Goal: Task Accomplishment & Management: Manage account settings

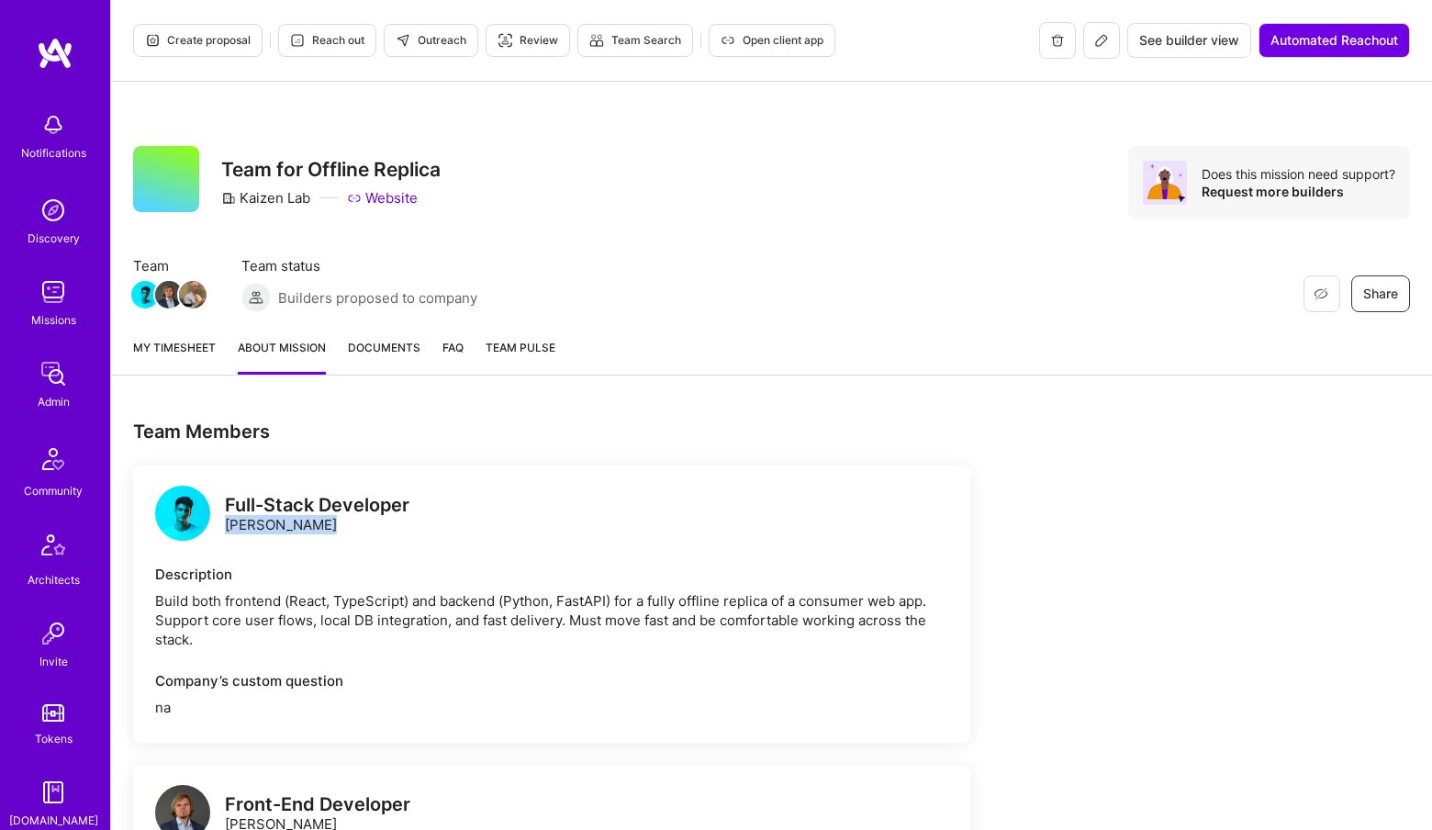
drag, startPoint x: 227, startPoint y: 520, endPoint x: 372, endPoint y: 526, distance: 145.2
click at [367, 528] on div "Full-Stack Developer Momcilo Popov" at bounding box center [317, 515] width 185 height 39
copy div "Momcilo Popov"
click at [43, 384] on img at bounding box center [53, 373] width 37 height 37
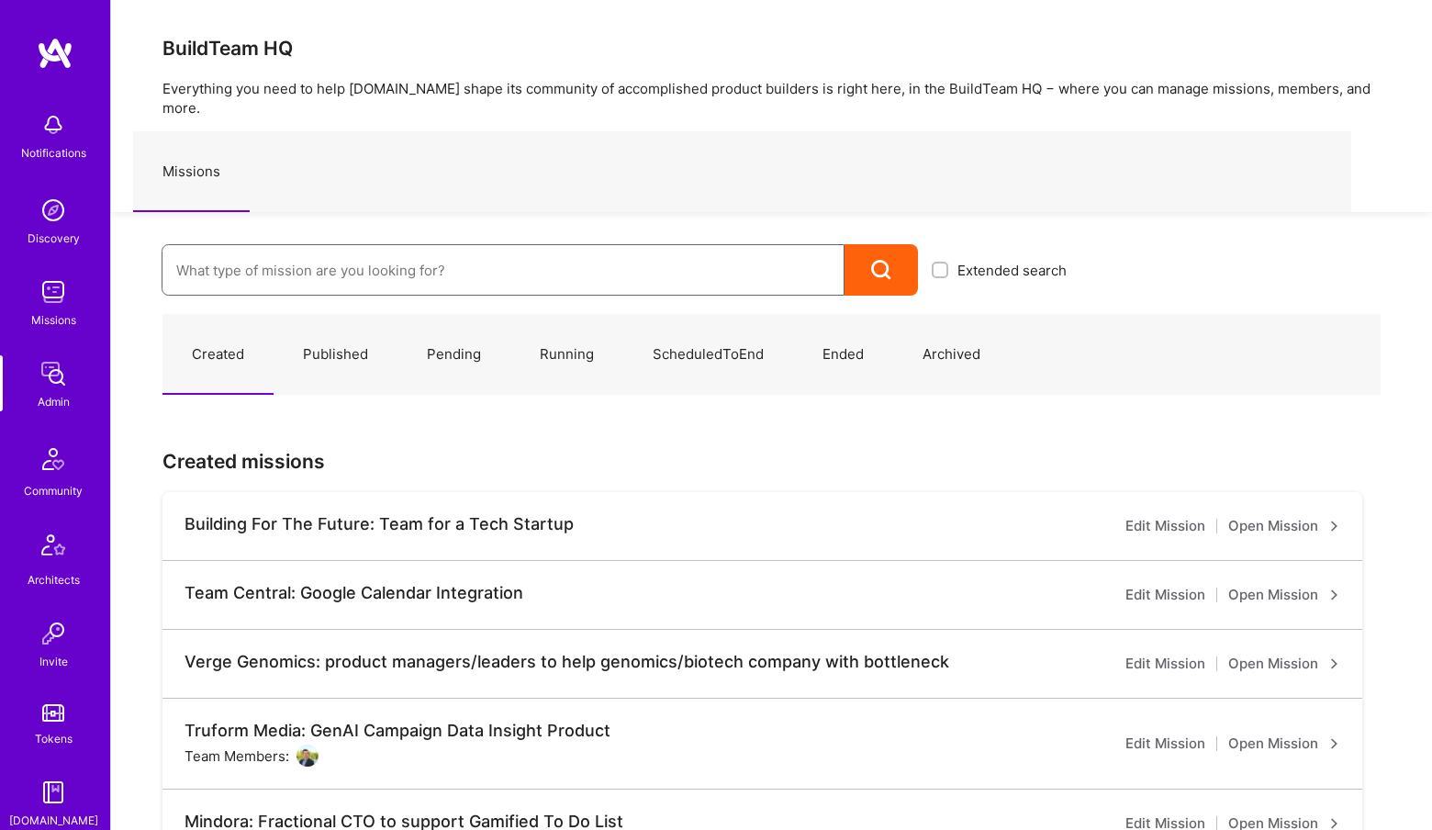
click at [302, 247] on input at bounding box center [503, 270] width 654 height 47
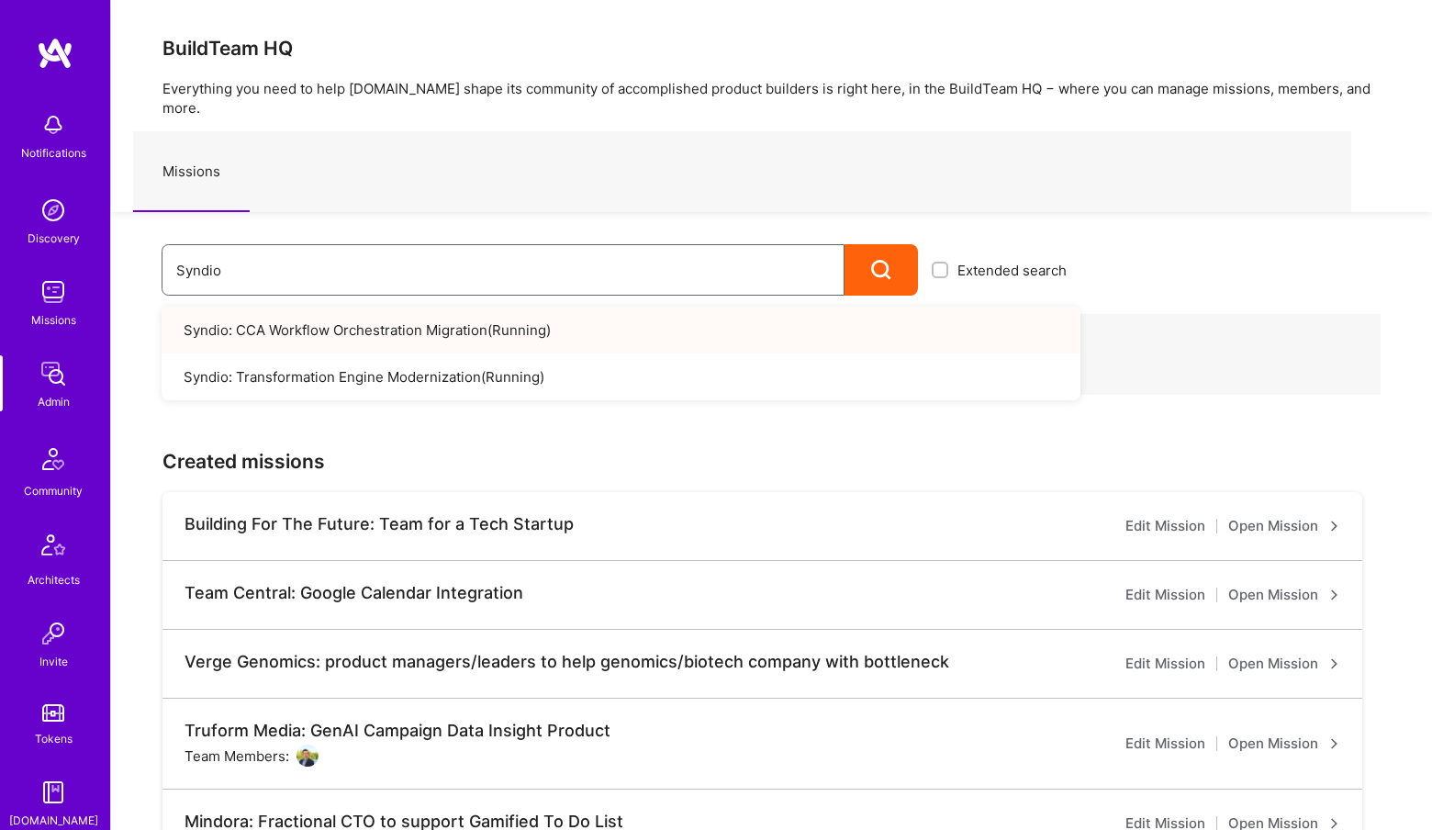
type input "Syndio"
click at [373, 307] on link "Syndio: CCA Workflow Orchestration Migration ( Running )" at bounding box center [621, 330] width 919 height 47
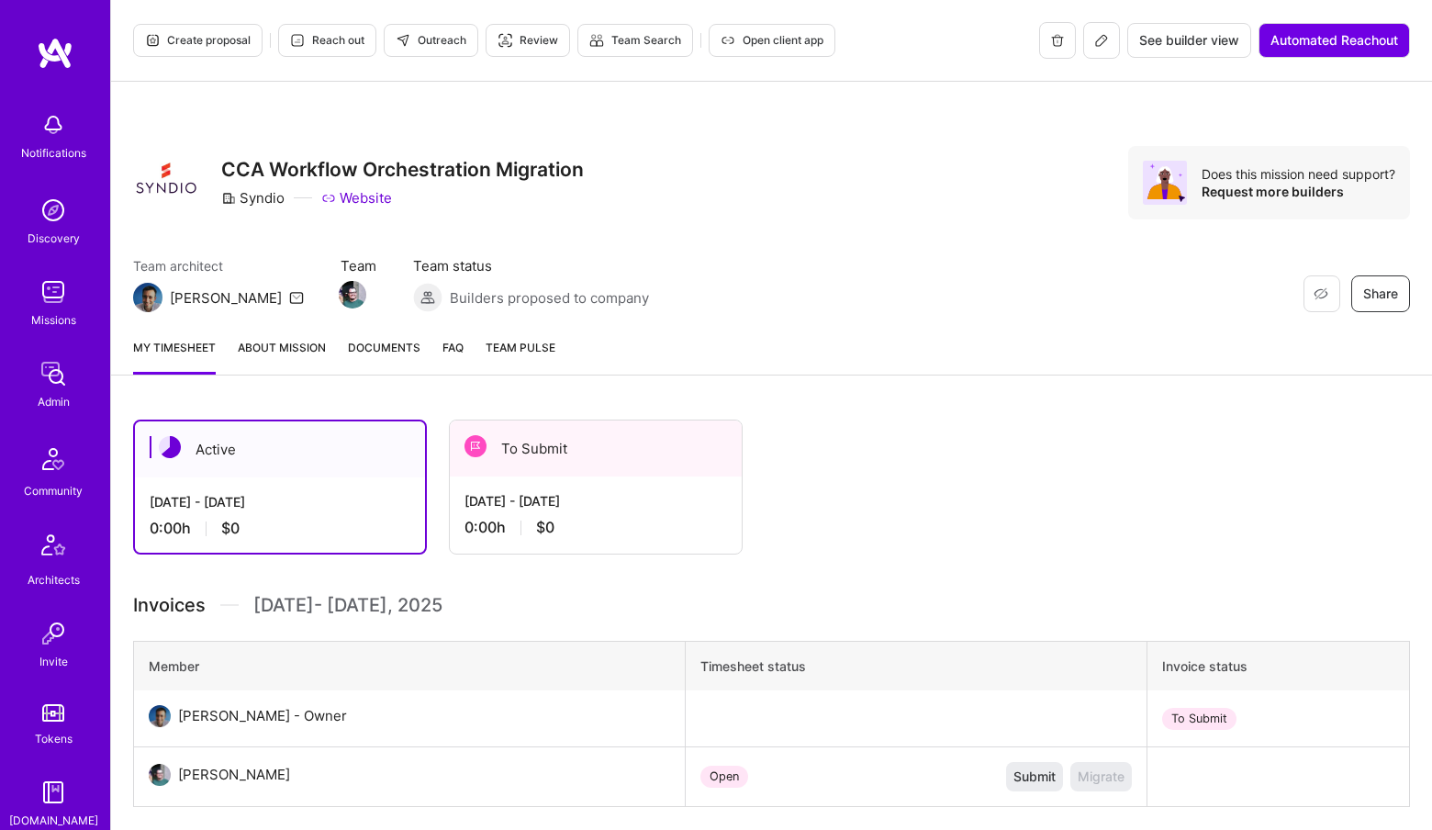
click at [431, 509] on div "Active Sep 1 - Sep 15, 2025 0:00 h $0 To Submit Aug 16 - Aug 31, 2025 0:00 h $0" at bounding box center [741, 487] width 1217 height 135
click at [558, 496] on div "[DATE] - [DATE]" at bounding box center [596, 500] width 263 height 19
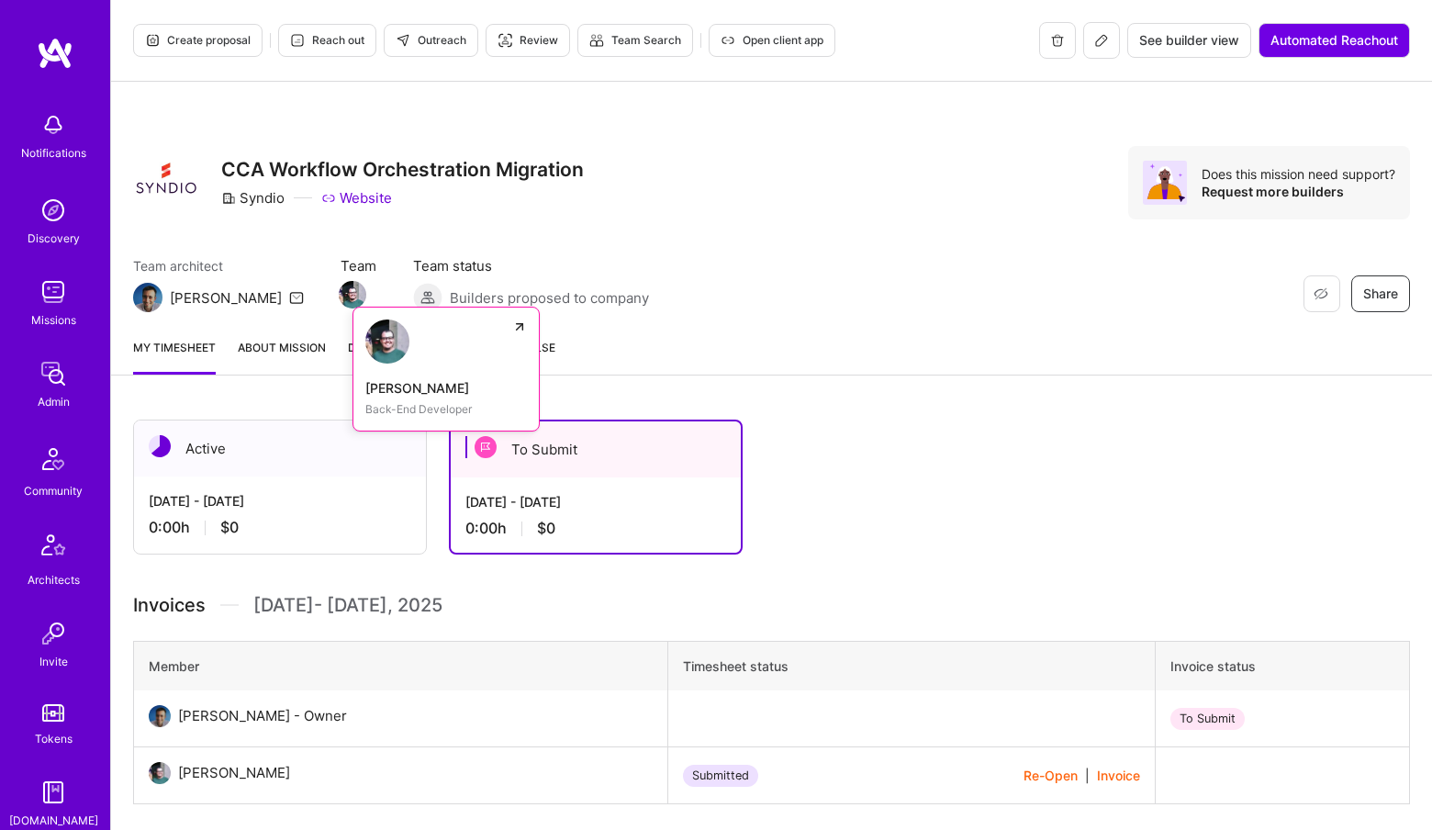
click at [339, 297] on img at bounding box center [353, 295] width 28 height 28
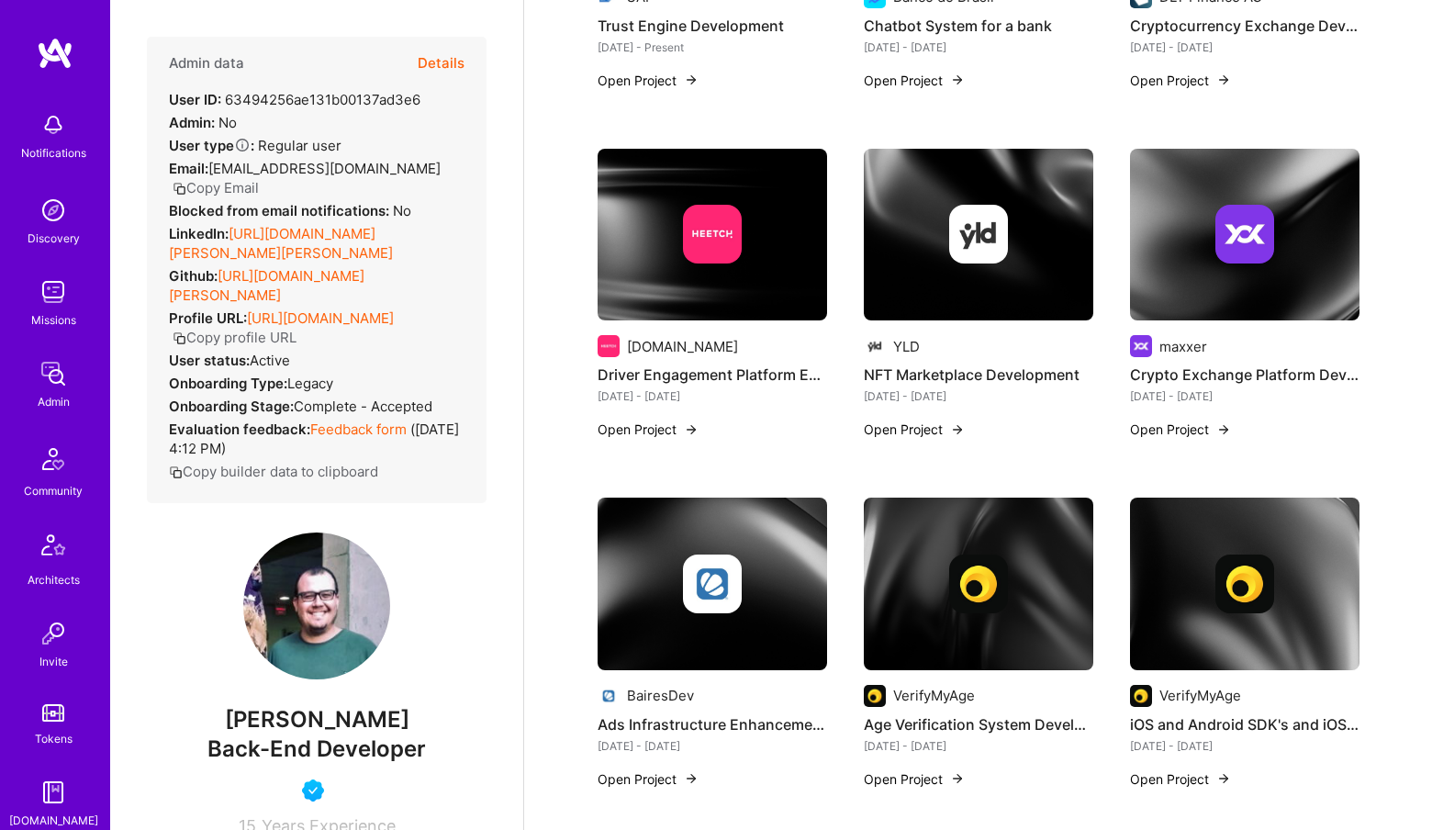
click at [461, 62] on button "Details" at bounding box center [441, 63] width 47 height 53
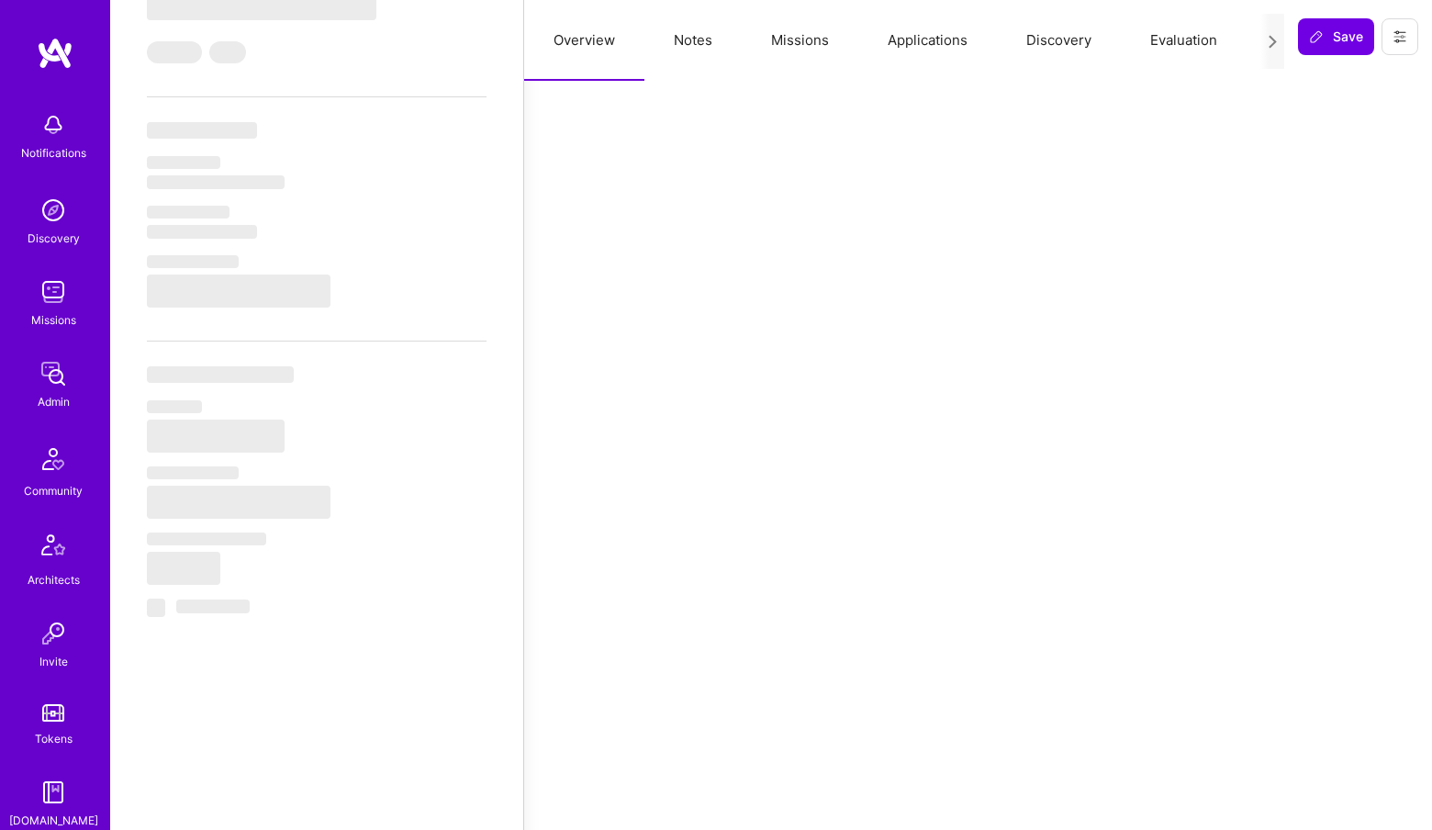
scroll to position [611, 0]
select select "Not Available"
select select "3 Months"
select select "5"
select select "4"
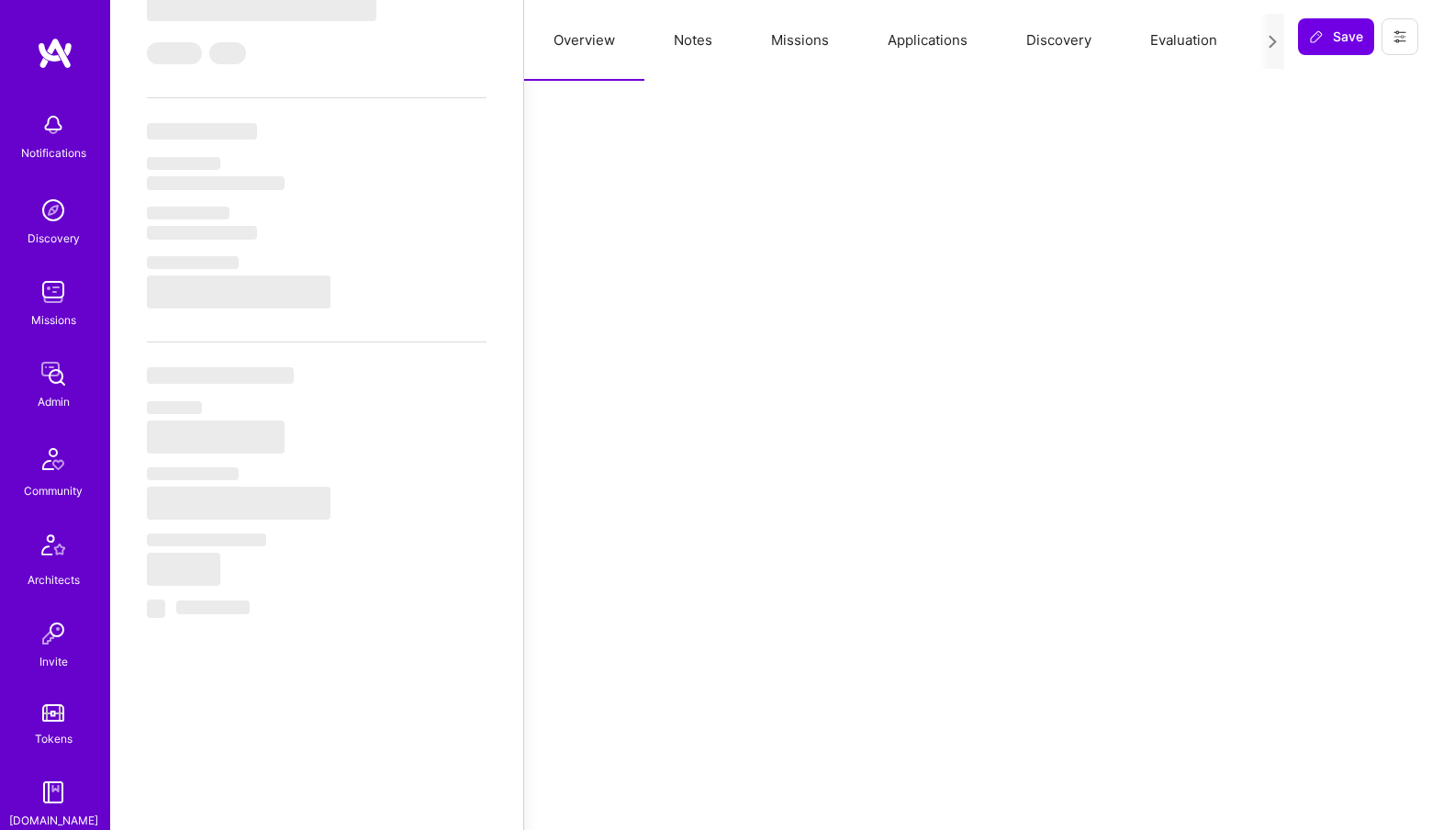
select select "6"
select select "PT"
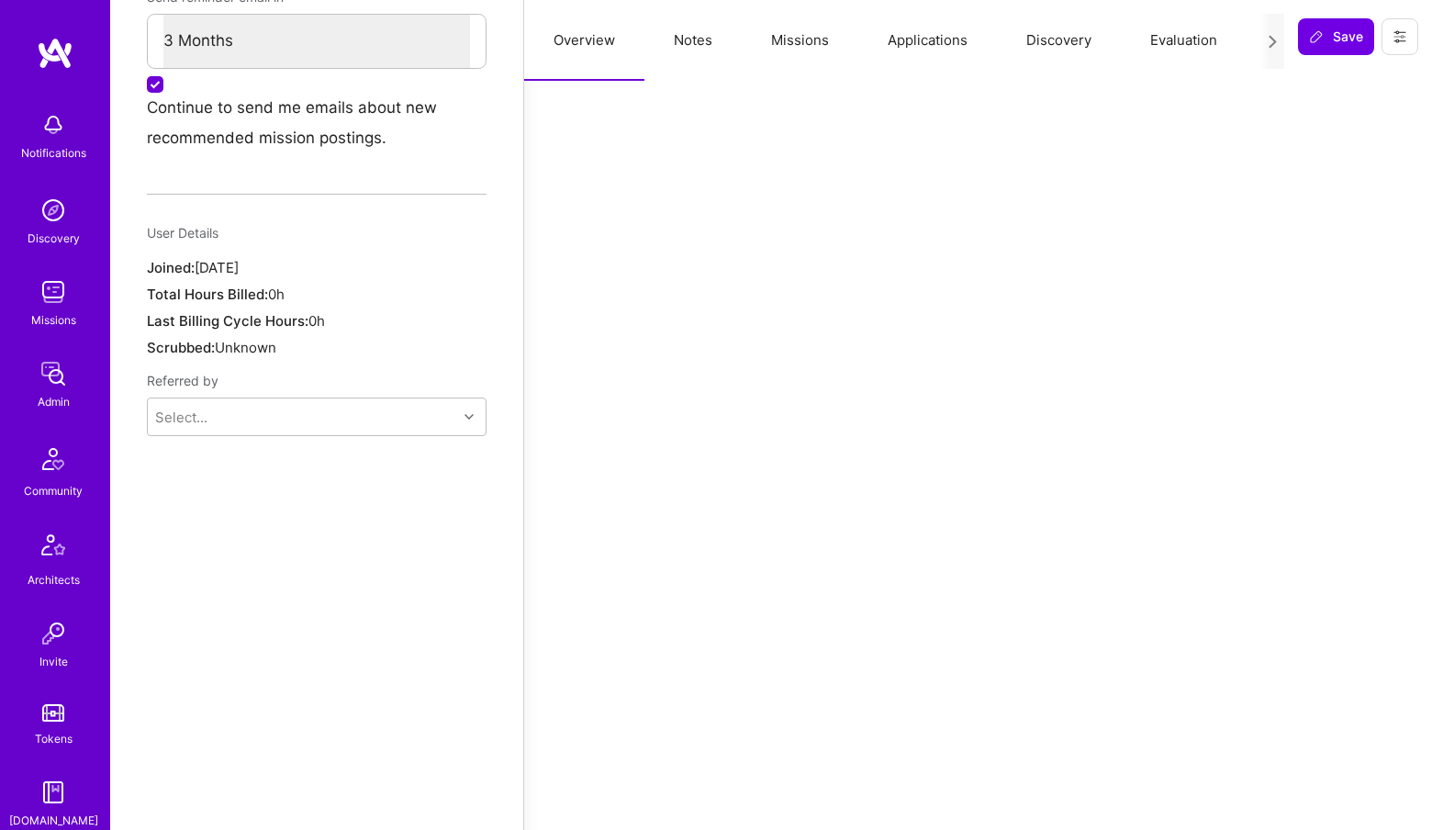
scroll to position [0, 0]
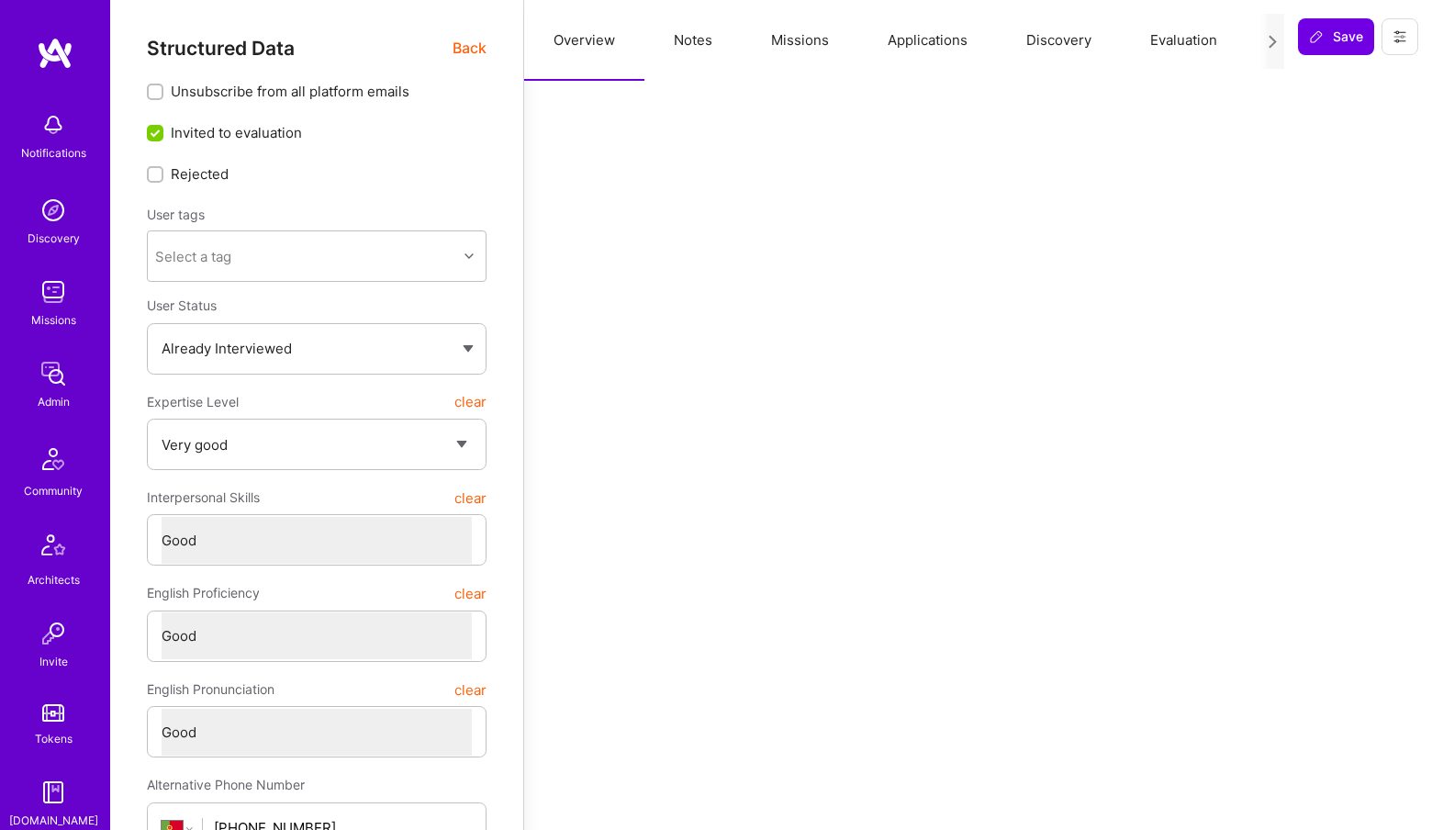
click at [769, 34] on button "Missions" at bounding box center [800, 40] width 117 height 81
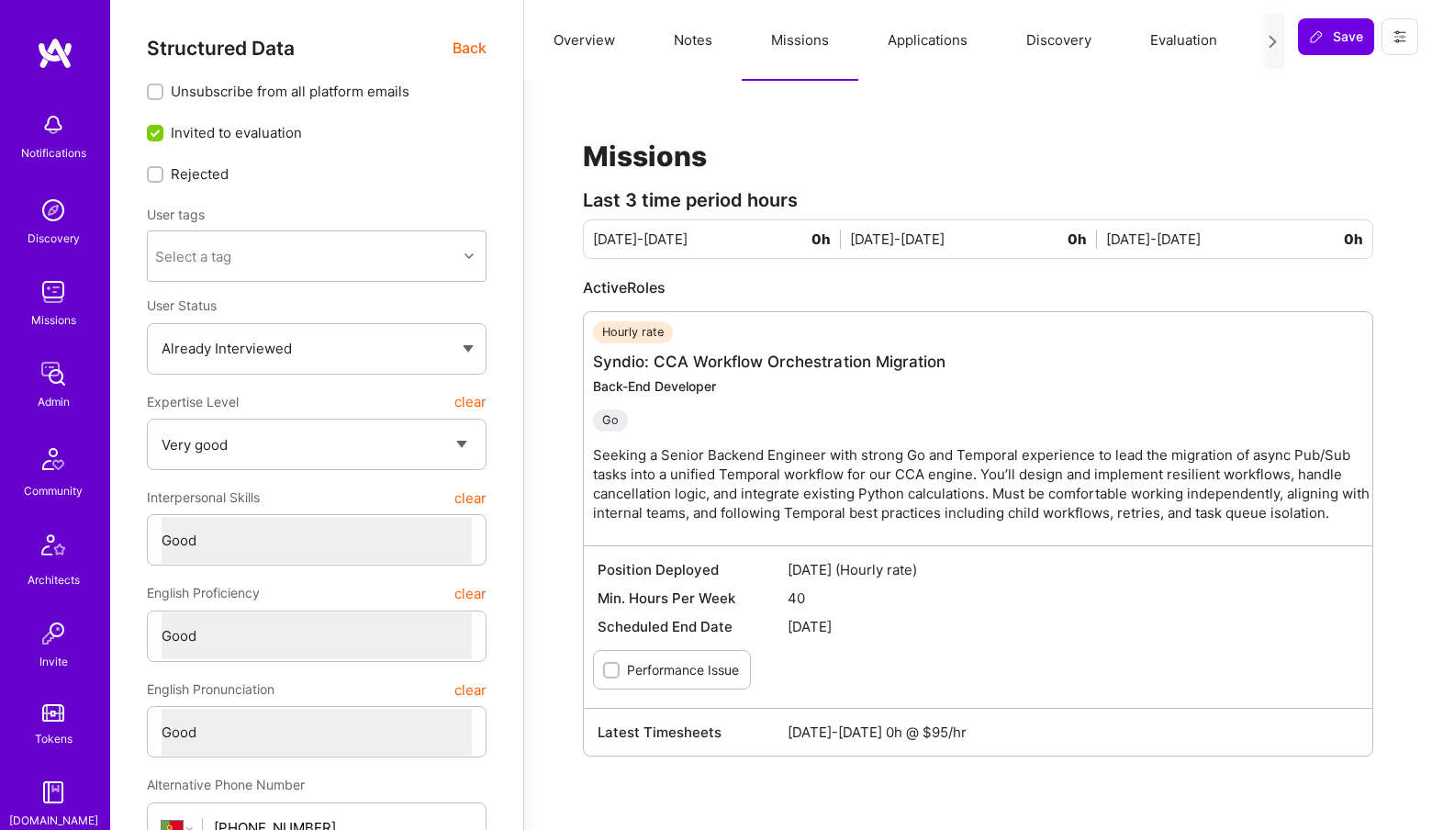
click at [475, 43] on span "Back" at bounding box center [470, 48] width 34 height 23
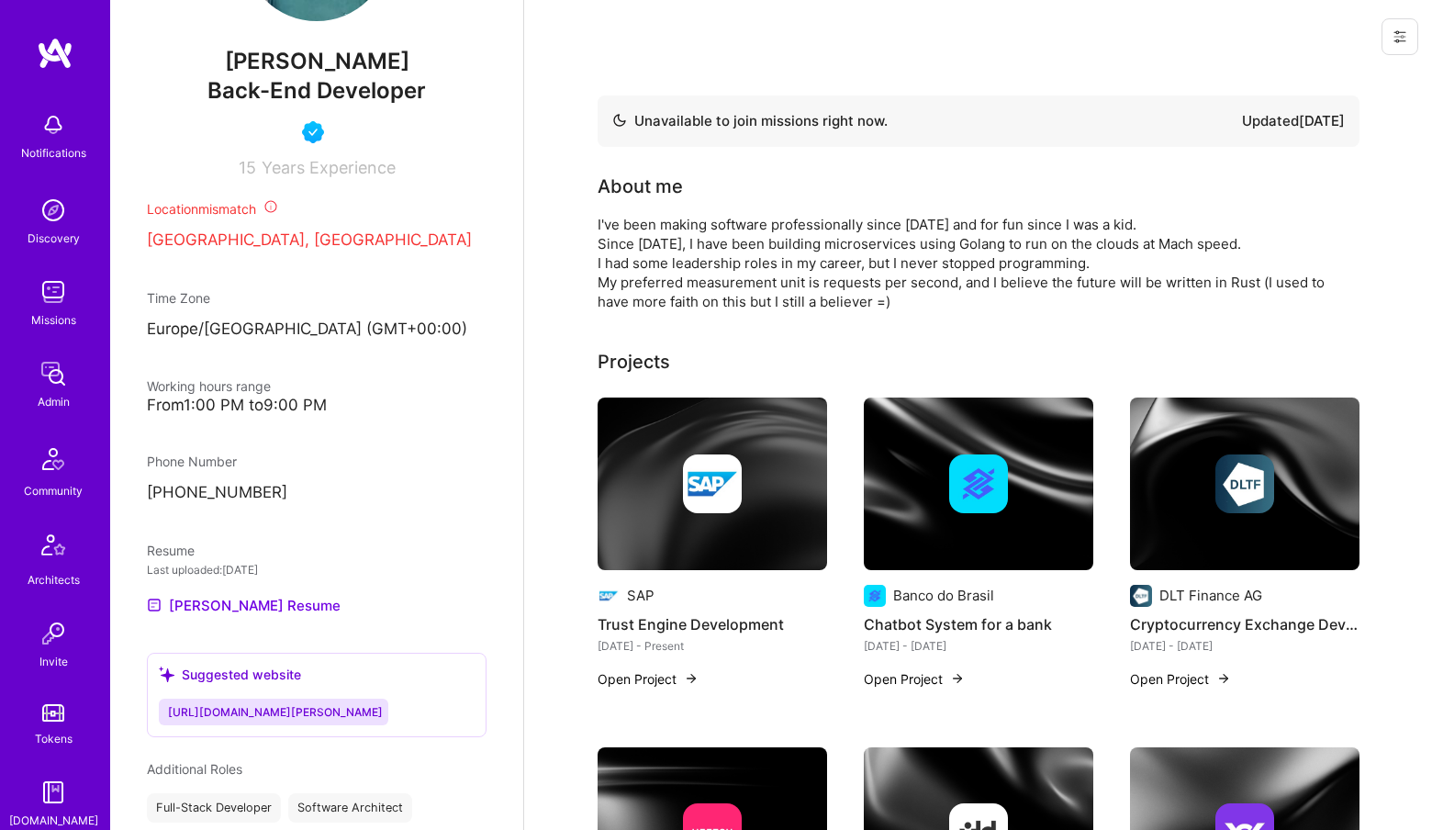
scroll to position [712, 0]
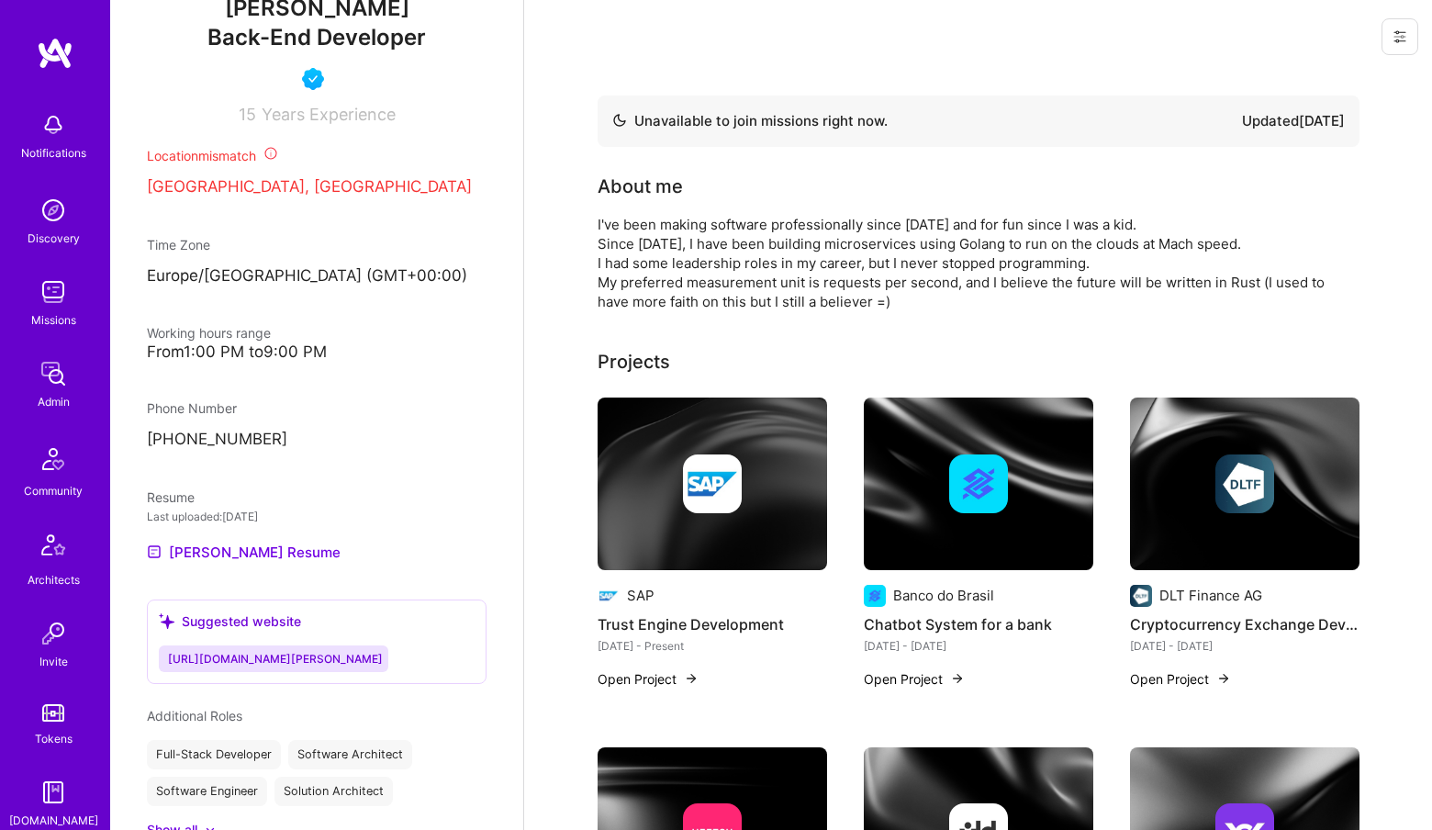
click at [39, 378] on img at bounding box center [53, 373] width 37 height 37
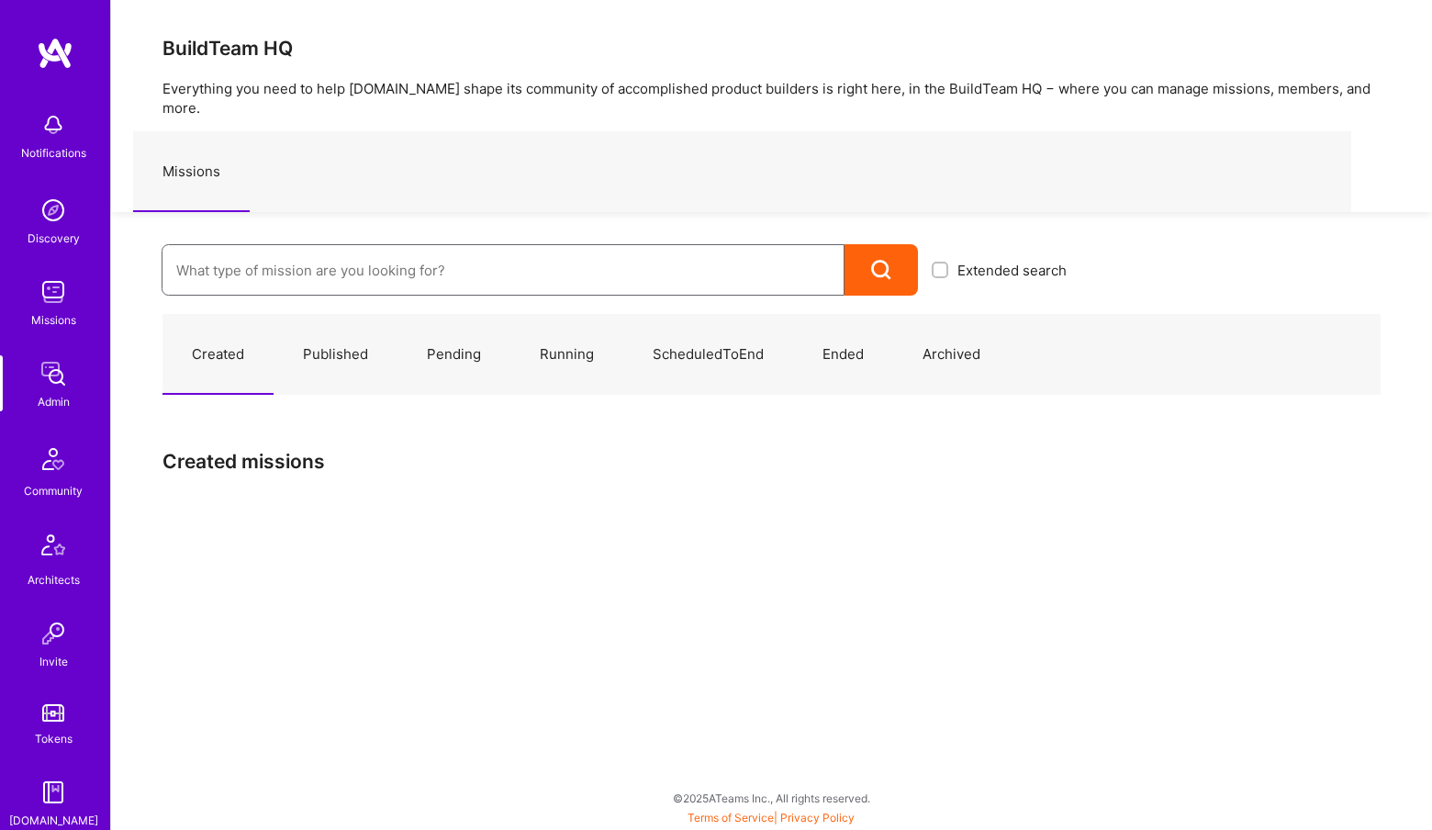
click at [320, 247] on input at bounding box center [503, 270] width 654 height 47
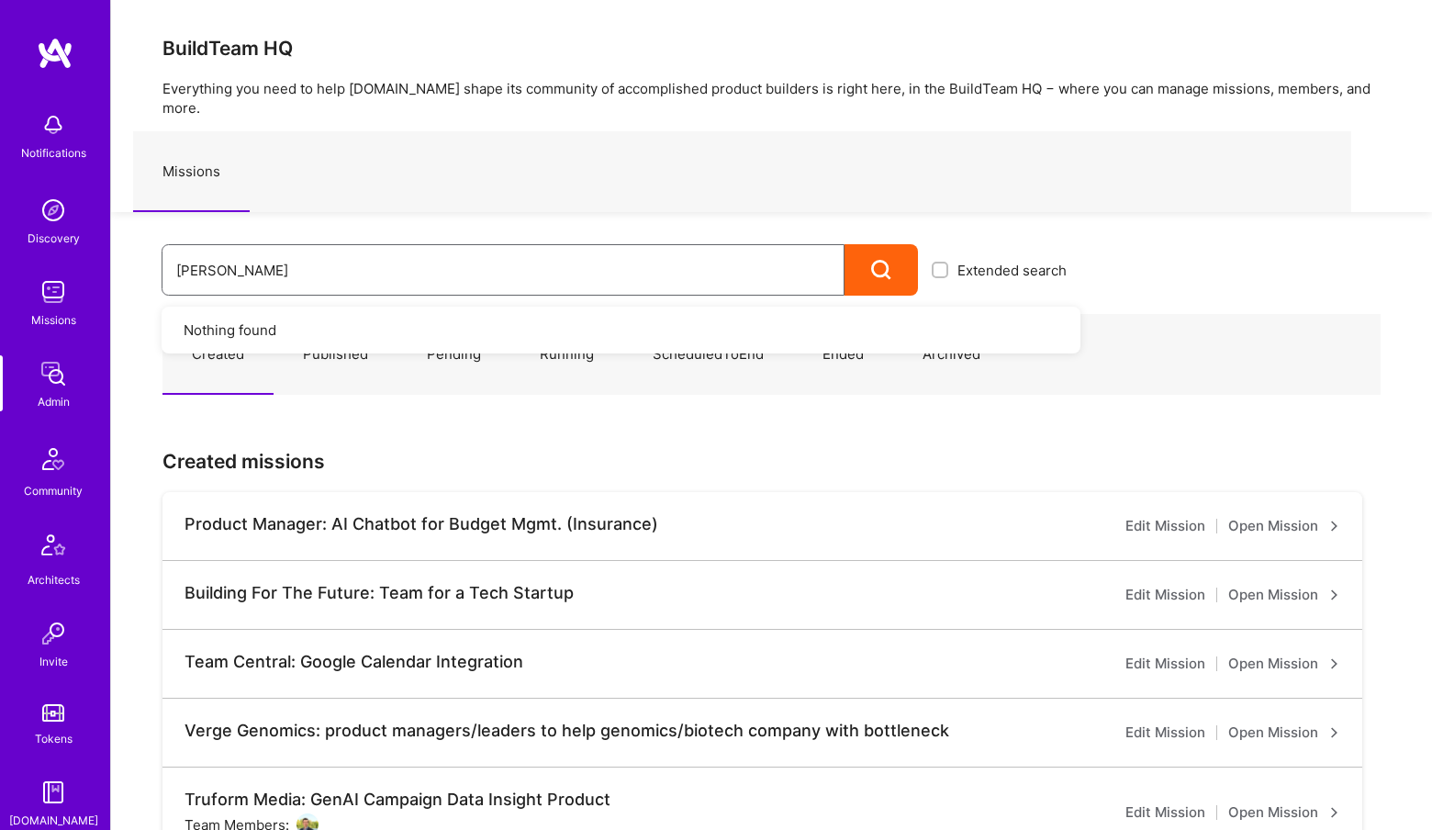
drag, startPoint x: 289, startPoint y: 238, endPoint x: 465, endPoint y: 315, distance: 192.4
click at [465, 296] on form "riger Extended search Nothing found" at bounding box center [621, 269] width 919 height 51
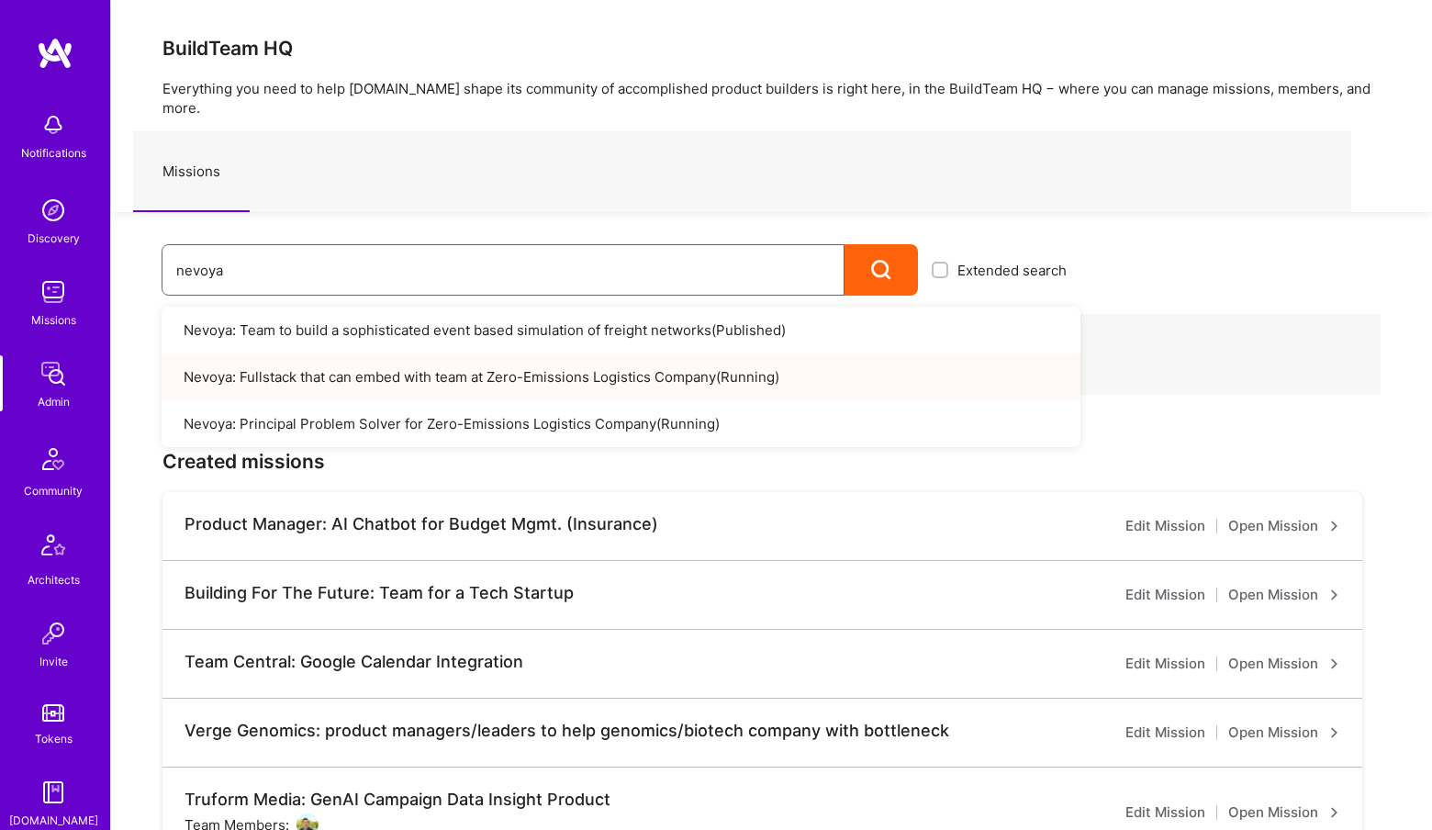
type input "nevoya"
click at [601, 376] on link "Nevoya: Fullstack that can embed with team at Zero-Emissions Logistics Company …" at bounding box center [621, 376] width 919 height 47
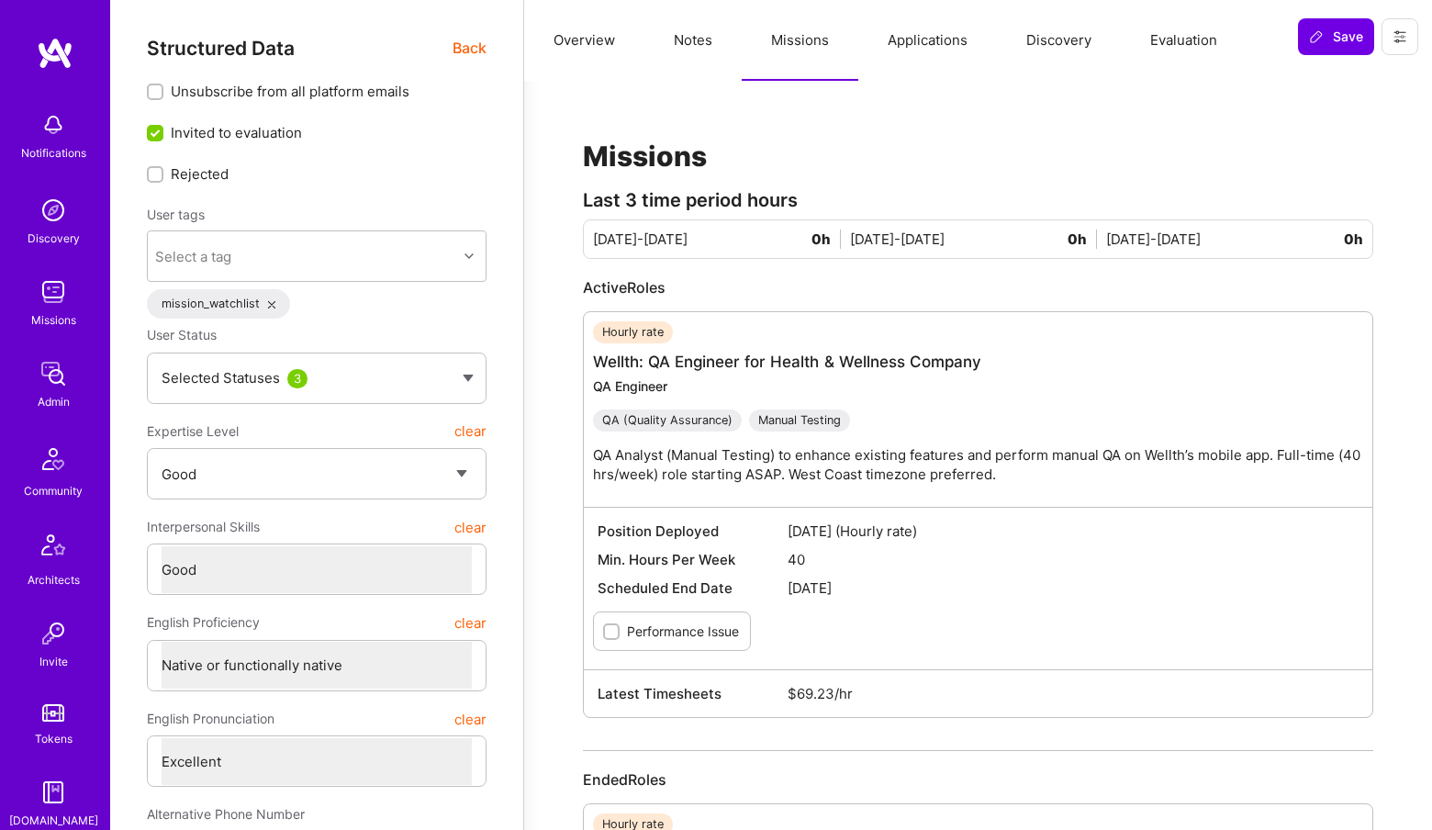
select select "4"
select select "7"
select select "US"
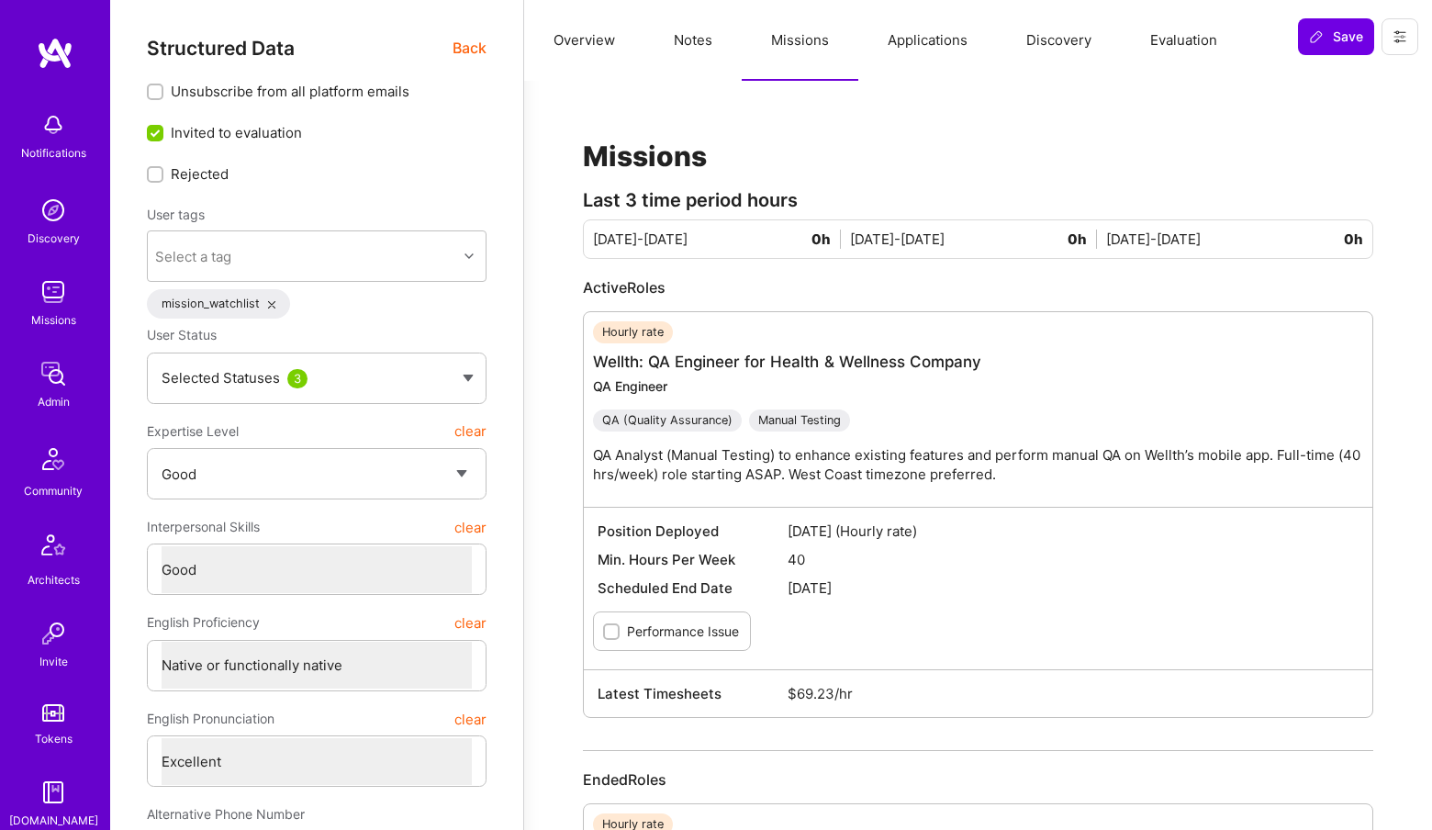
select select "Right Now"
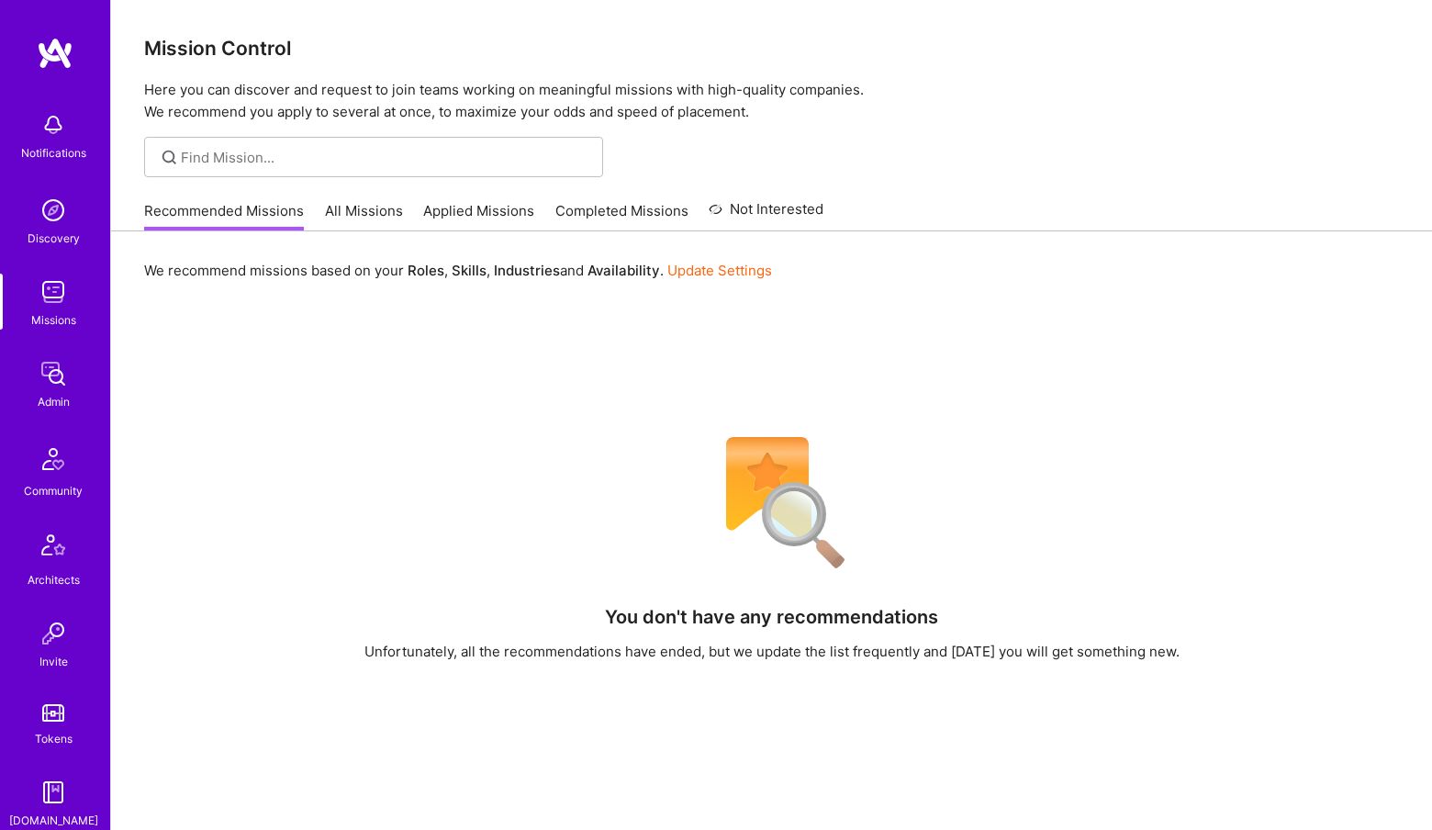
click at [47, 395] on div "Admin" at bounding box center [54, 401] width 32 height 19
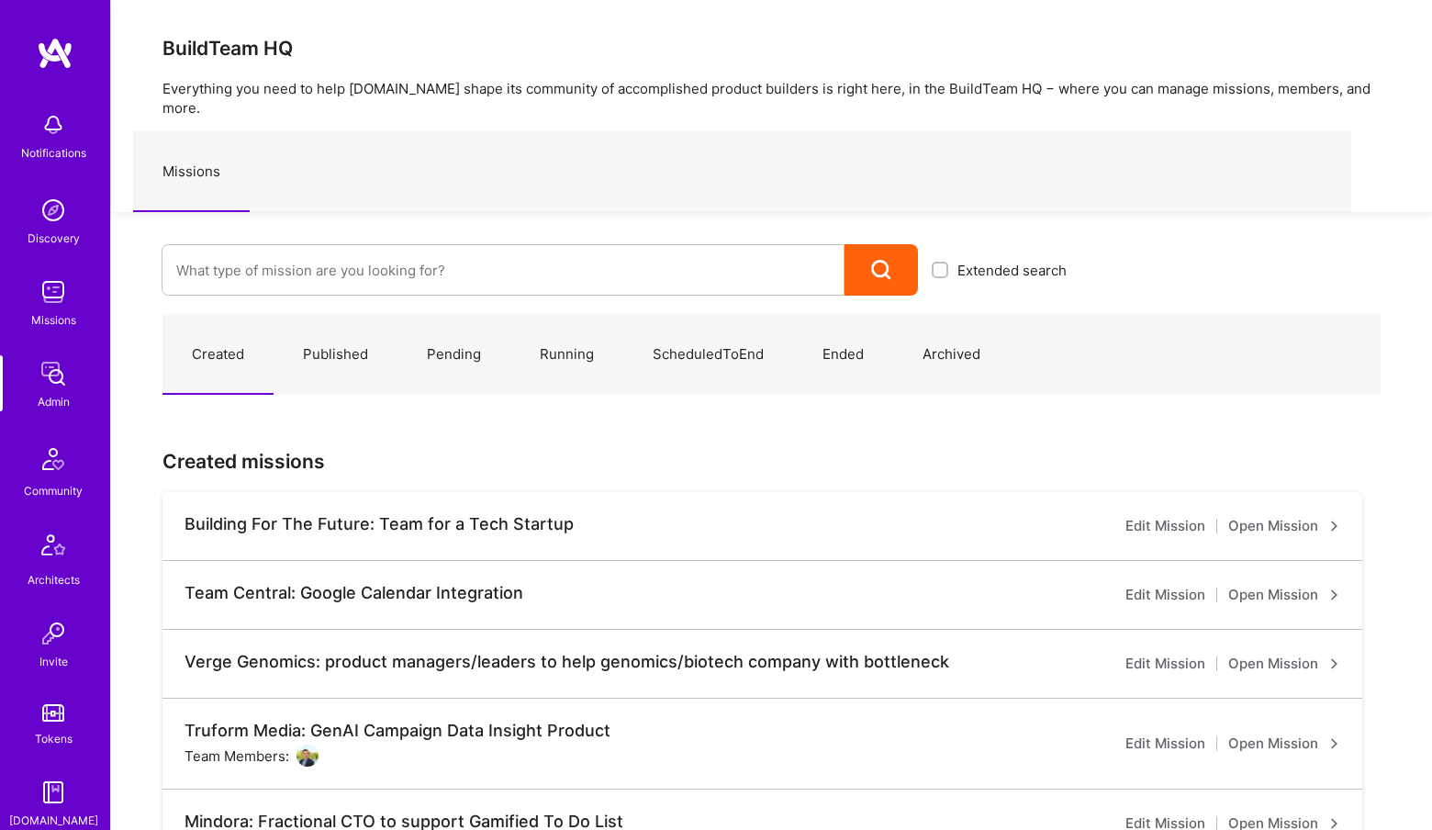
click at [54, 385] on img at bounding box center [53, 373] width 37 height 37
click at [276, 247] on input at bounding box center [503, 270] width 654 height 47
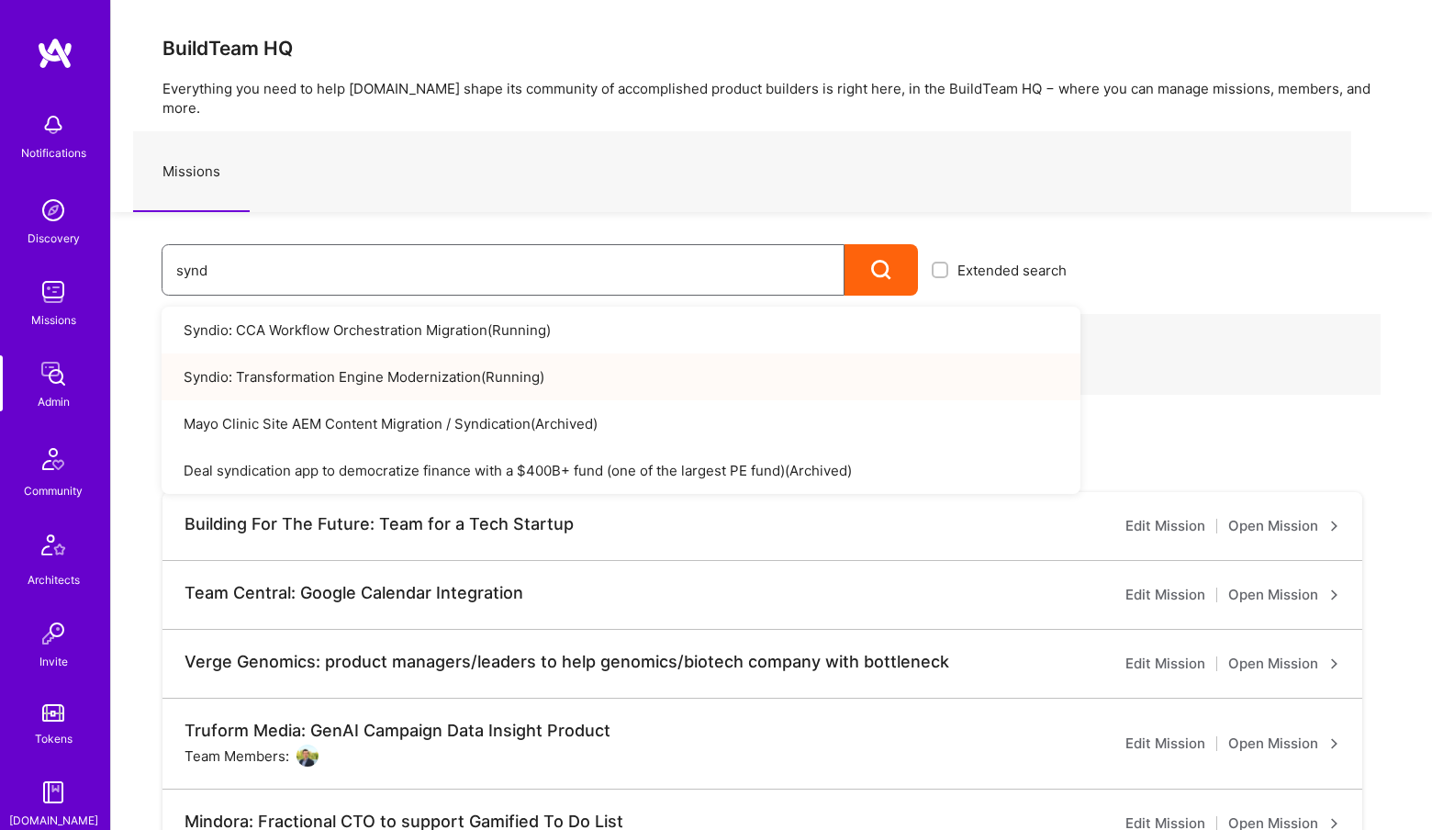
type input "synd"
click at [318, 362] on link "Syndio: Transformation Engine Modernization ( Running )" at bounding box center [621, 376] width 919 height 47
click at [421, 323] on link "Syndio: CCA Workflow Orchestration Migration ( Running )" at bounding box center [621, 330] width 919 height 47
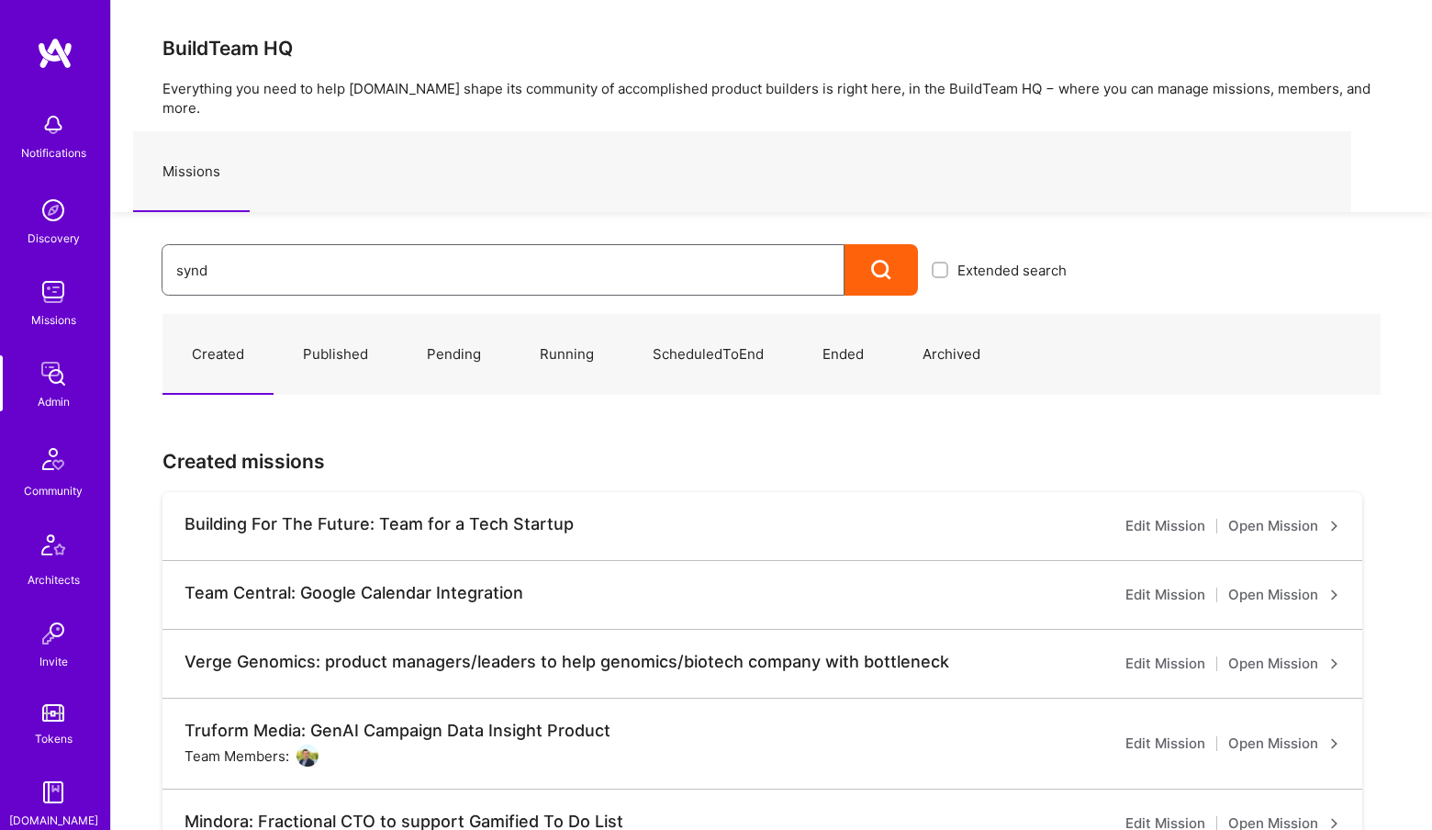
click at [307, 264] on input "synd" at bounding box center [503, 270] width 654 height 47
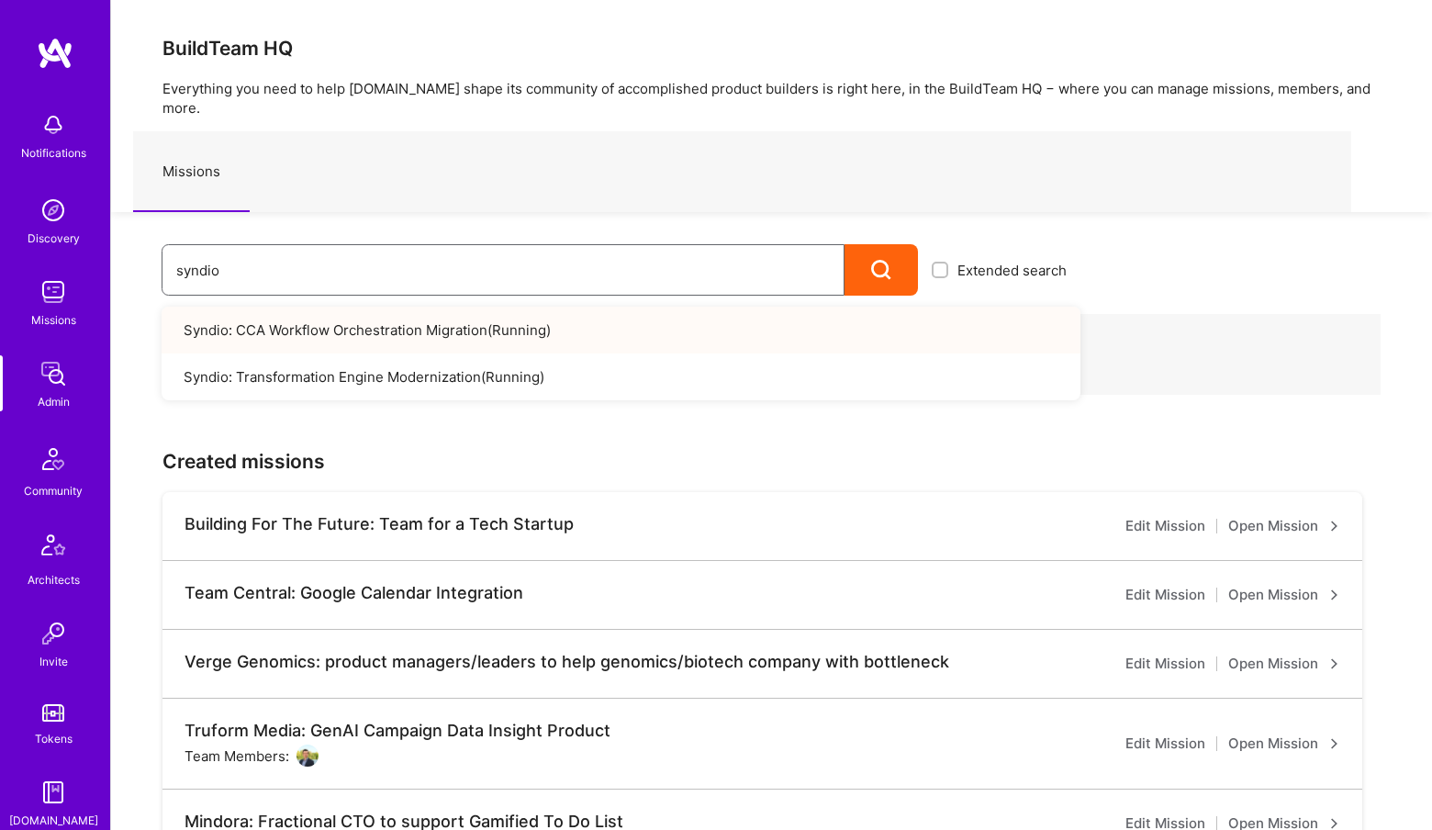
type input "syndio"
click at [344, 307] on link "Syndio: CCA Workflow Orchestration Migration ( Running )" at bounding box center [621, 330] width 919 height 47
click at [465, 353] on link "Syndio: Transformation Engine Modernization ( Running )" at bounding box center [621, 376] width 919 height 47
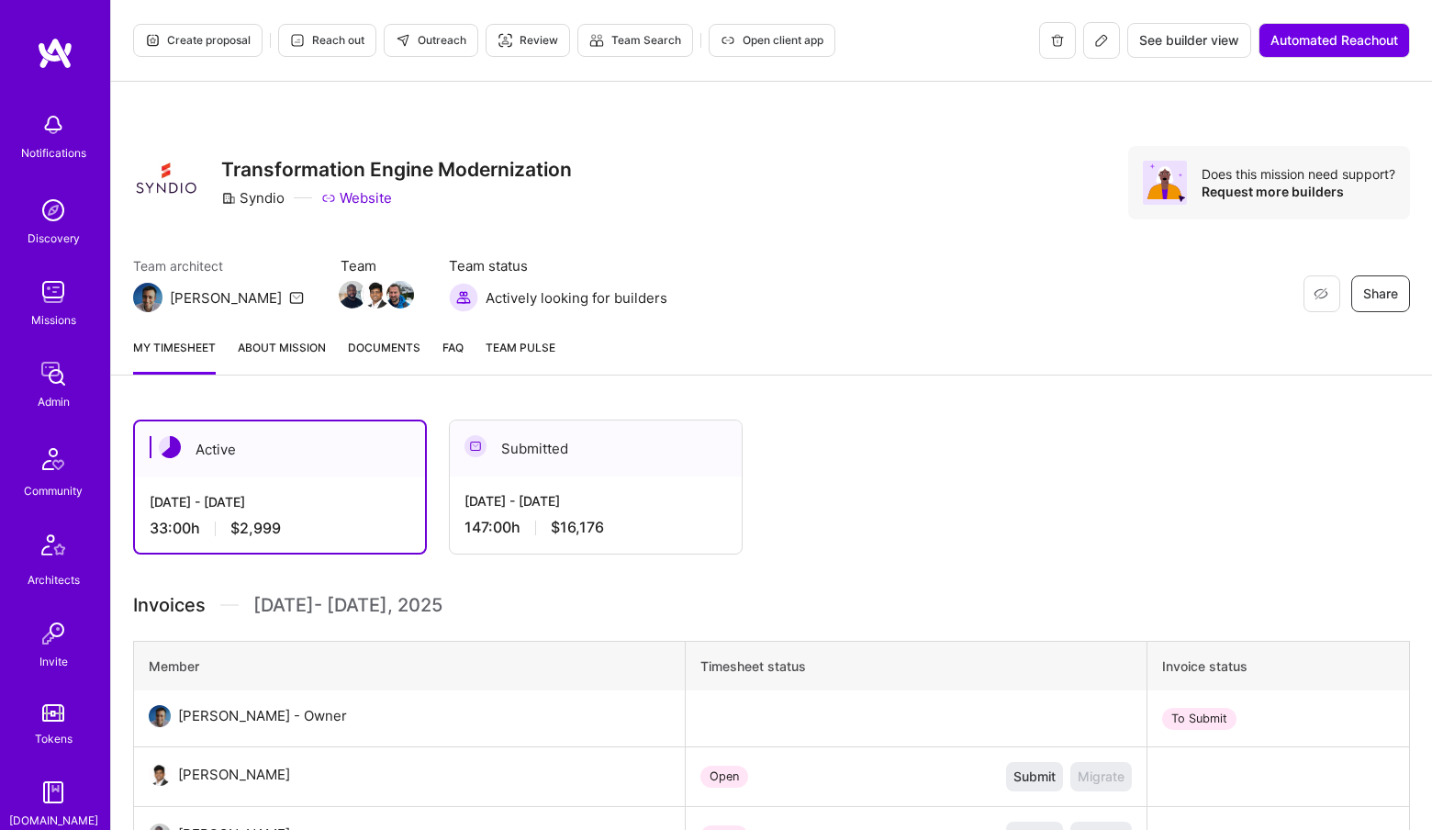
click at [49, 398] on div "Admin" at bounding box center [54, 401] width 32 height 19
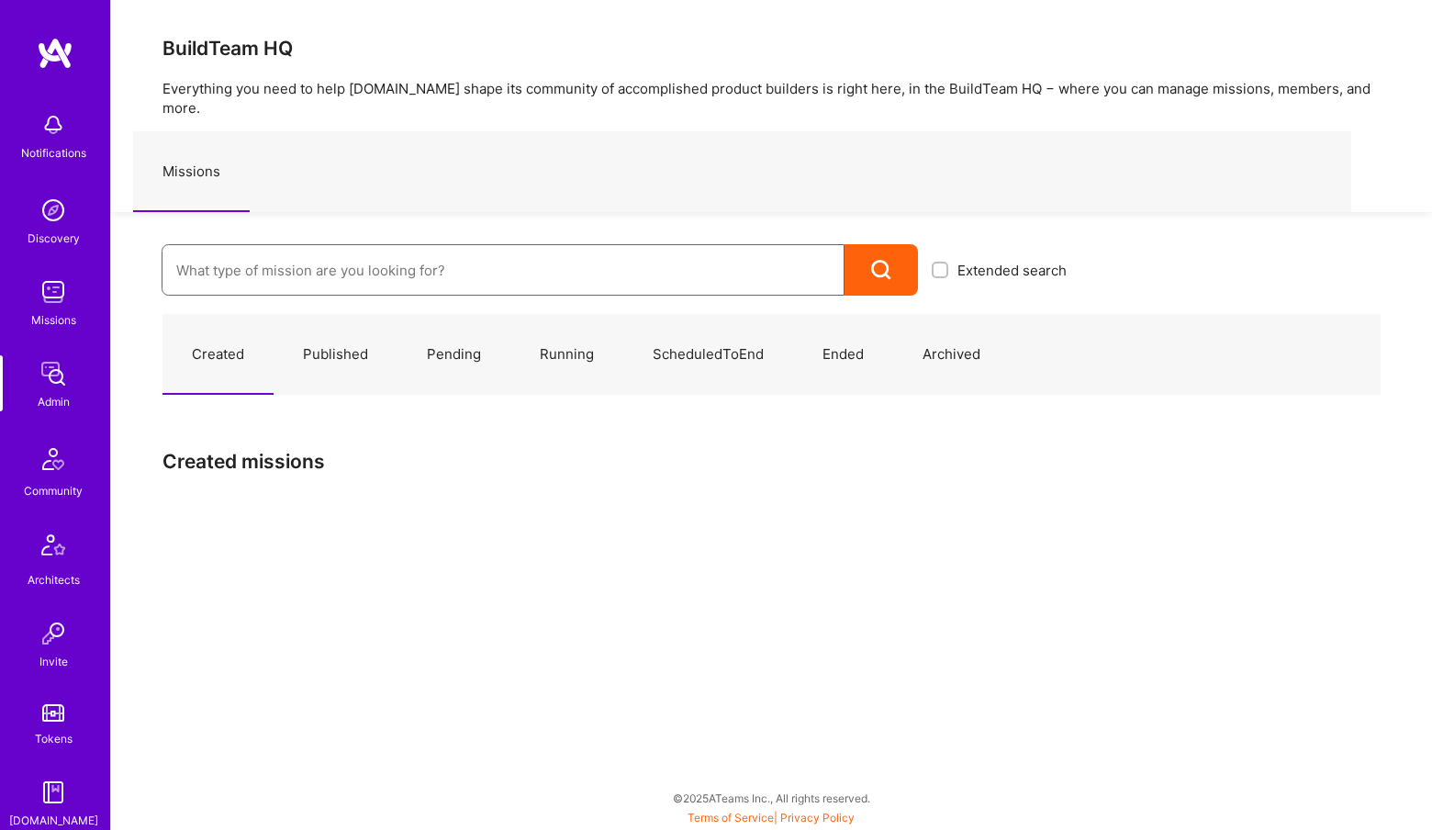
click at [448, 255] on input at bounding box center [503, 270] width 654 height 47
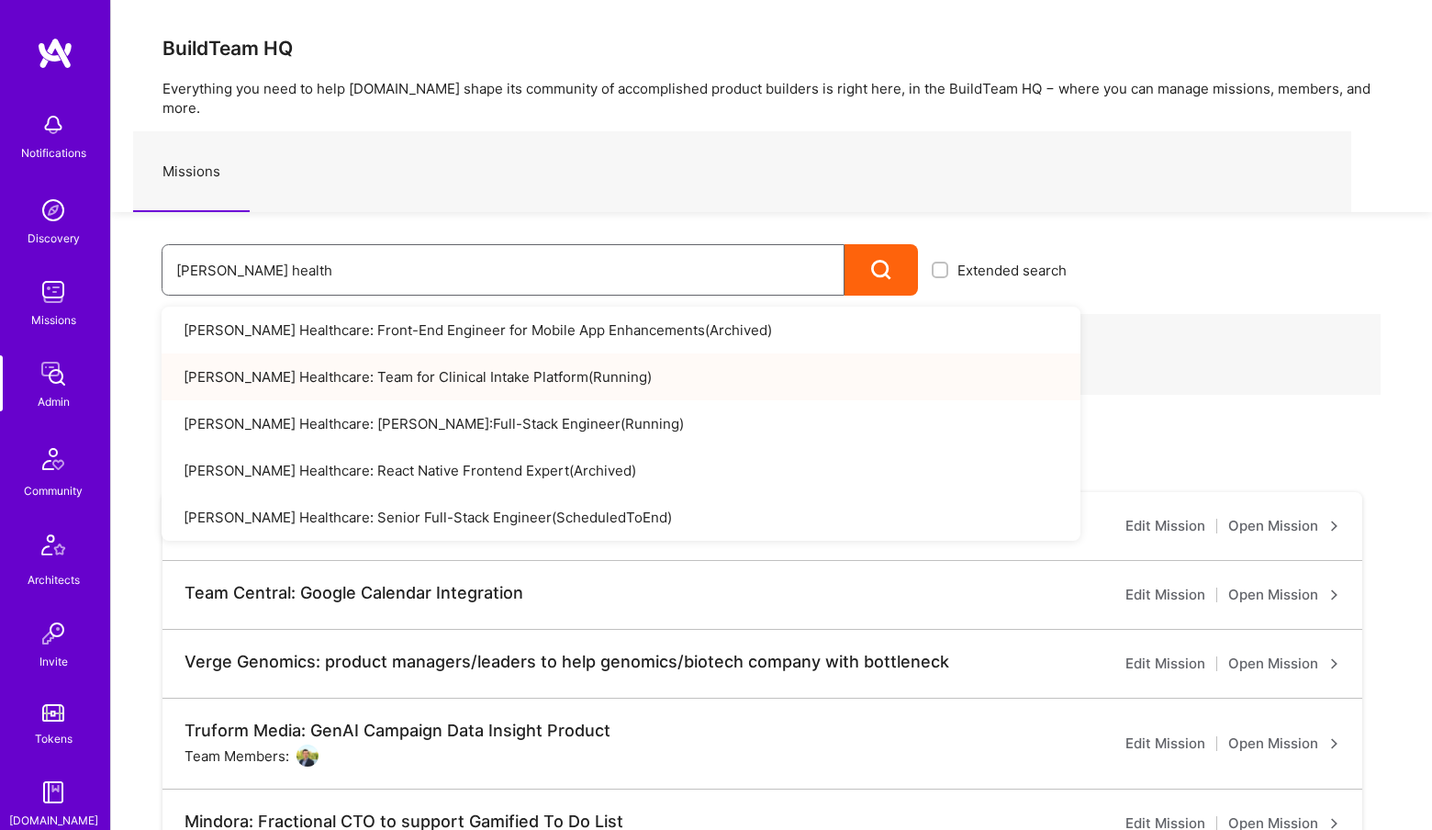
type input "roger health"
click at [500, 364] on link "Roger Healthcare: Team for Clinical Intake Platform ( Running )" at bounding box center [621, 376] width 919 height 47
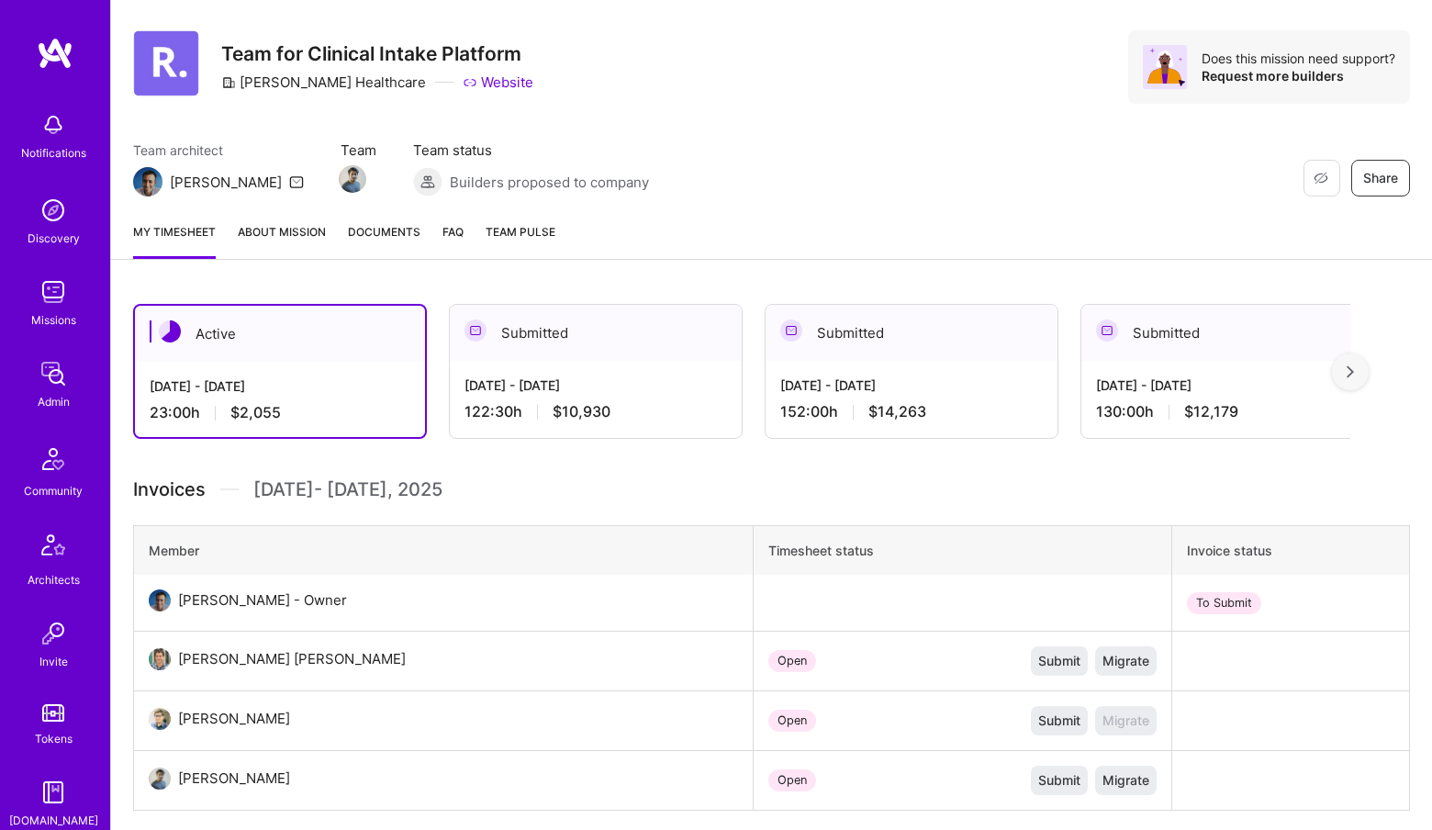
scroll to position [149, 0]
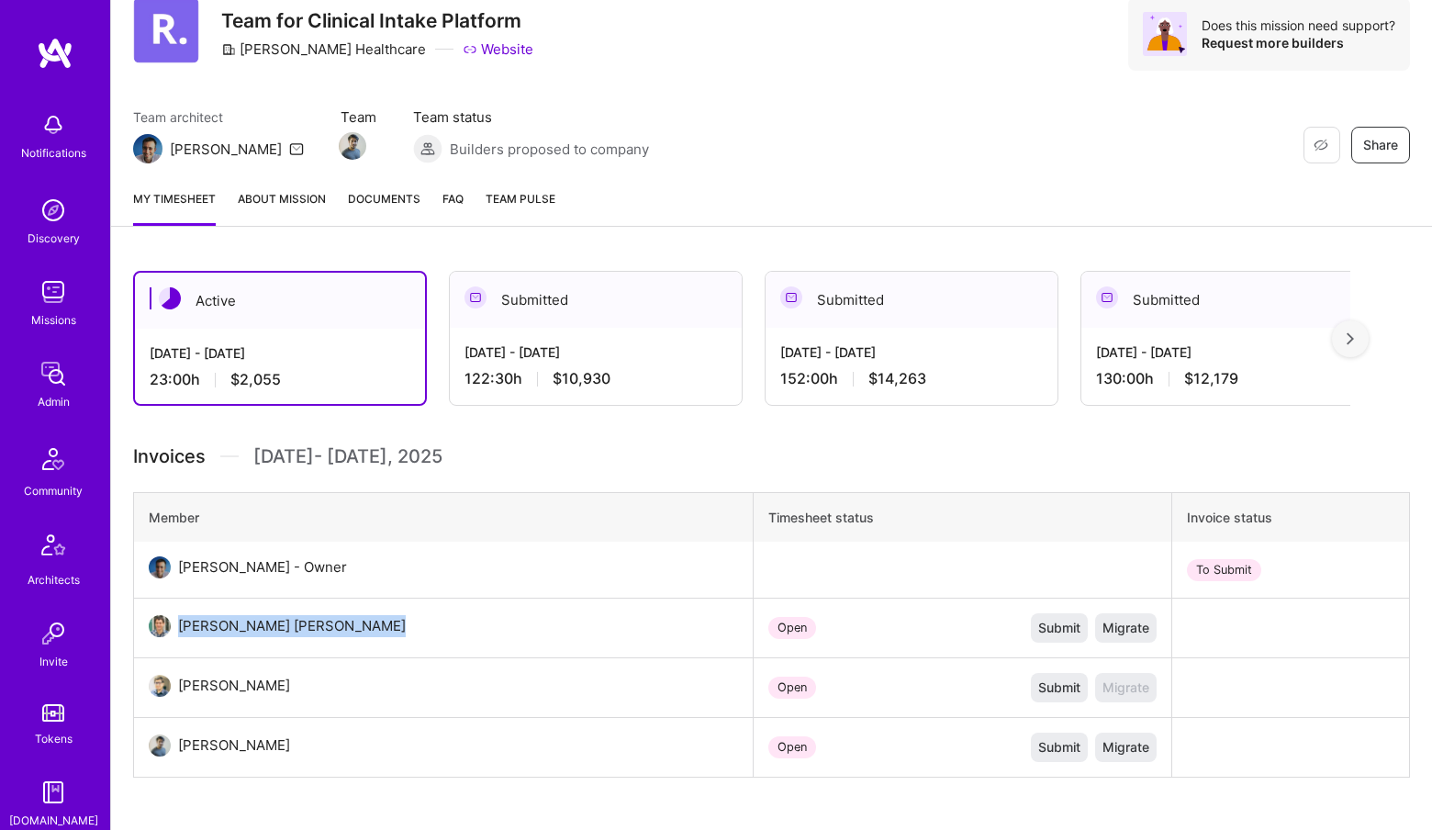
drag, startPoint x: 174, startPoint y: 622, endPoint x: 387, endPoint y: 637, distance: 213.5
click at [387, 637] on td "Ivan Radigales Creus" at bounding box center [444, 629] width 620 height 60
click at [61, 386] on img at bounding box center [53, 373] width 37 height 37
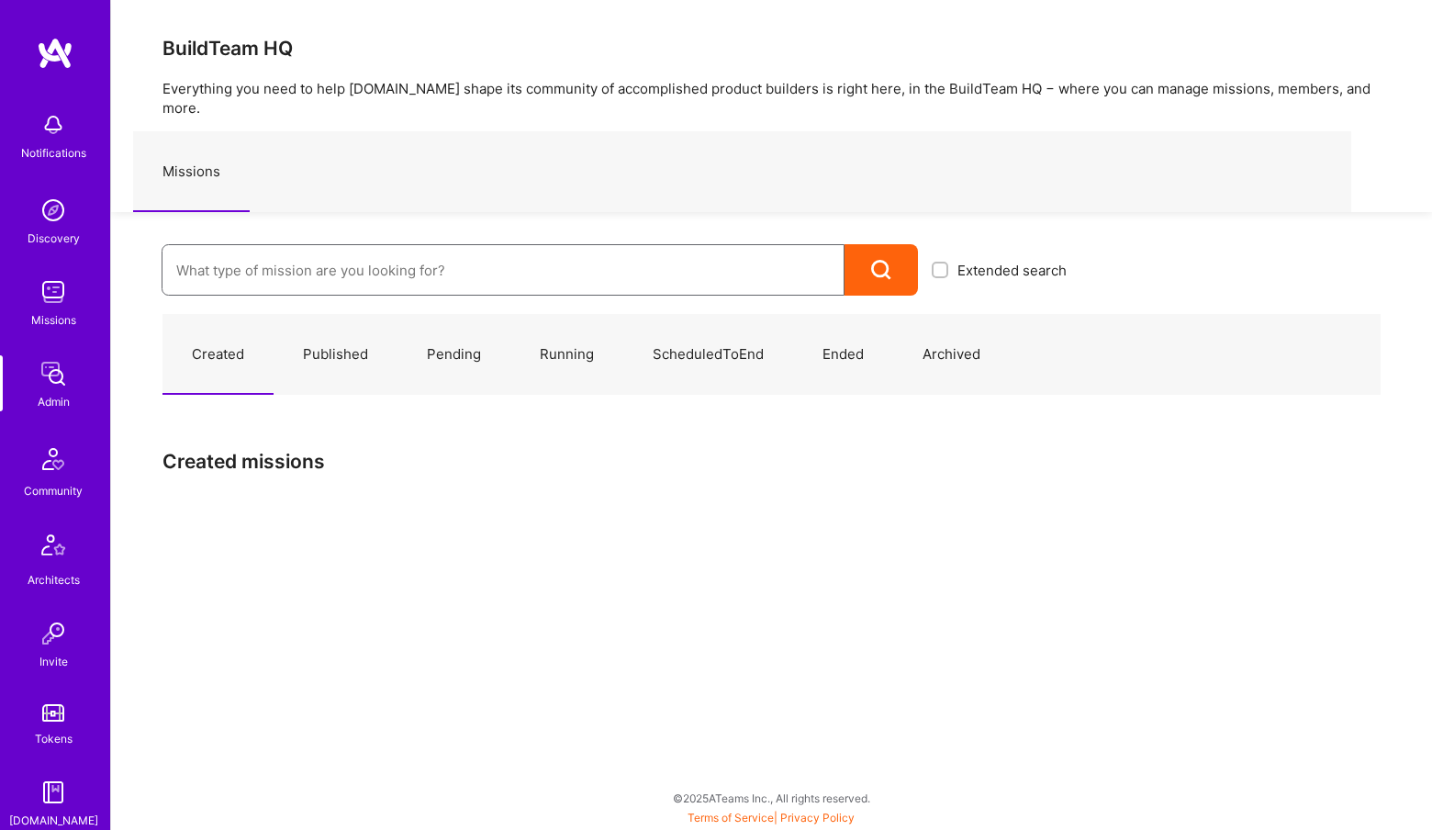
click at [354, 263] on input at bounding box center [503, 270] width 654 height 47
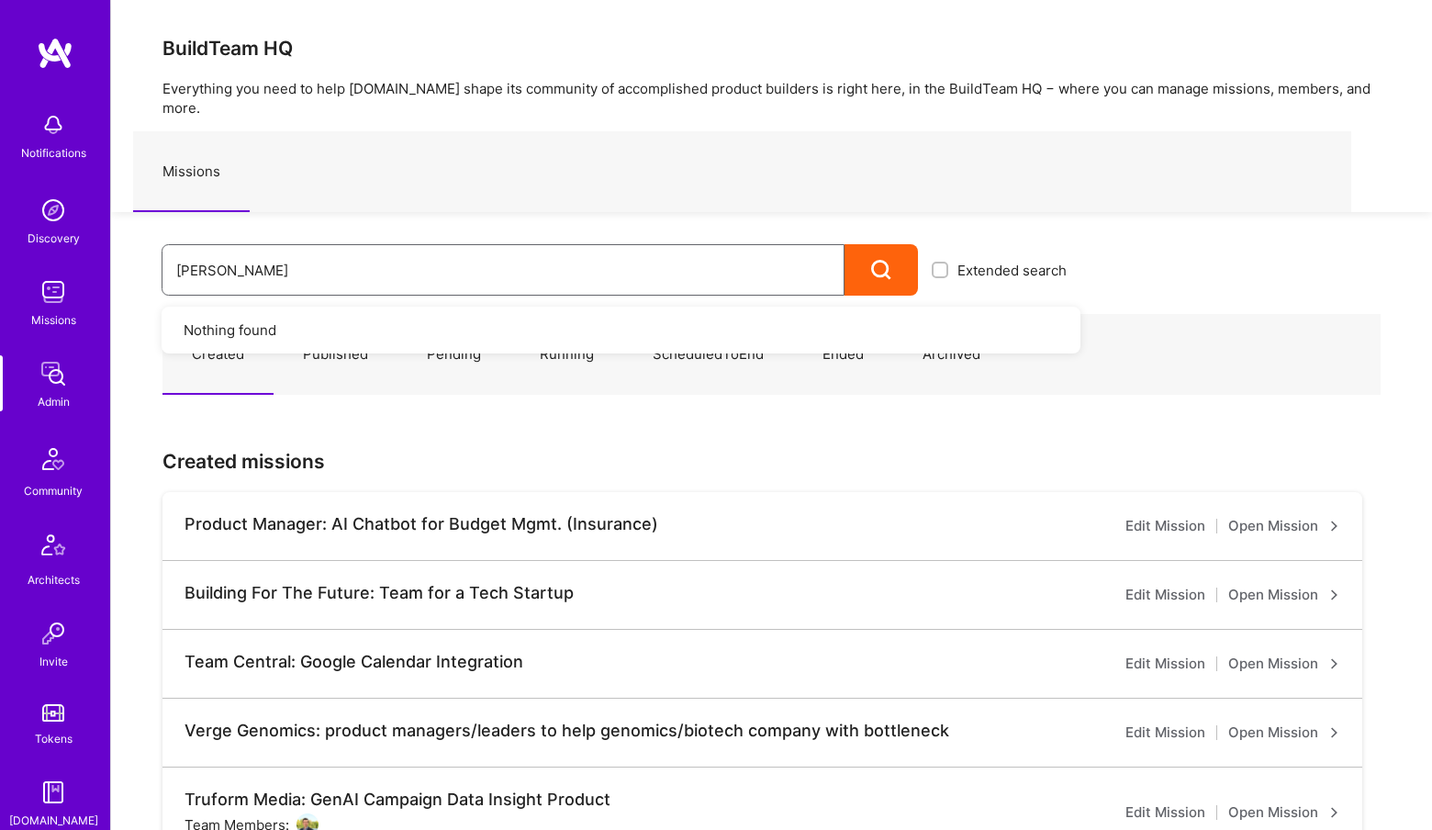
type input "robynn"
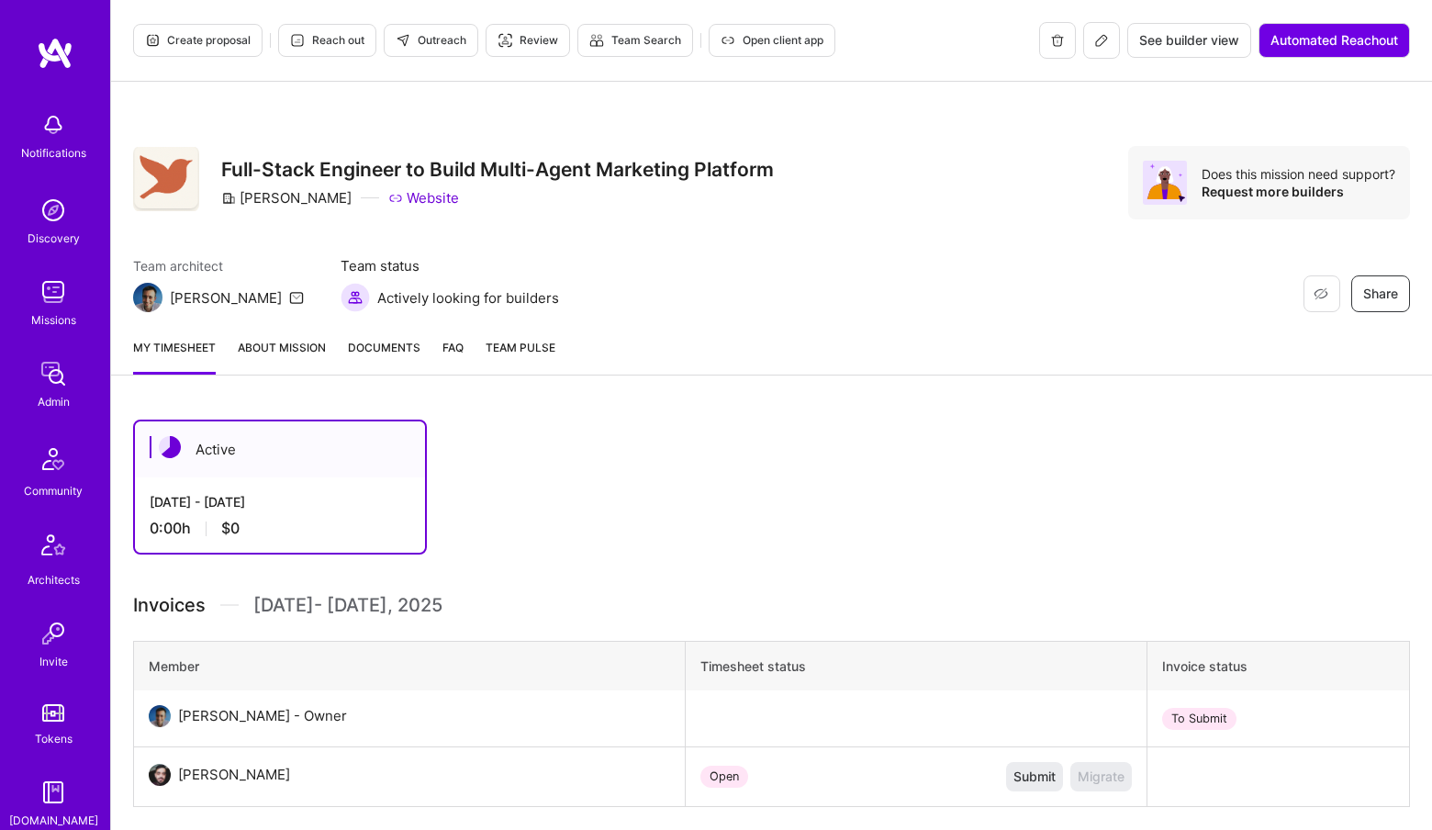
click at [57, 407] on div "Admin" at bounding box center [54, 401] width 32 height 19
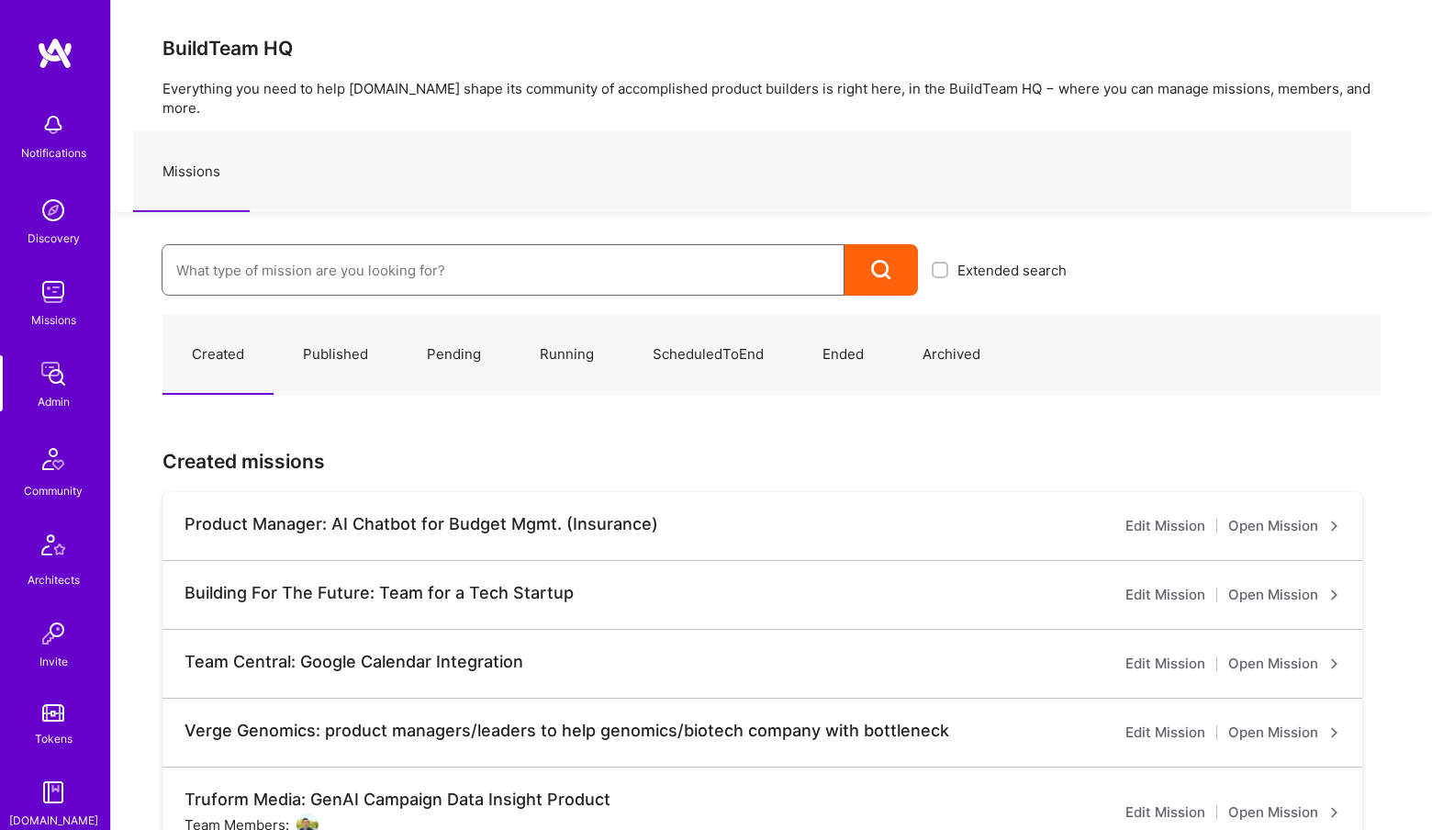
click at [306, 258] on input at bounding box center [503, 270] width 654 height 47
type input "s"
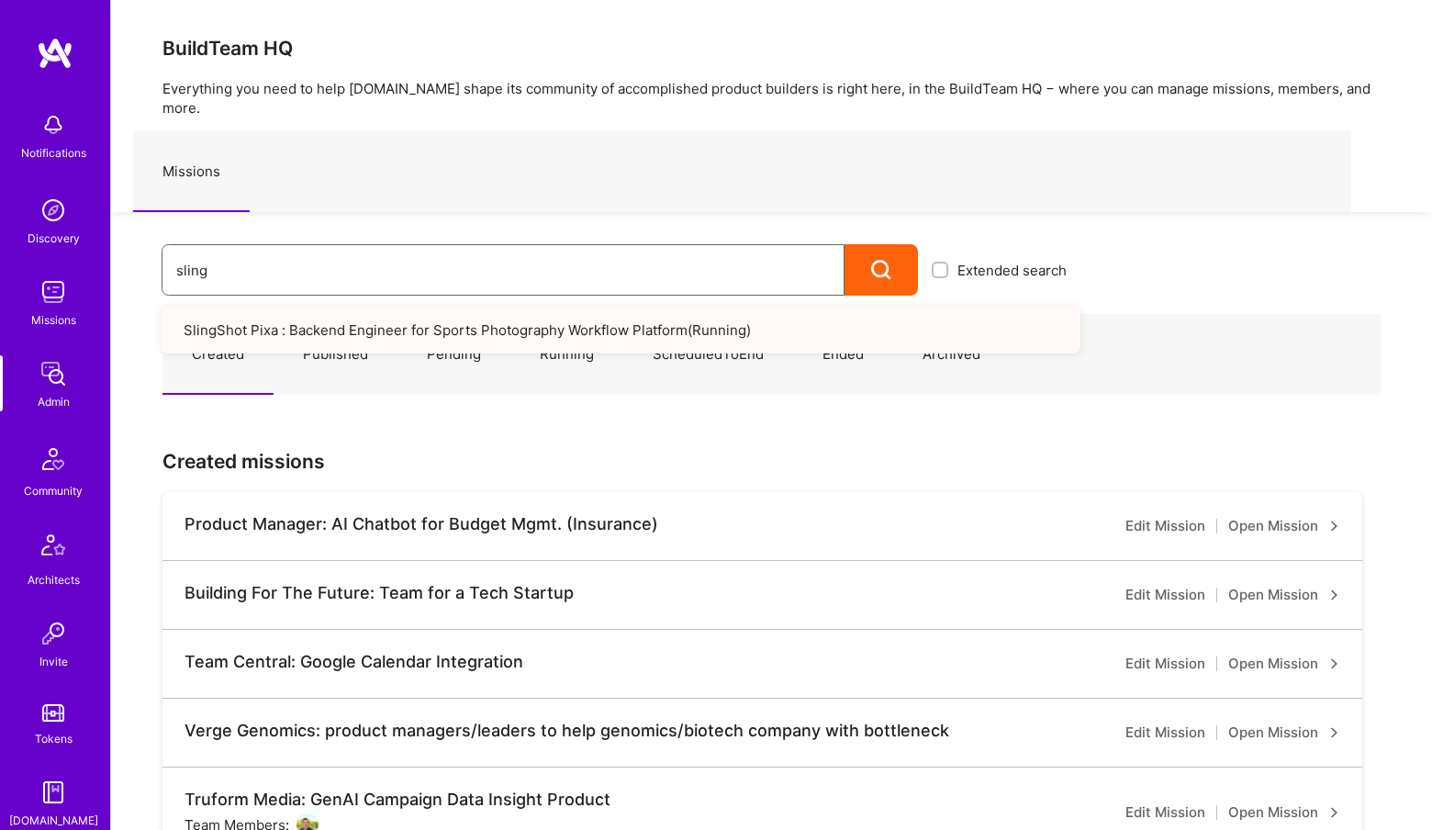
type input "sling"
click at [381, 308] on link "SlingShot Pixa : Backend Engineer for Sports Photography Workflow Platform ( Ru…" at bounding box center [621, 330] width 919 height 47
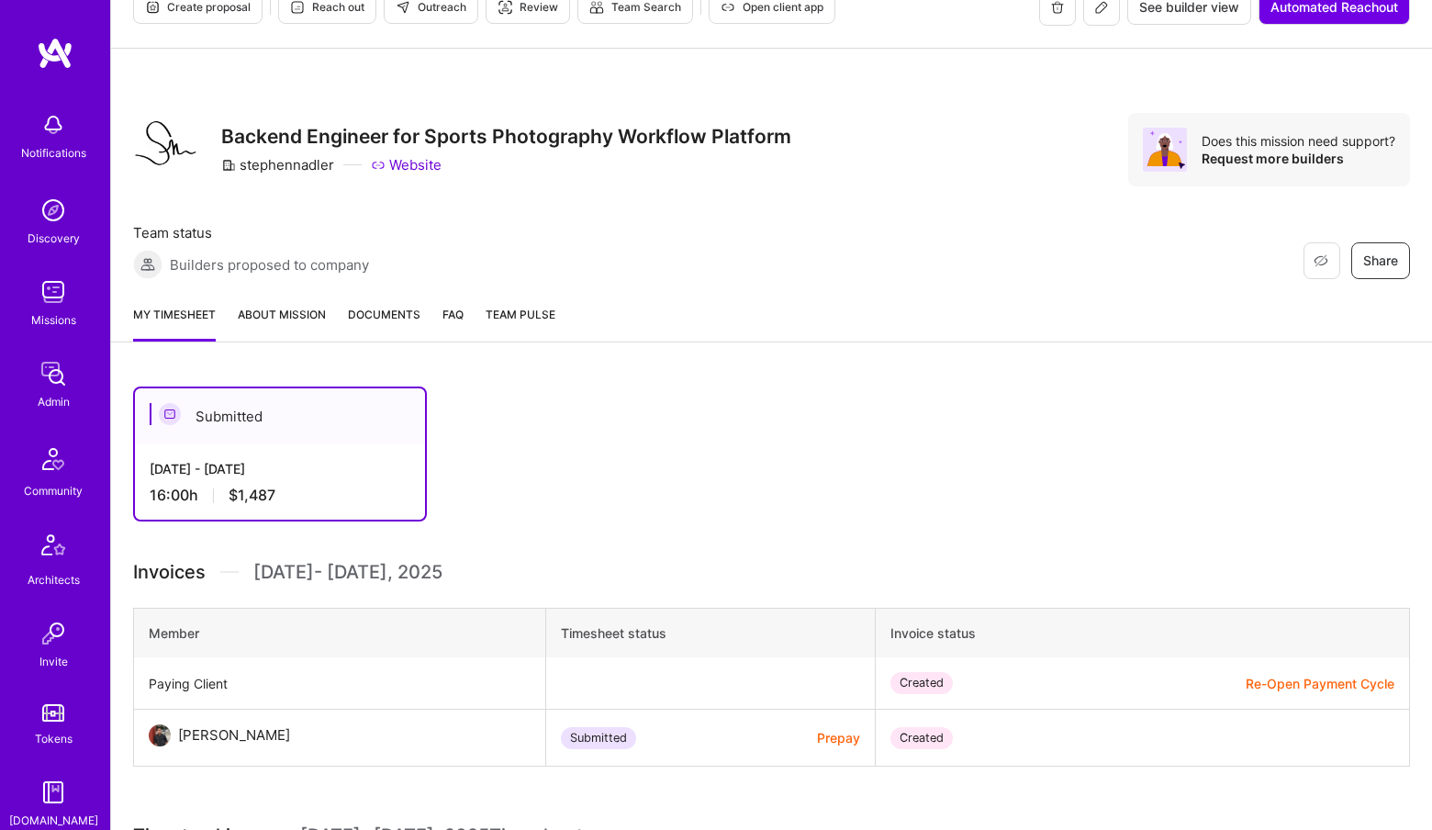
scroll to position [43, 0]
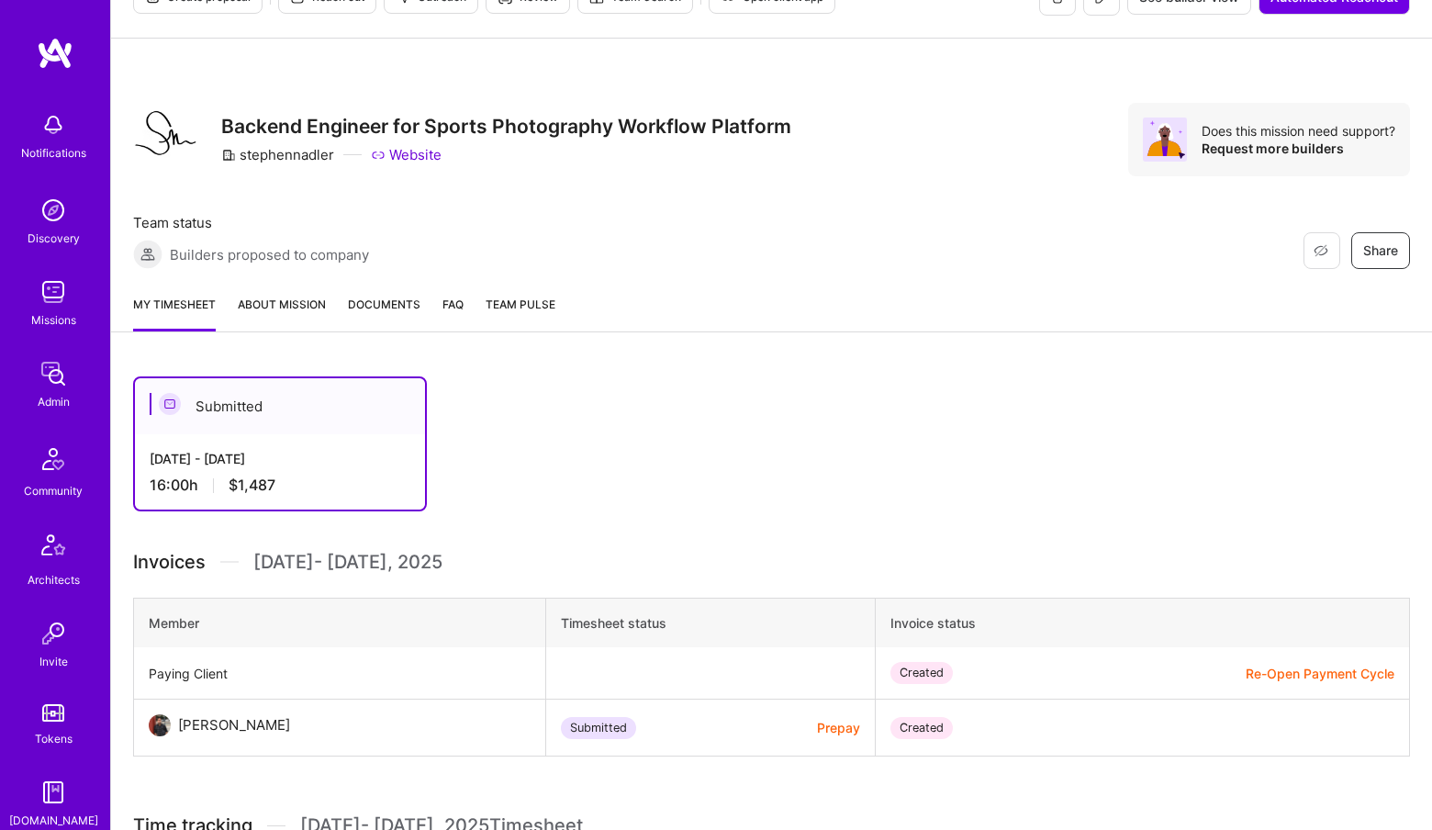
click at [274, 302] on link "About Mission" at bounding box center [282, 313] width 88 height 37
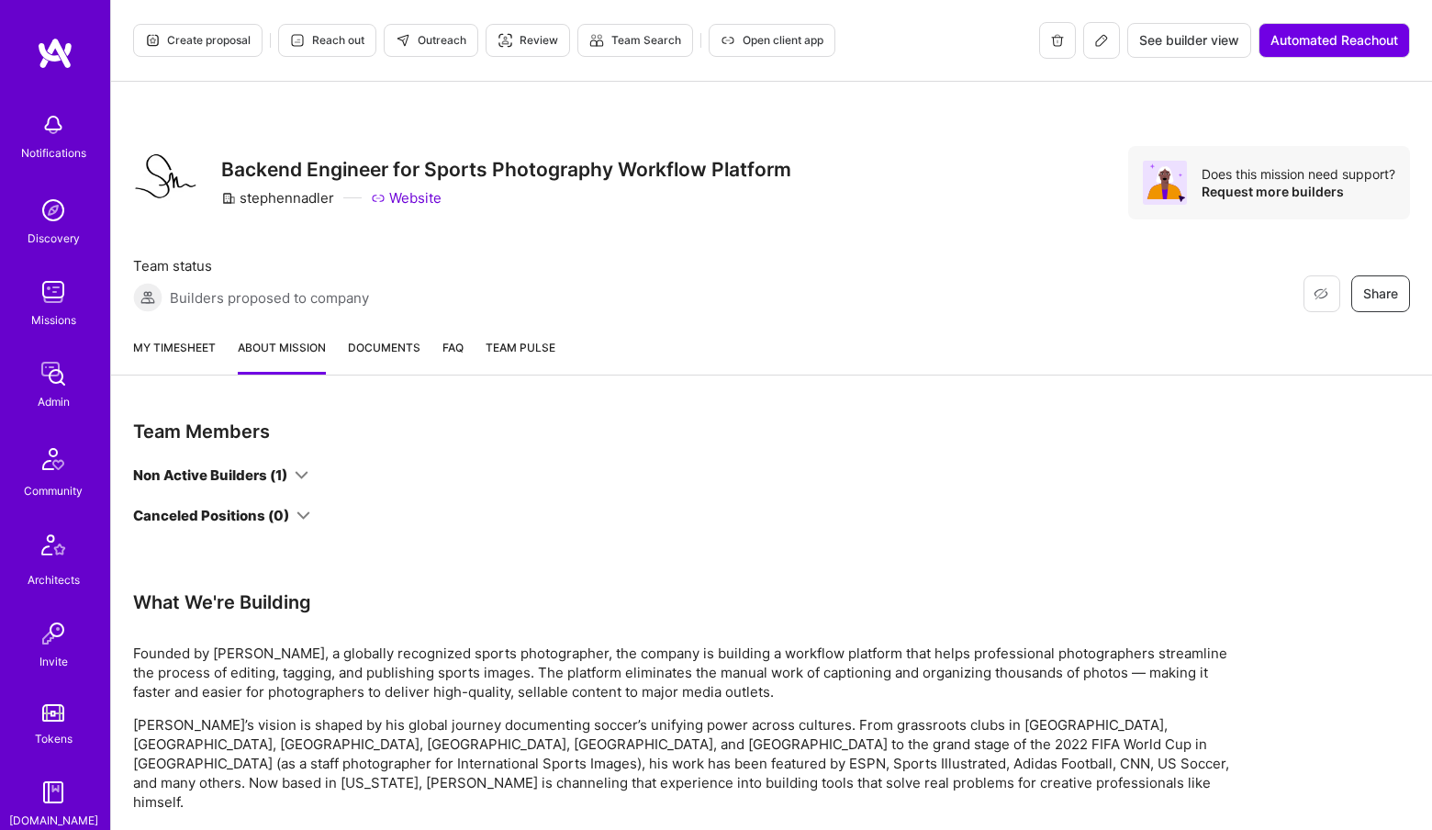
click at [179, 339] on link "My timesheet" at bounding box center [174, 356] width 83 height 37
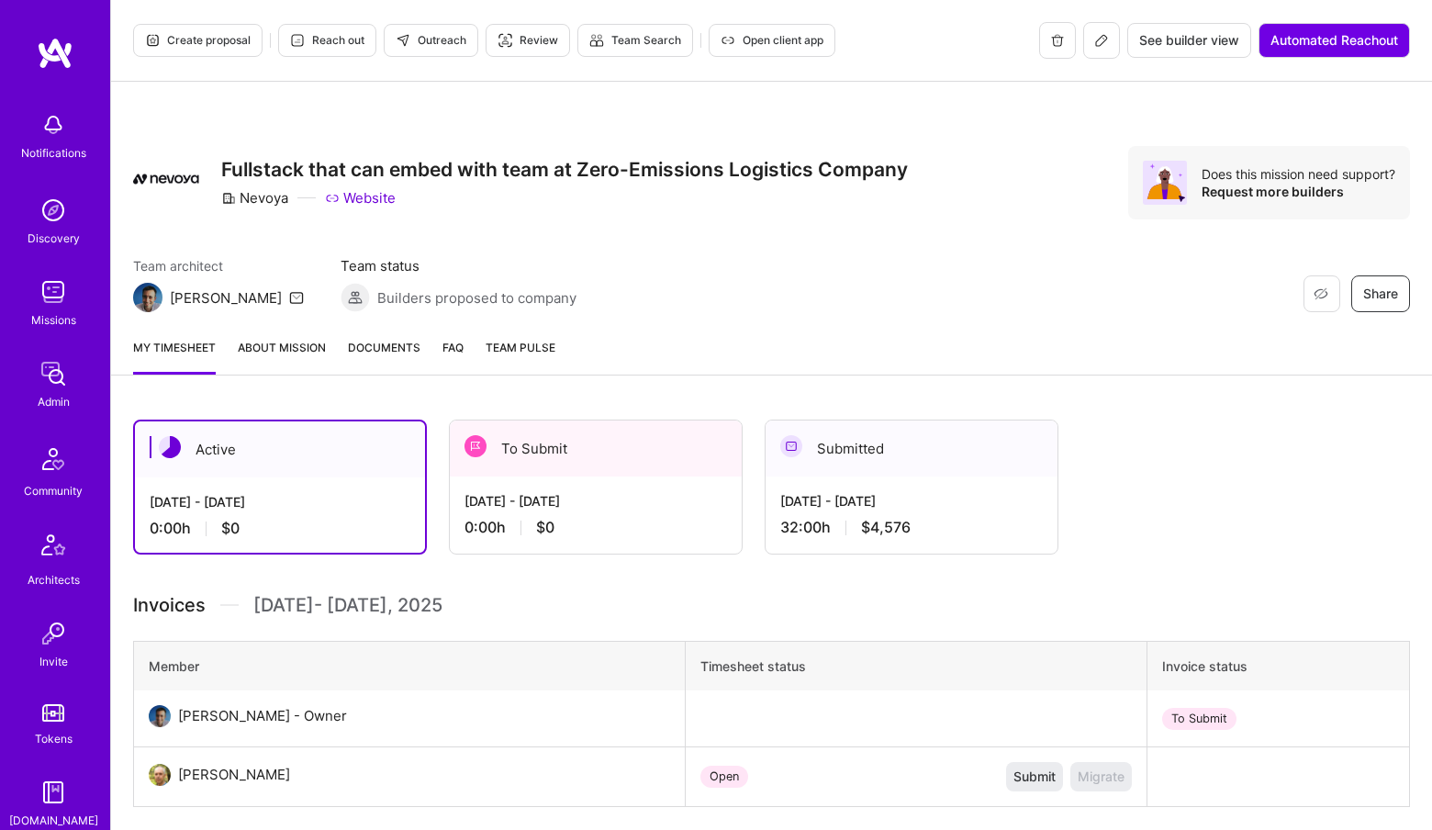
click at [95, 370] on link "Admin" at bounding box center [53, 383] width 114 height 56
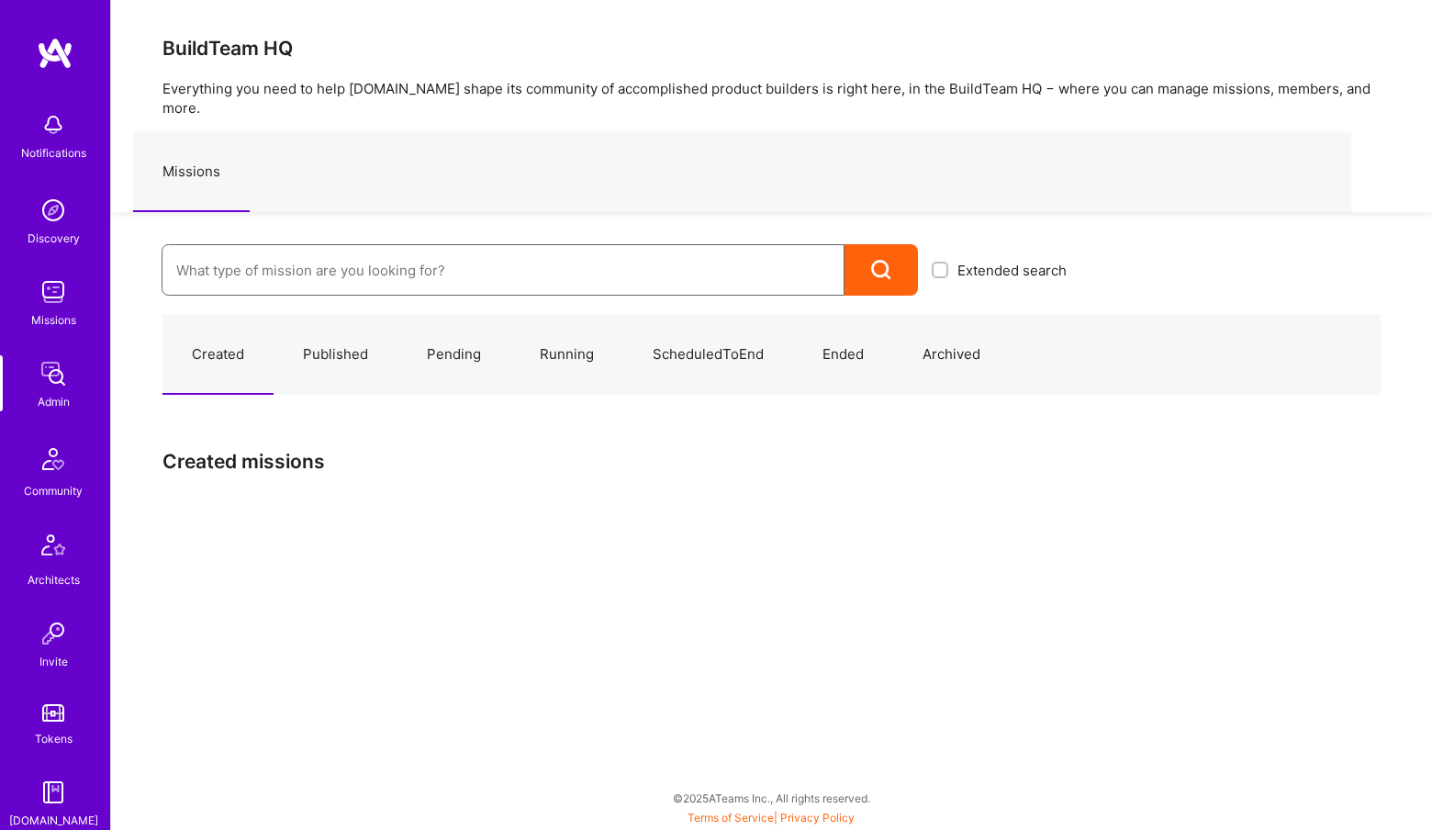
click at [191, 254] on input at bounding box center [503, 270] width 654 height 47
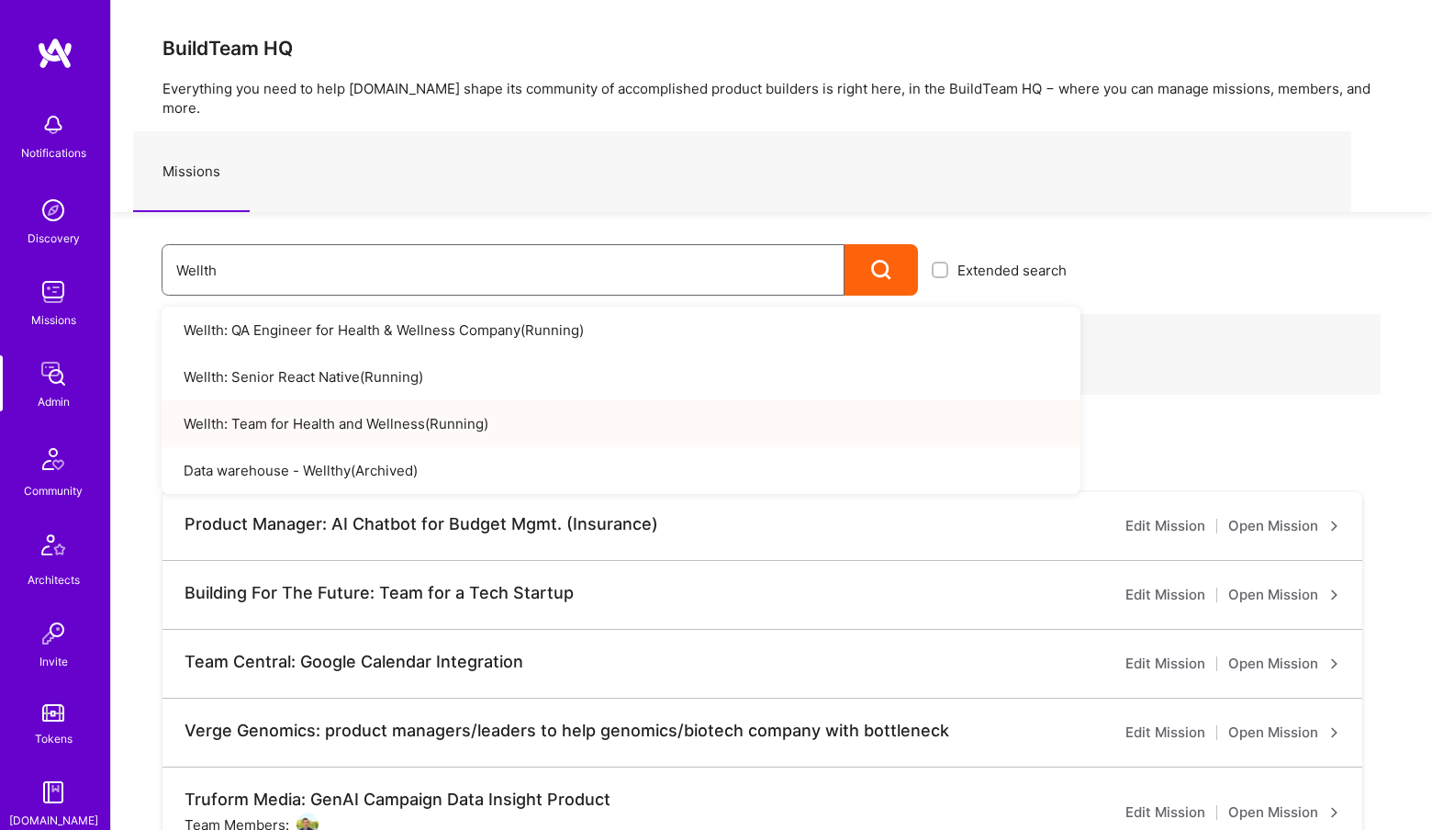
type input "Wellth"
click at [261, 410] on link "Wellth: Team for Health and Wellness ( Running )" at bounding box center [621, 423] width 919 height 47
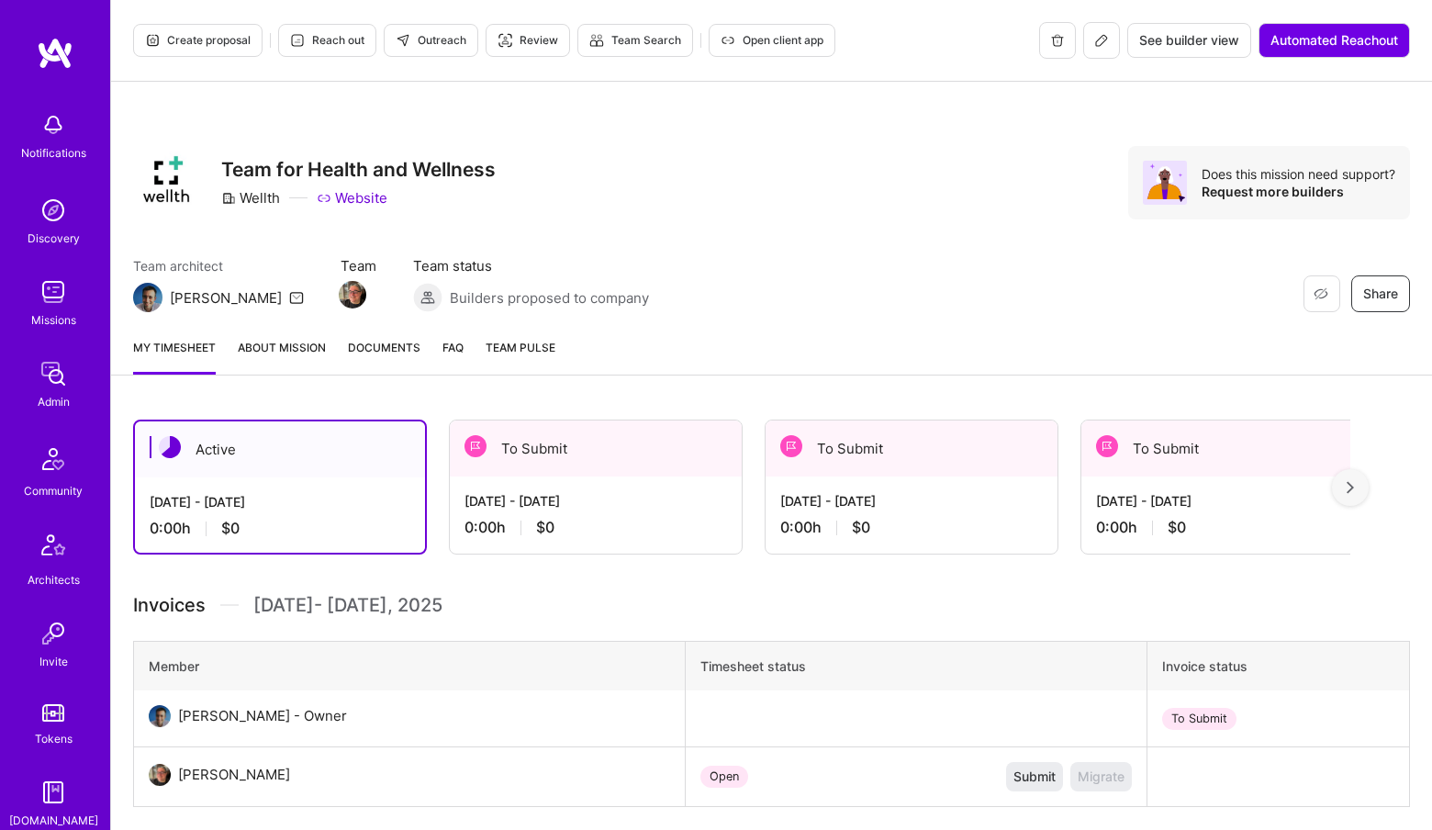
scroll to position [0, 23]
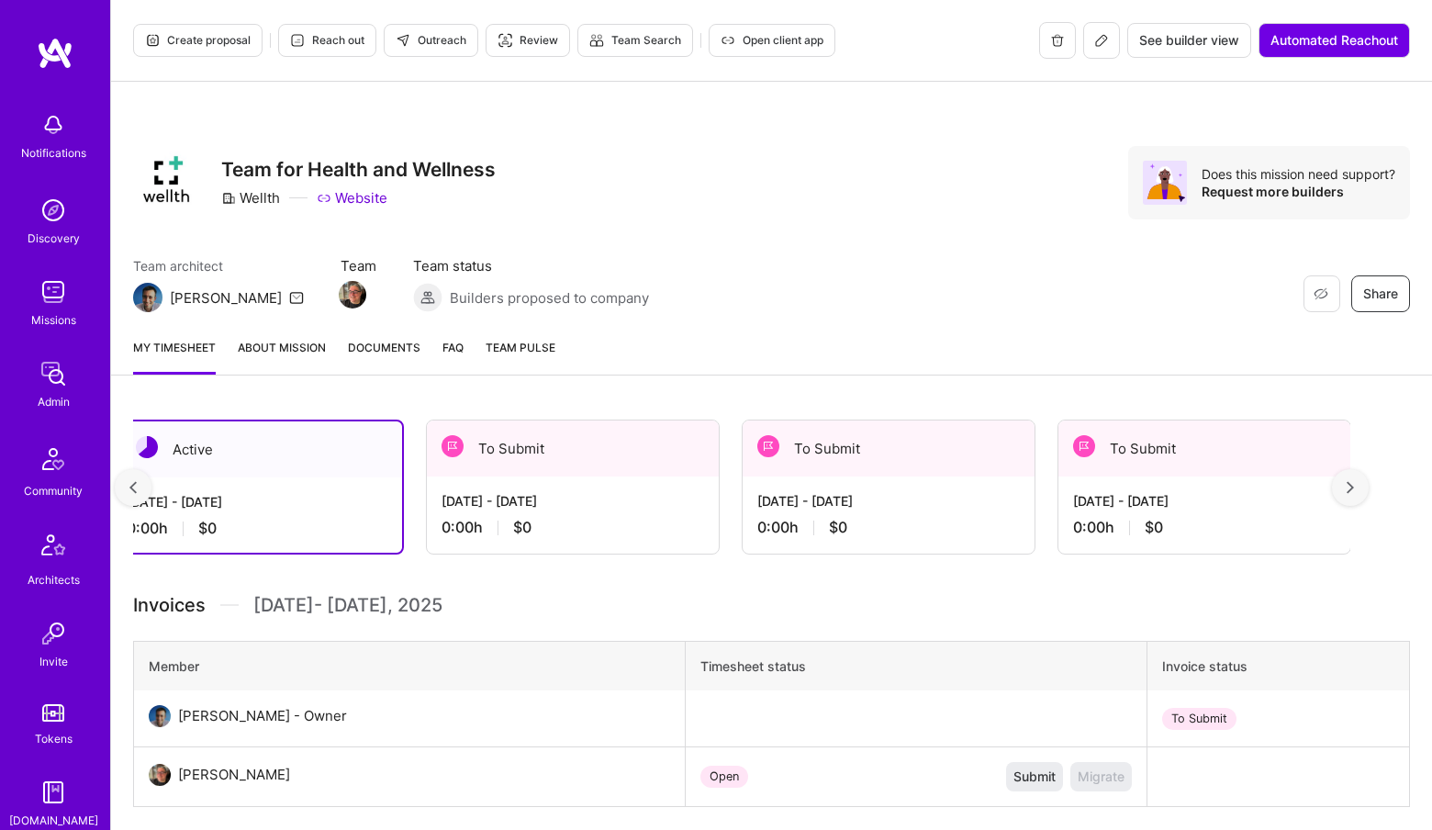
drag, startPoint x: 1352, startPoint y: 466, endPoint x: 1353, endPoint y: 476, distance: 9.2
click at [1353, 467] on div "Active [DATE] - [DATE] 0:00 h $0 To Submit [DATE] - [DATE] 0:00 h $0 To Submit …" at bounding box center [771, 773] width 1321 height 751
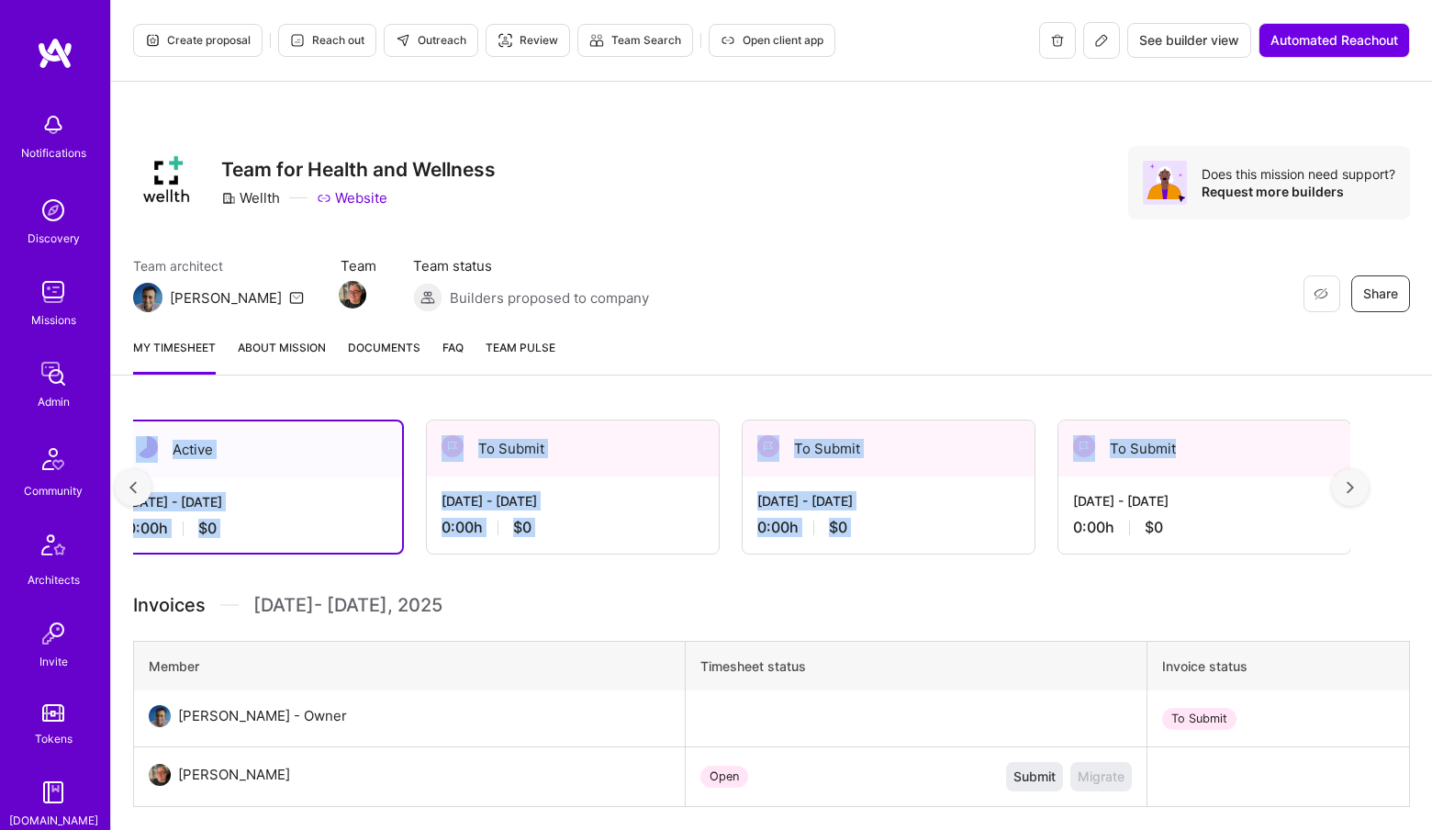
click at [1354, 477] on div at bounding box center [1350, 487] width 37 height 37
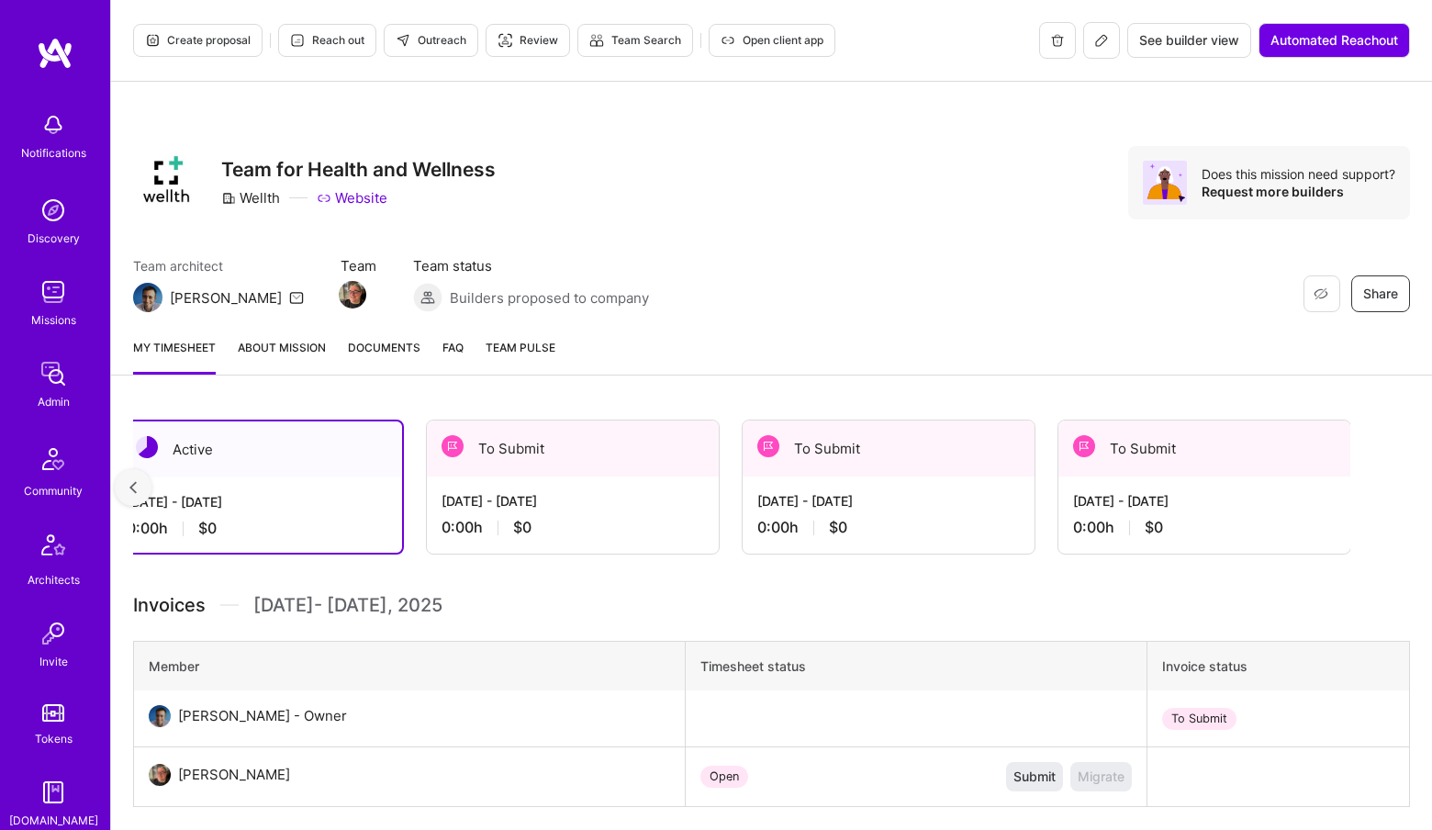
click at [581, 242] on div "Restore Not Interested Share Team for Health and Wellness Wellth Website Does t…" at bounding box center [771, 202] width 1321 height 241
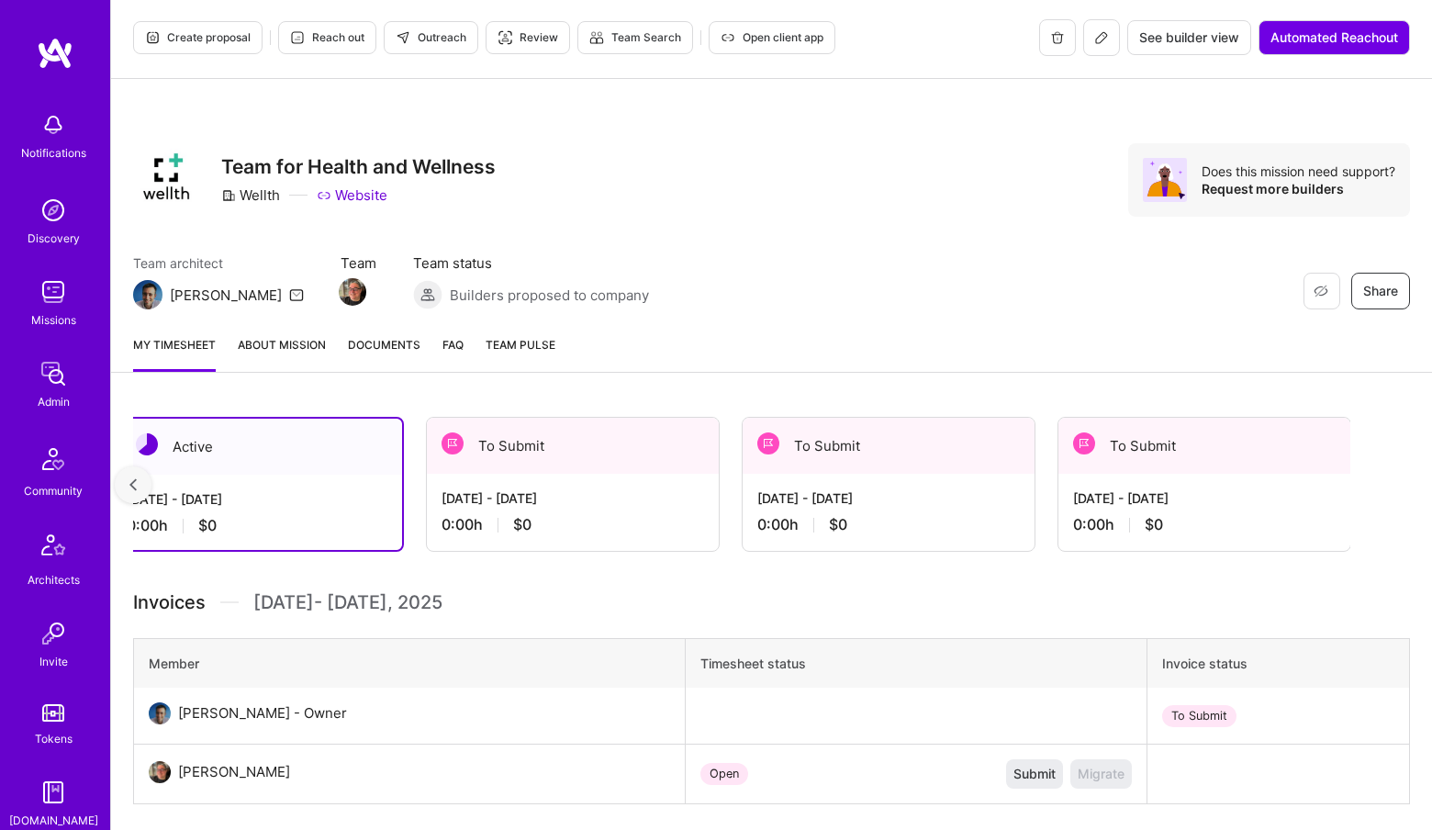
click at [57, 457] on img at bounding box center [53, 459] width 44 height 44
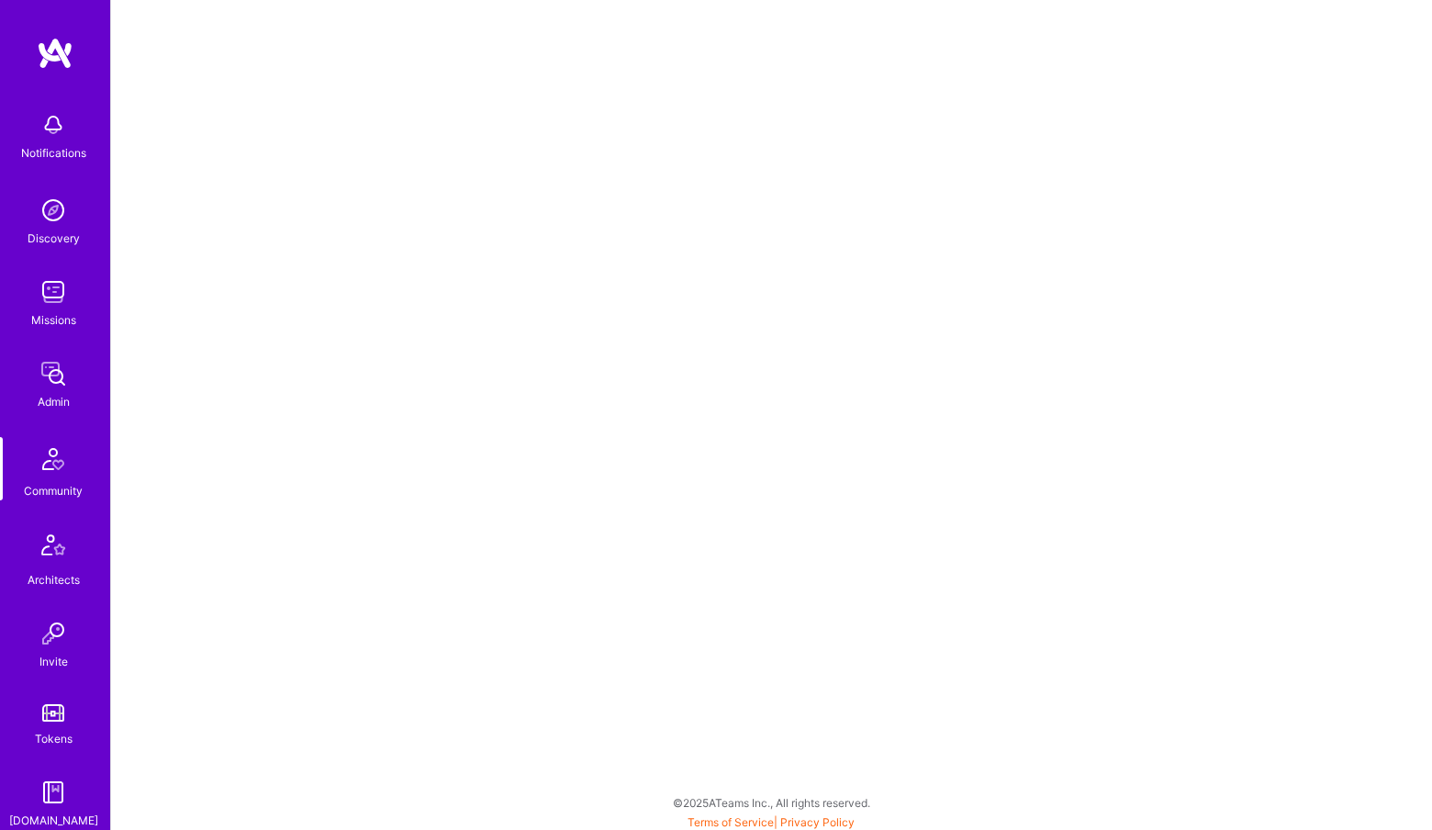
click at [43, 385] on img at bounding box center [53, 373] width 37 height 37
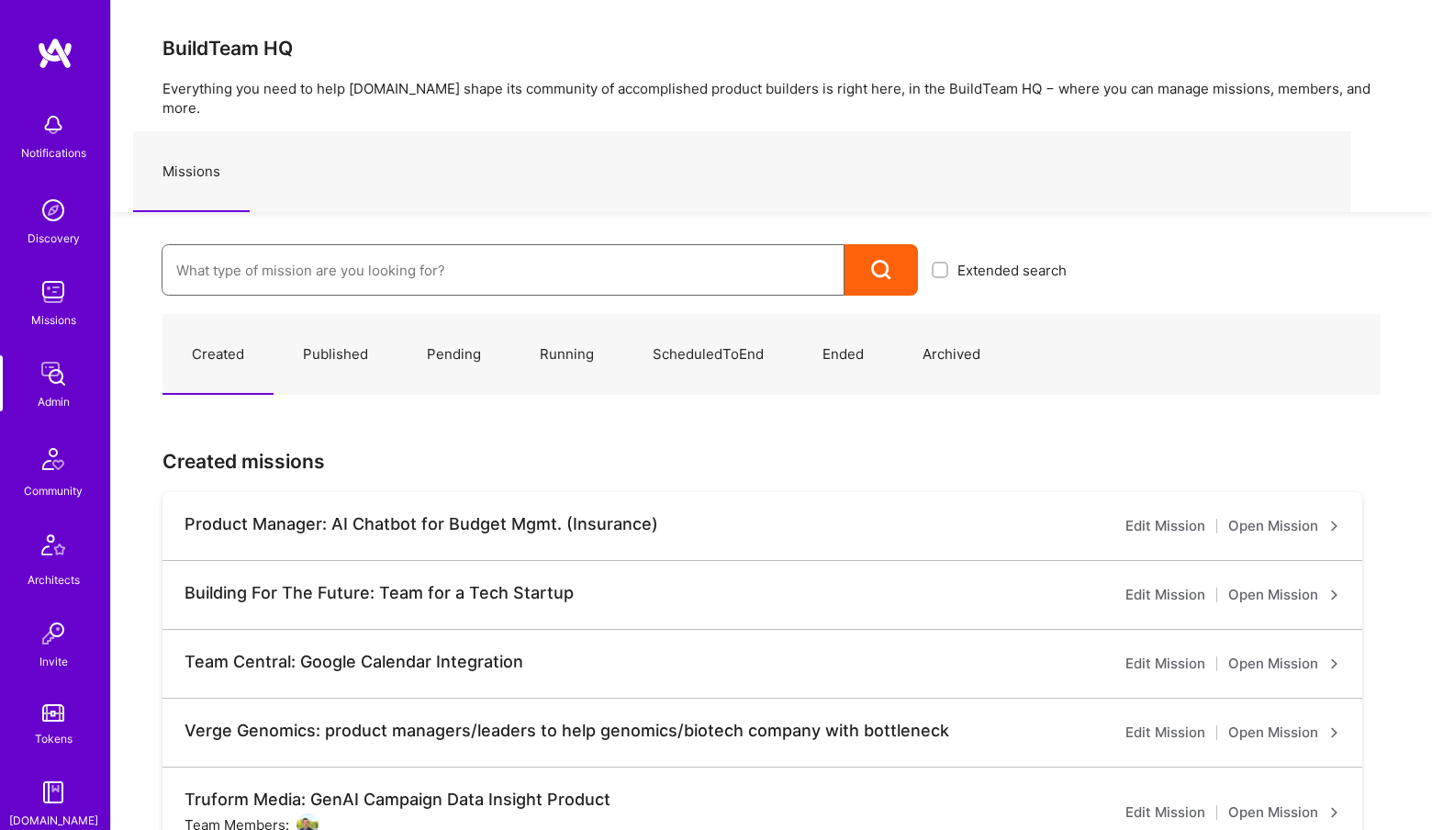
click at [261, 260] on input at bounding box center [503, 270] width 654 height 47
type input "A"
type input "="
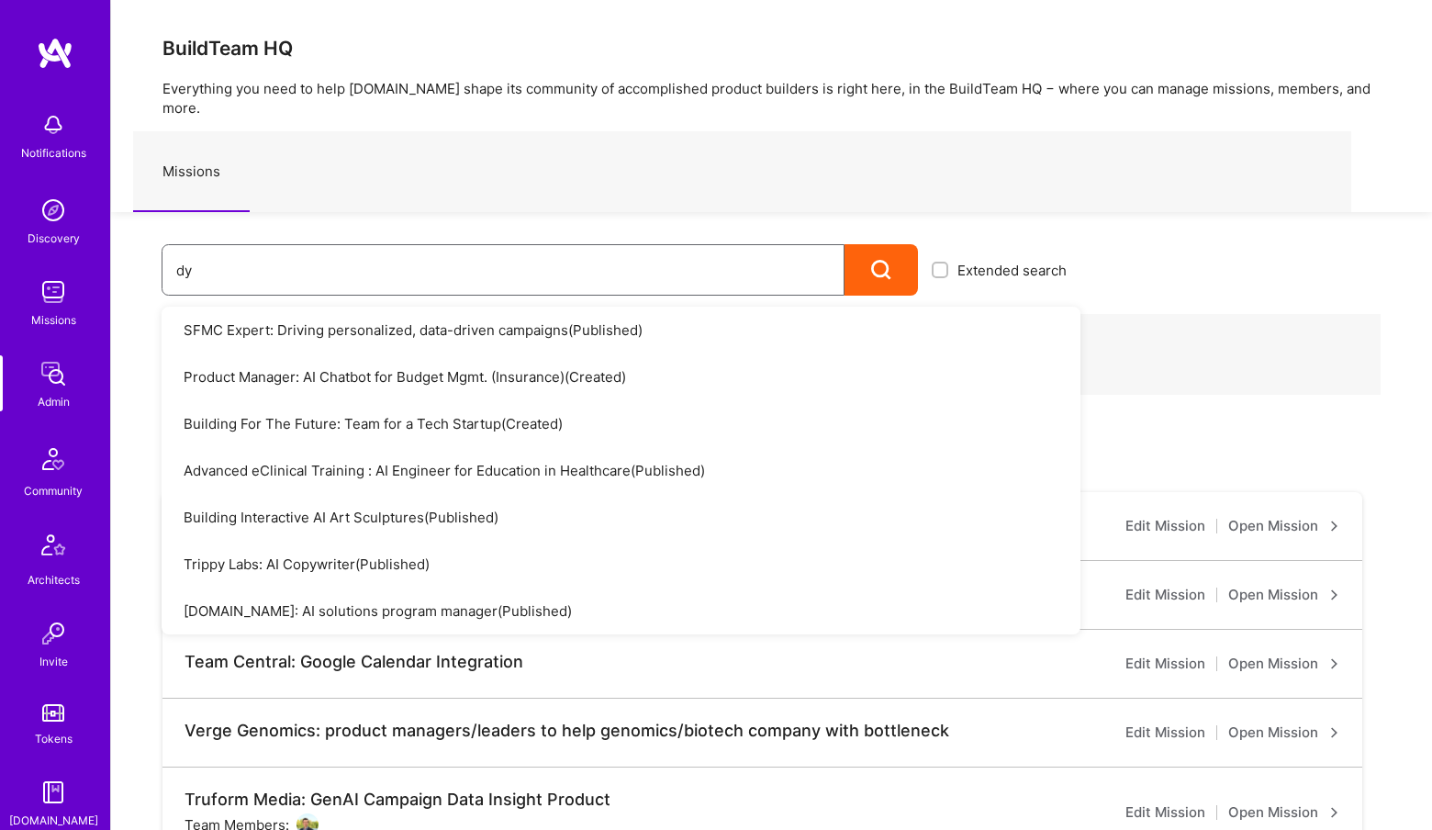
type input "dyo"
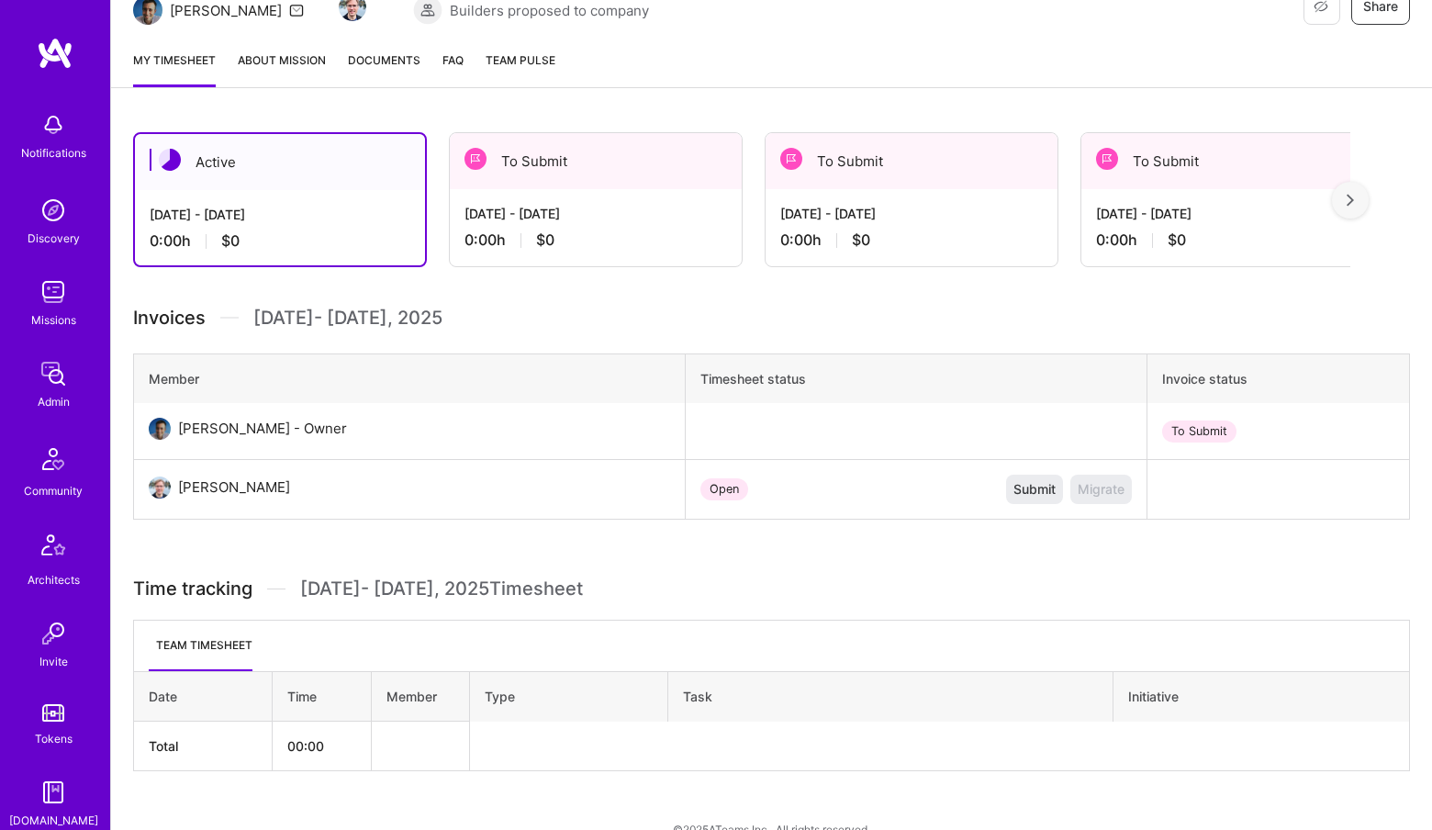
scroll to position [315, 0]
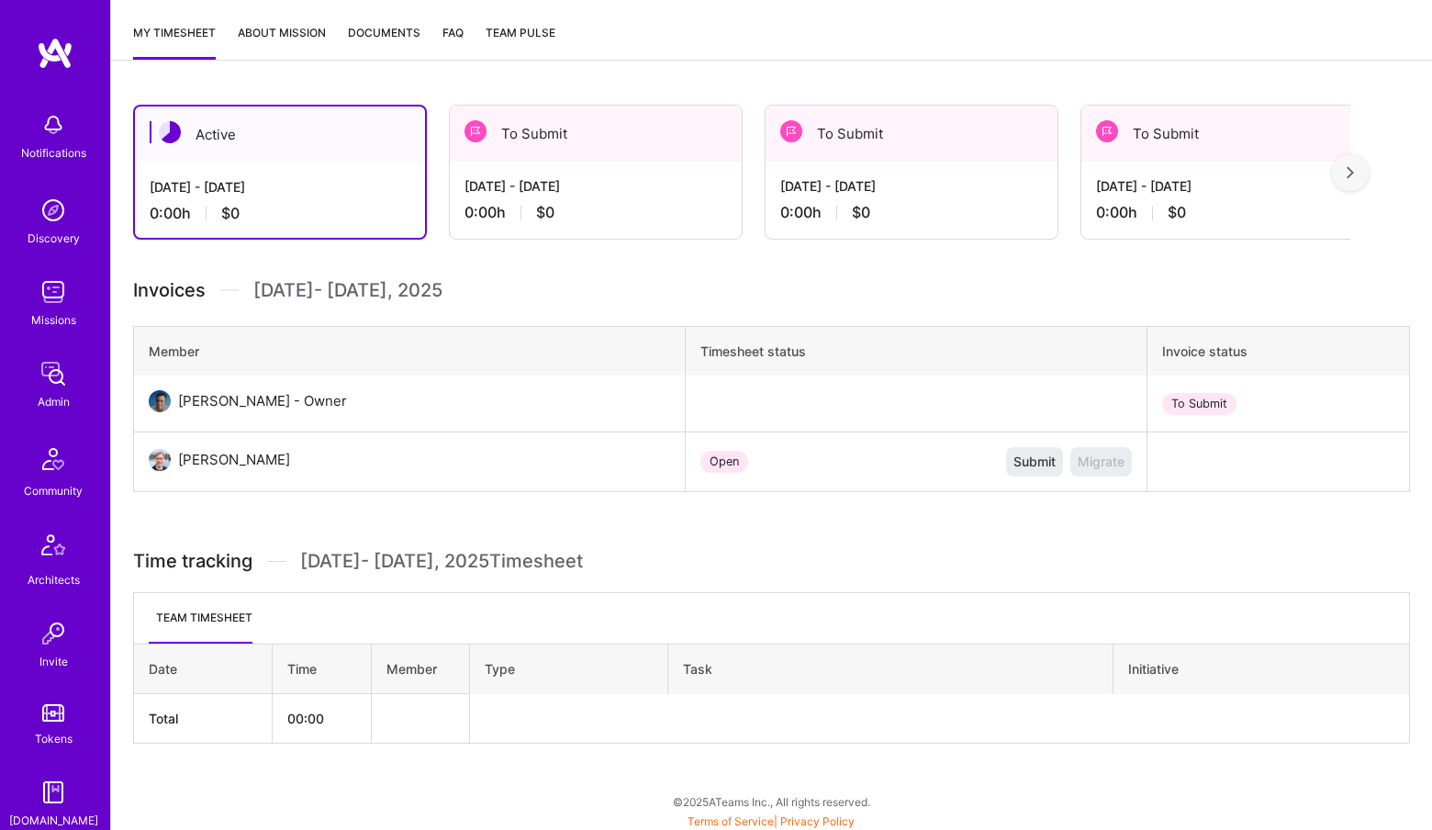
click at [64, 378] on img at bounding box center [53, 373] width 37 height 37
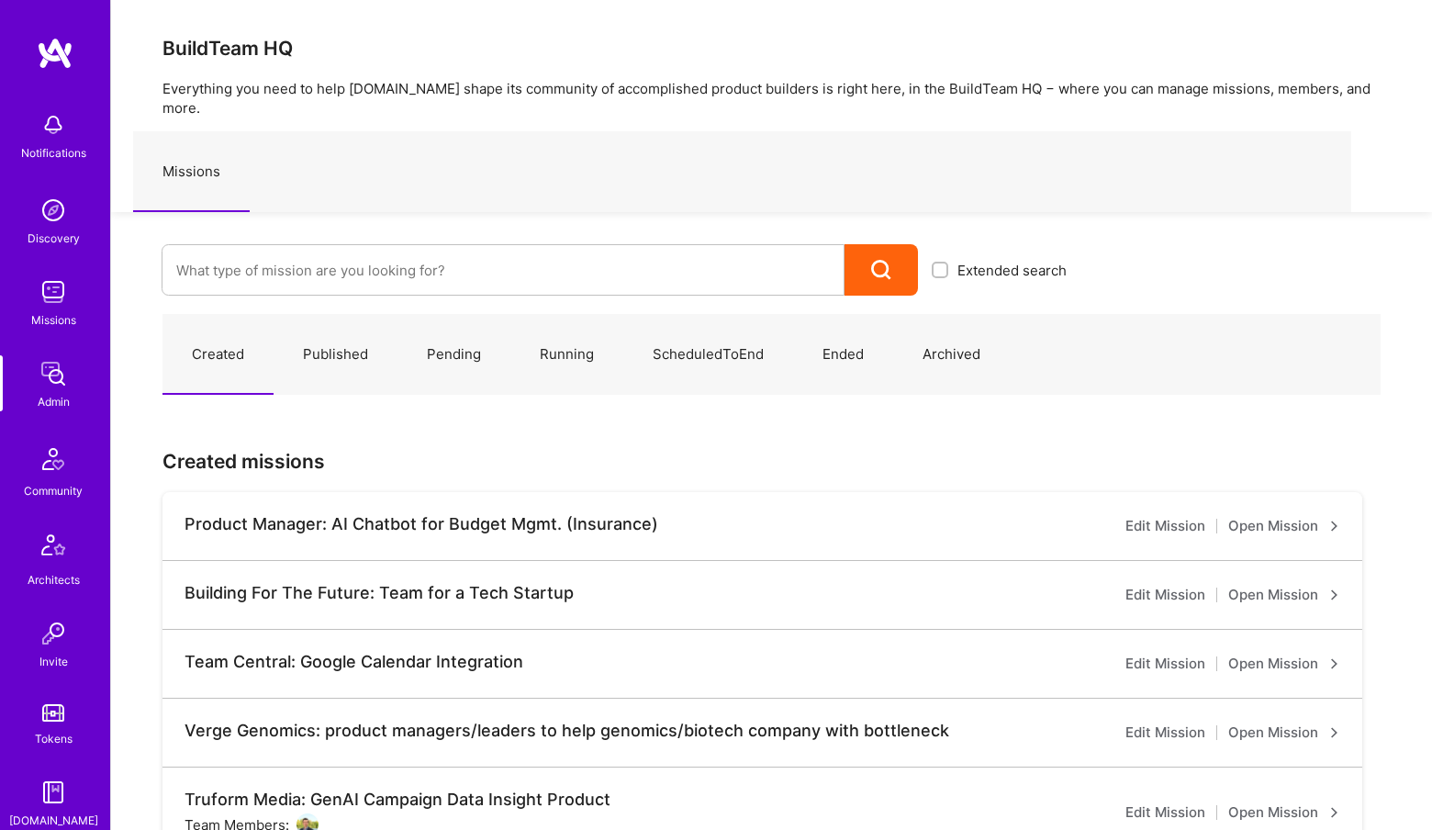
drag, startPoint x: 381, startPoint y: 221, endPoint x: 376, endPoint y: 231, distance: 11.1
click at [382, 222] on div "Extended search" at bounding box center [596, 254] width 970 height 84
click at [371, 247] on input at bounding box center [503, 270] width 654 height 47
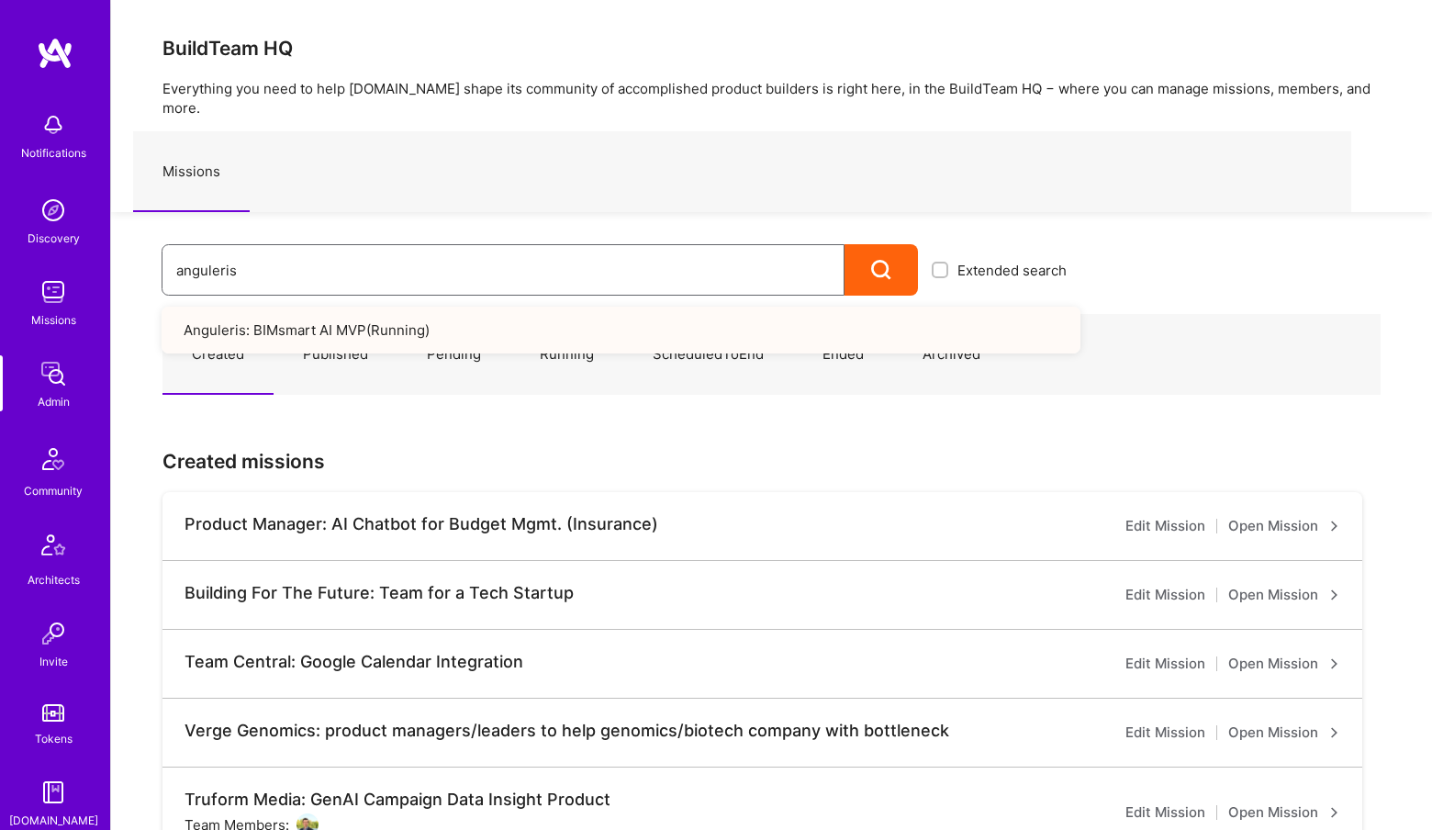
type input "anguleris"
click at [378, 307] on link "Anguleris: BIMsmart AI MVP ( Running )" at bounding box center [621, 330] width 919 height 47
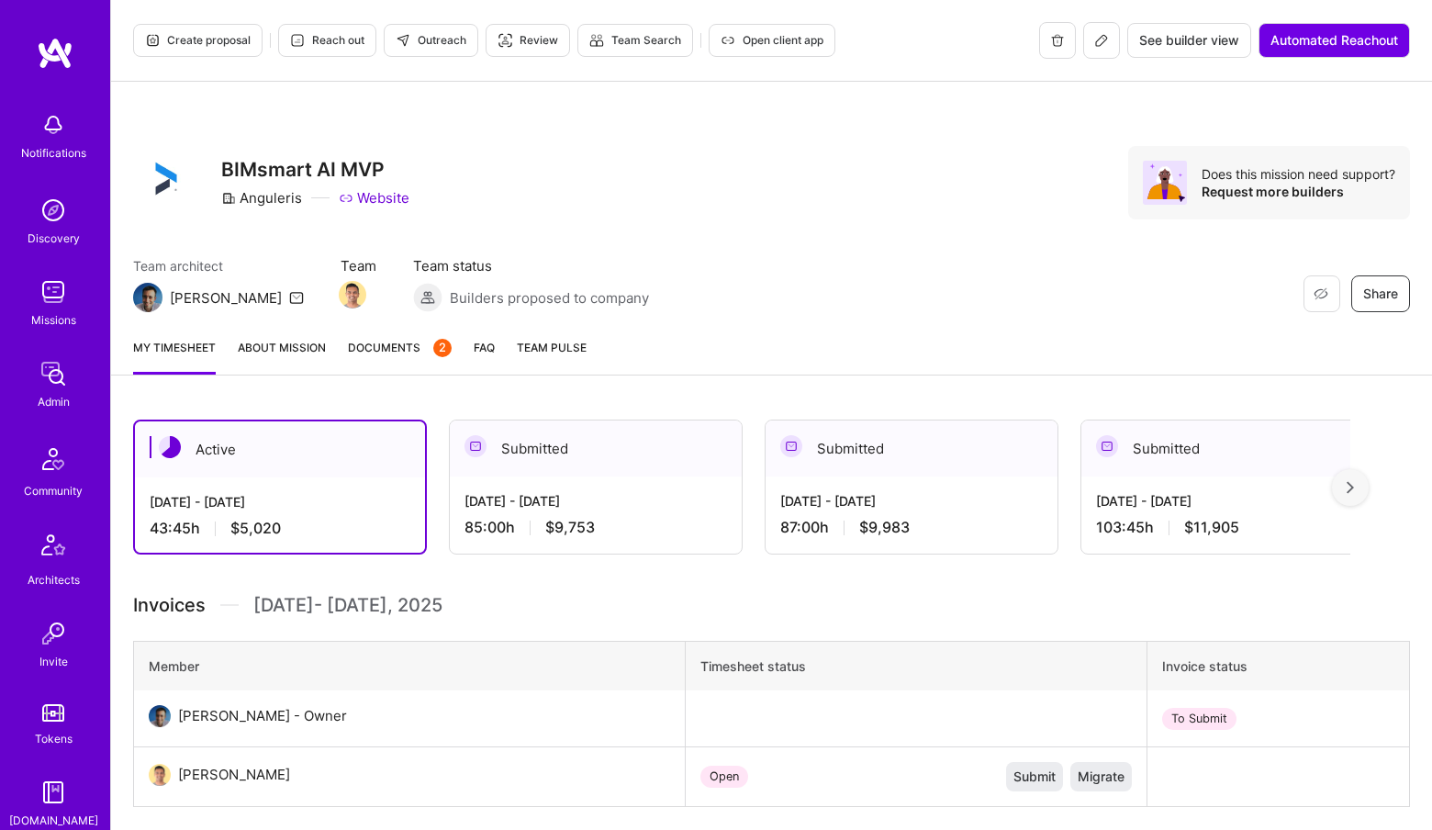
click at [598, 499] on div "[DATE] - [DATE]" at bounding box center [596, 500] width 263 height 19
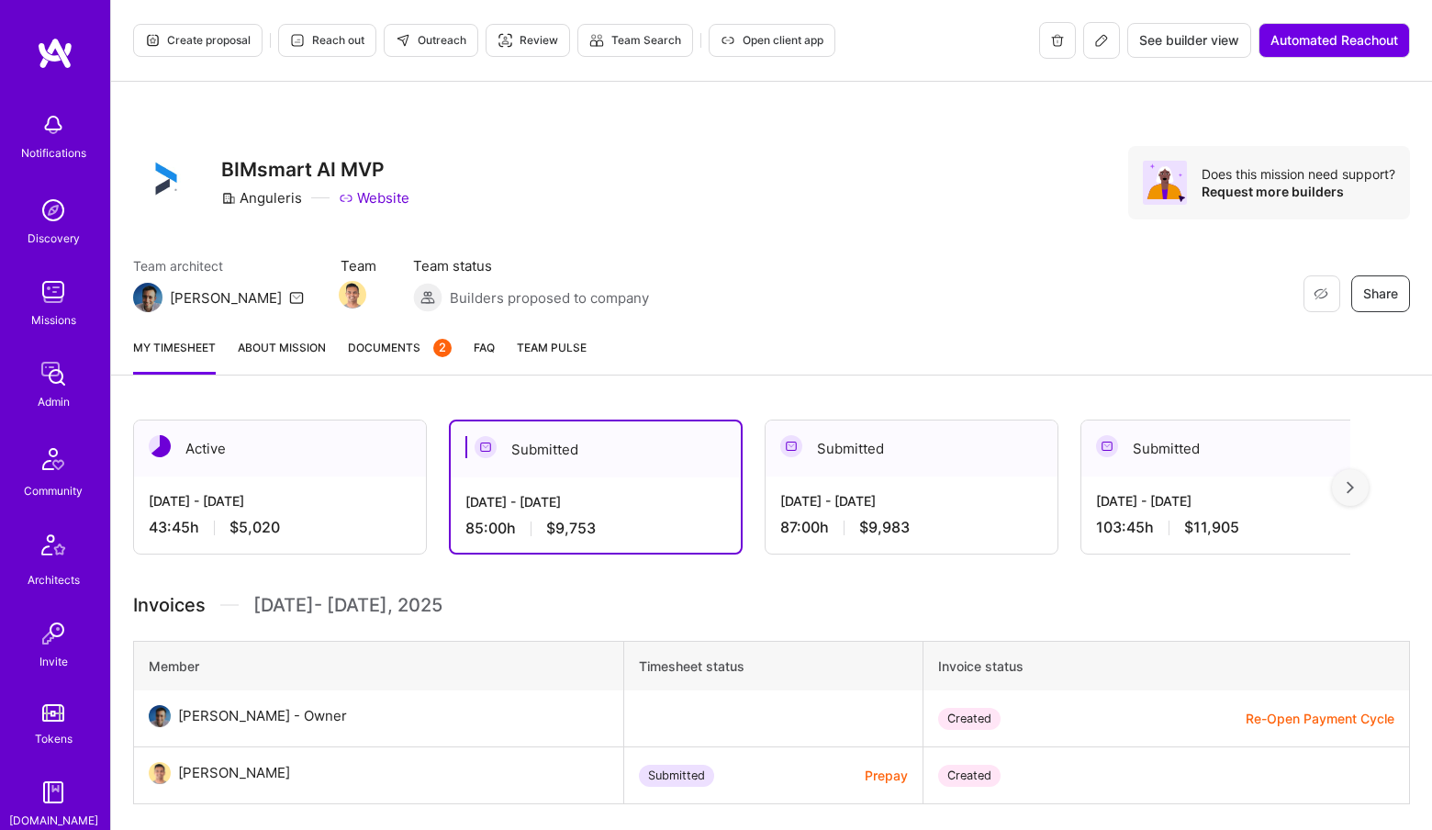
click at [875, 485] on div "[DATE] - [DATE] 87:00 h $9,983" at bounding box center [912, 514] width 292 height 75
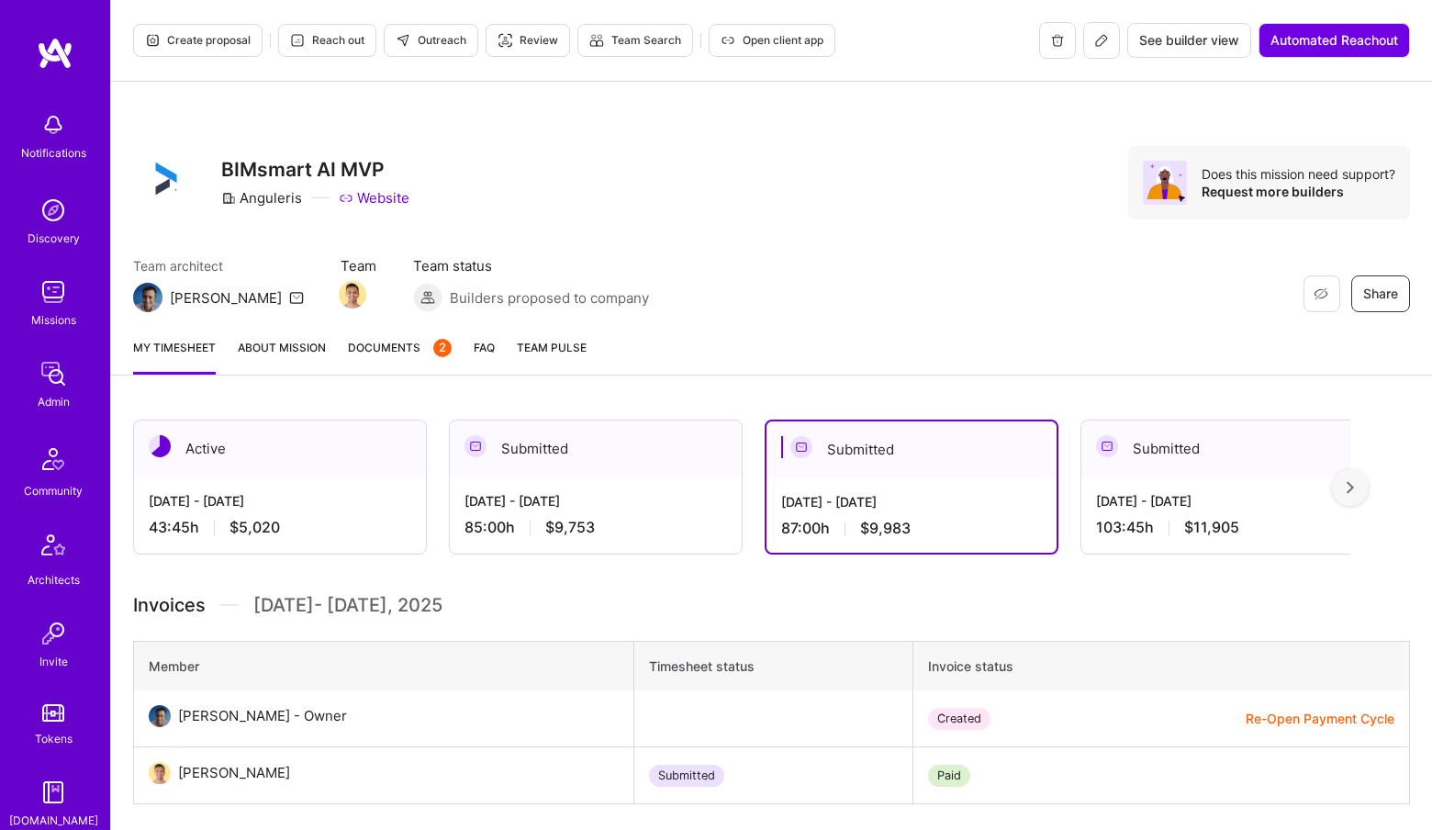
click at [1135, 473] on div "Submitted" at bounding box center [1228, 449] width 292 height 56
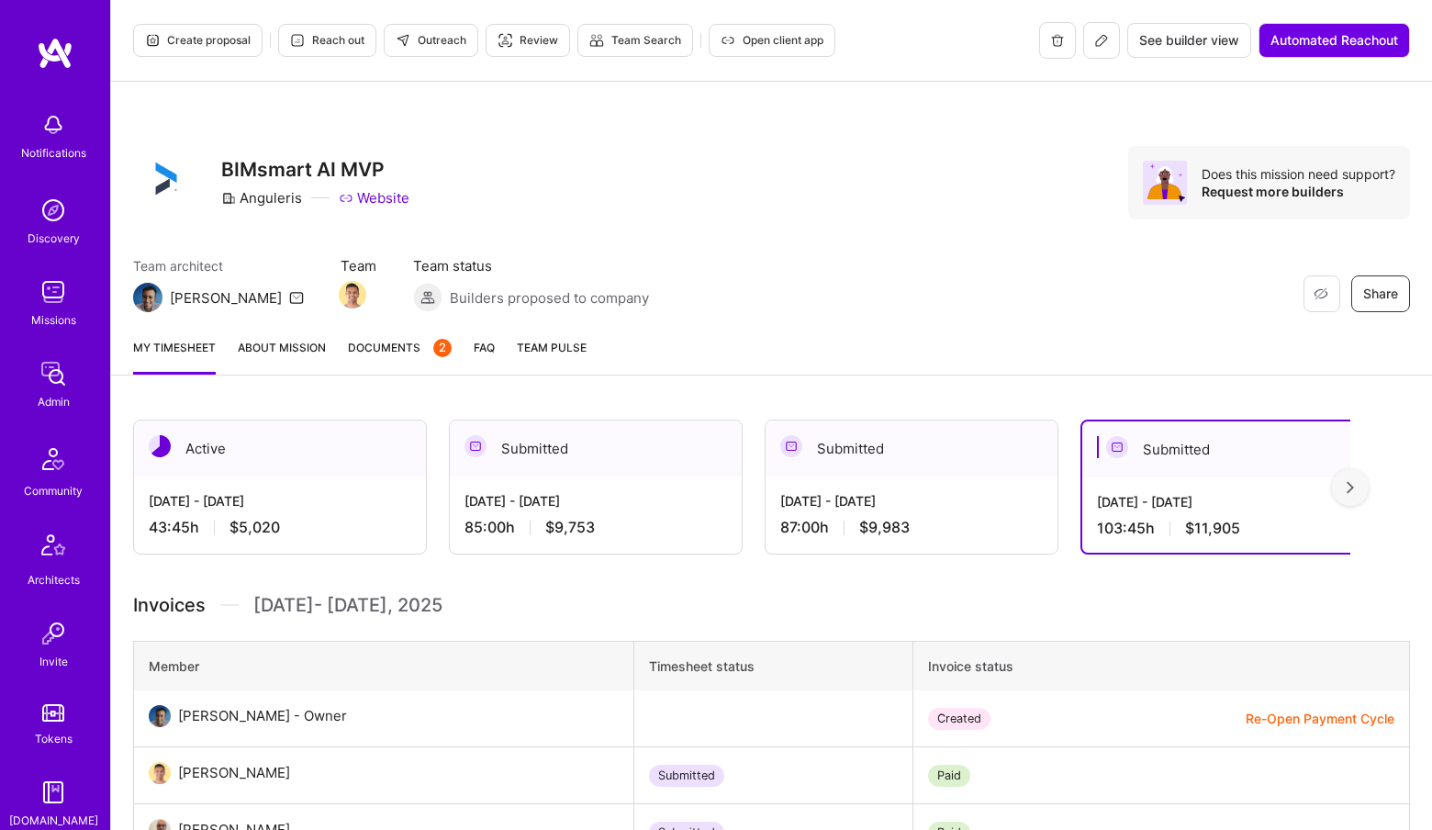
click at [1347, 487] on img at bounding box center [1350, 487] width 7 height 13
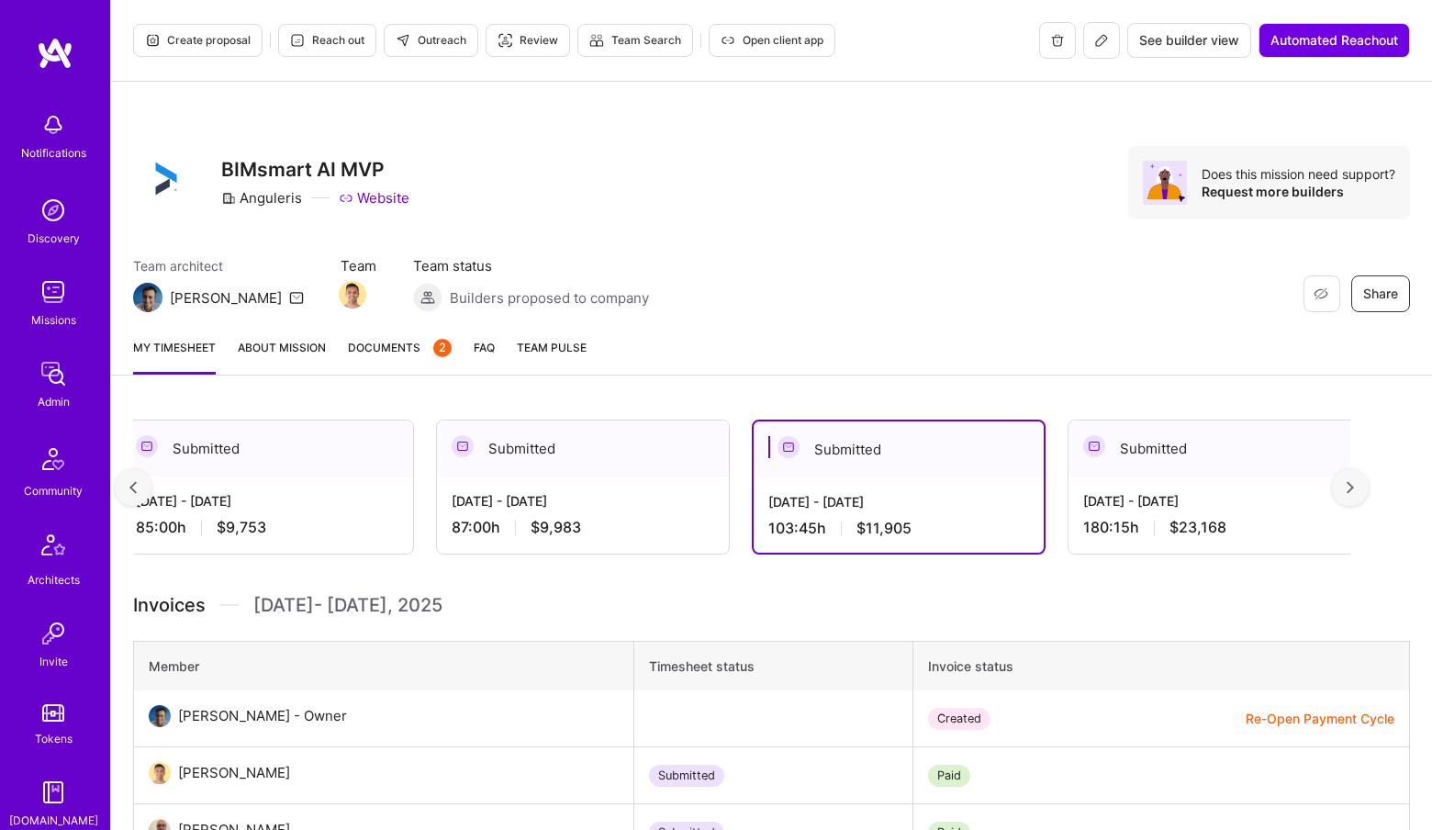
scroll to position [0, 331]
click at [1191, 511] on div "Jul 1 - Jul 15, 2025 180:15 h $23,168" at bounding box center [1213, 514] width 292 height 75
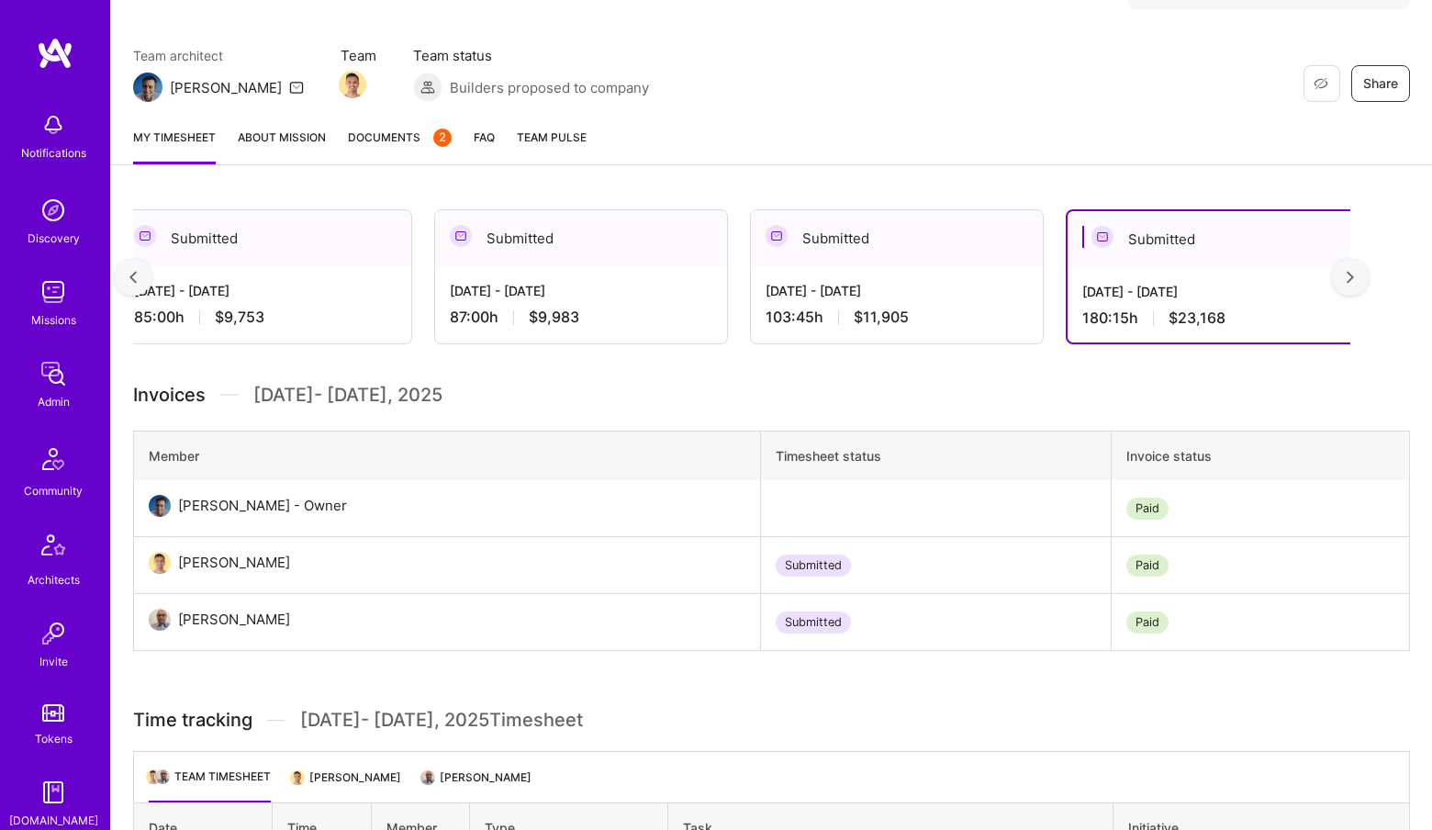
scroll to position [350, 0]
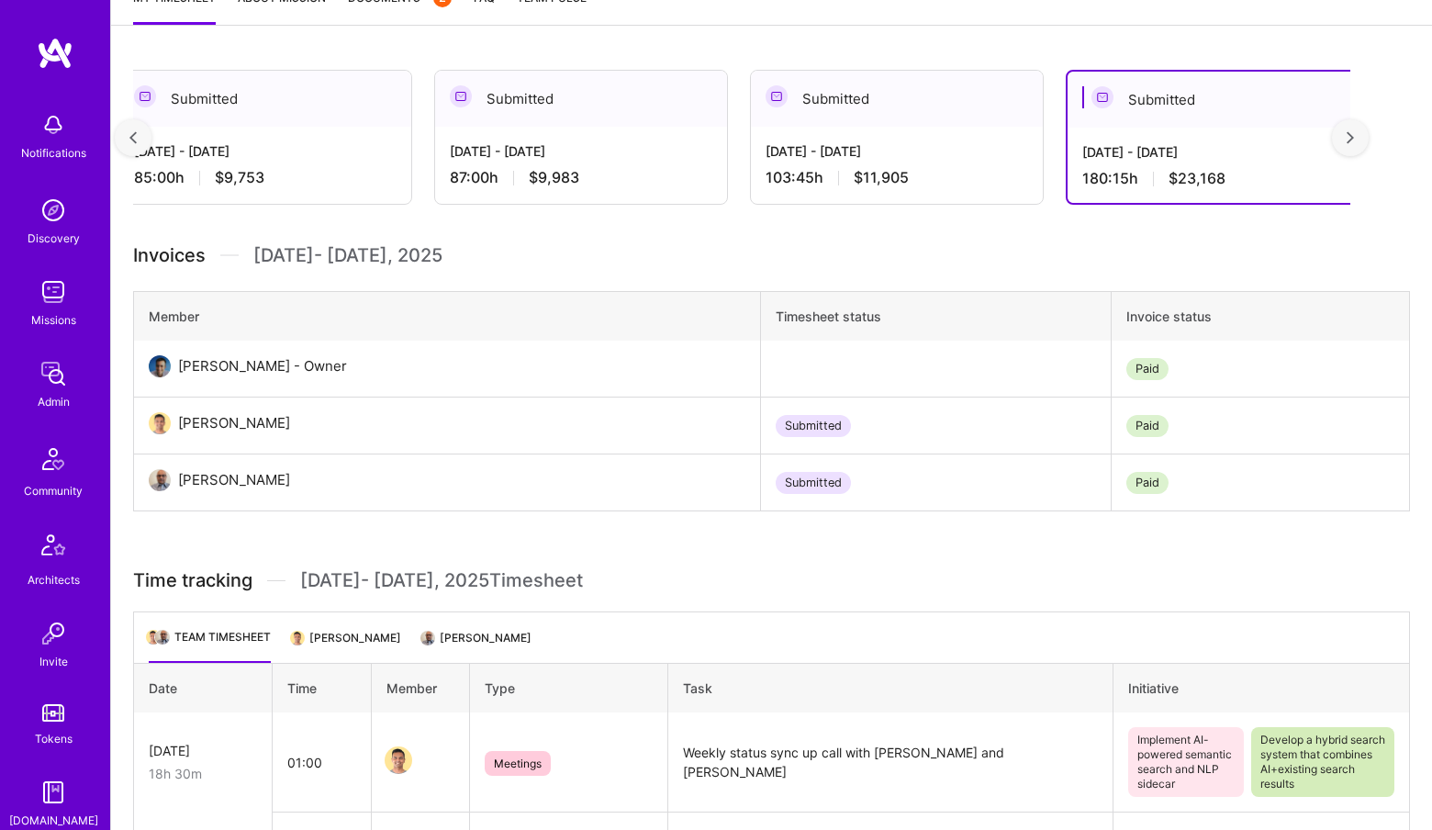
click at [440, 632] on li "Pratik Biswas" at bounding box center [477, 645] width 108 height 36
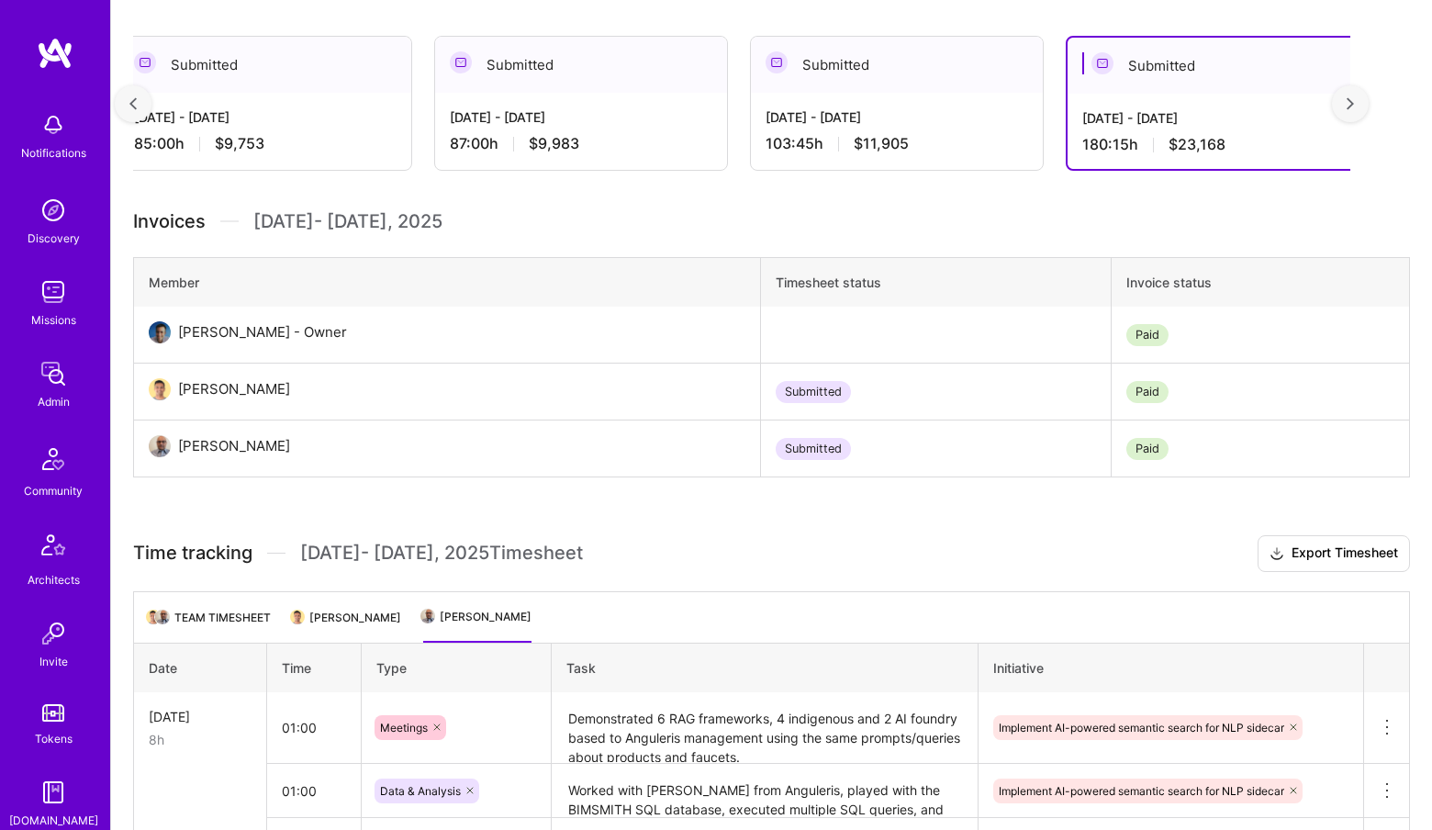
scroll to position [0, 0]
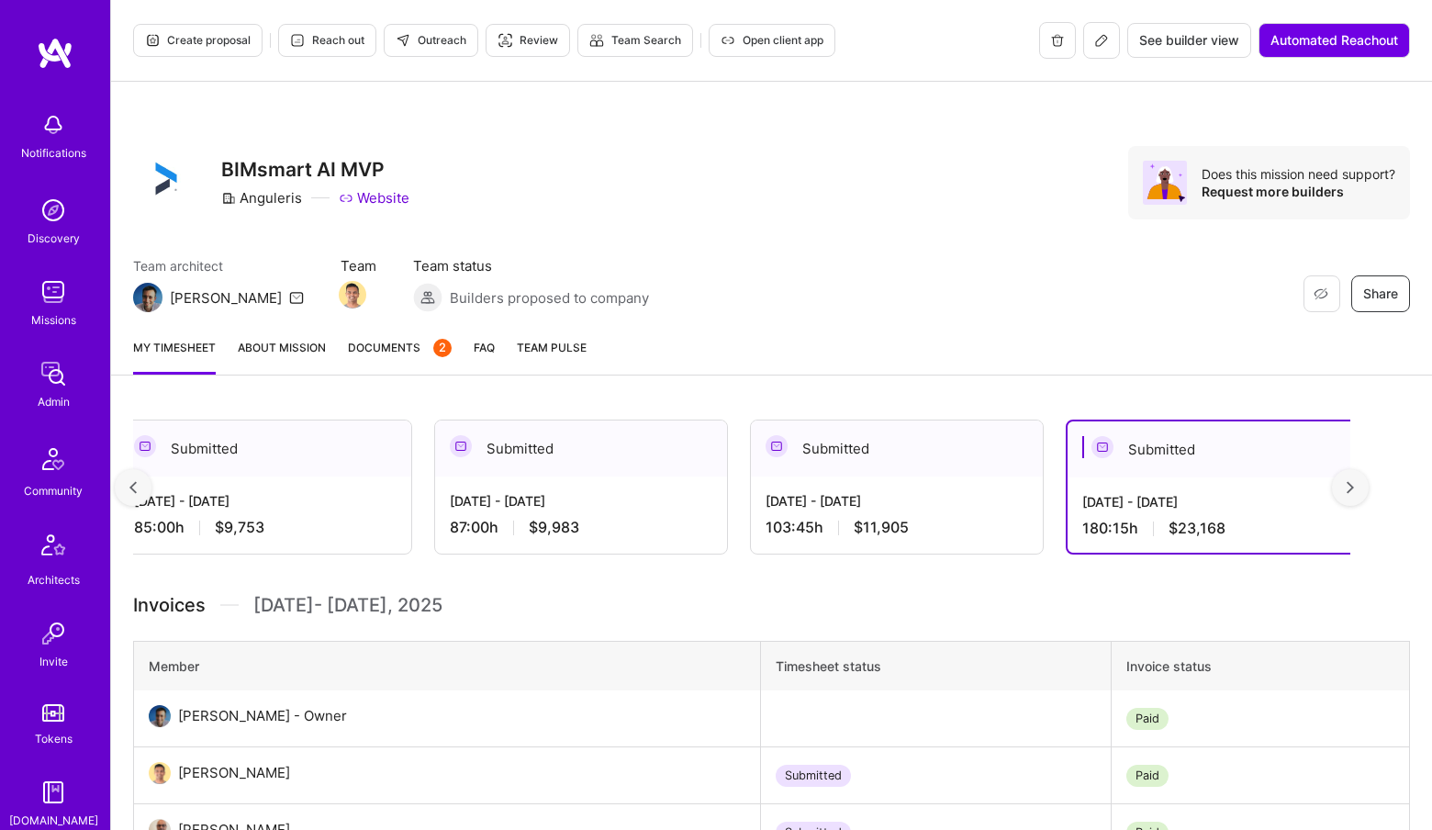
click at [1356, 487] on div at bounding box center [1350, 487] width 37 height 37
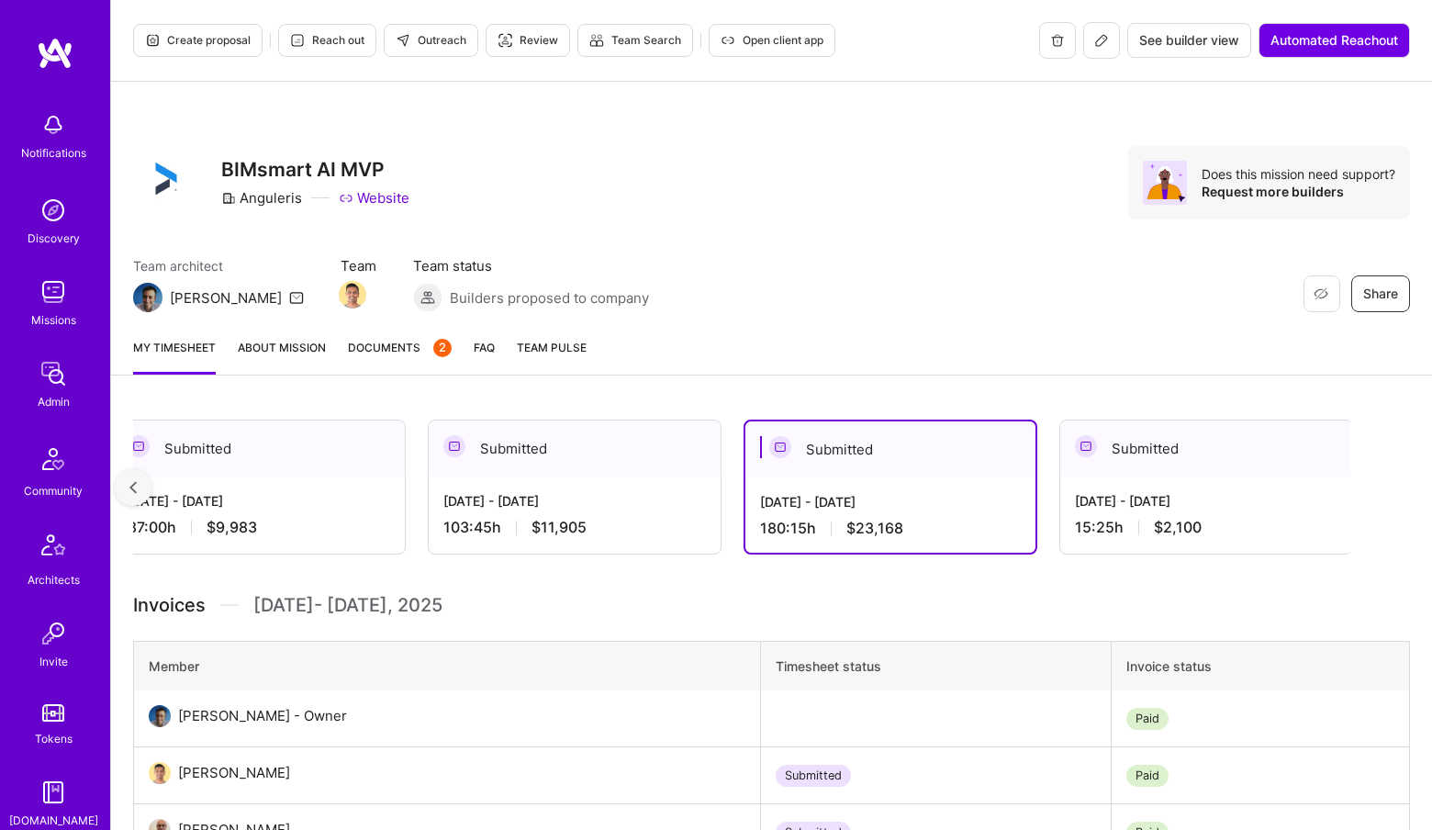
scroll to position [0, 655]
click at [1195, 507] on div "Jun 16 - Jun 30, 2025" at bounding box center [1204, 500] width 263 height 19
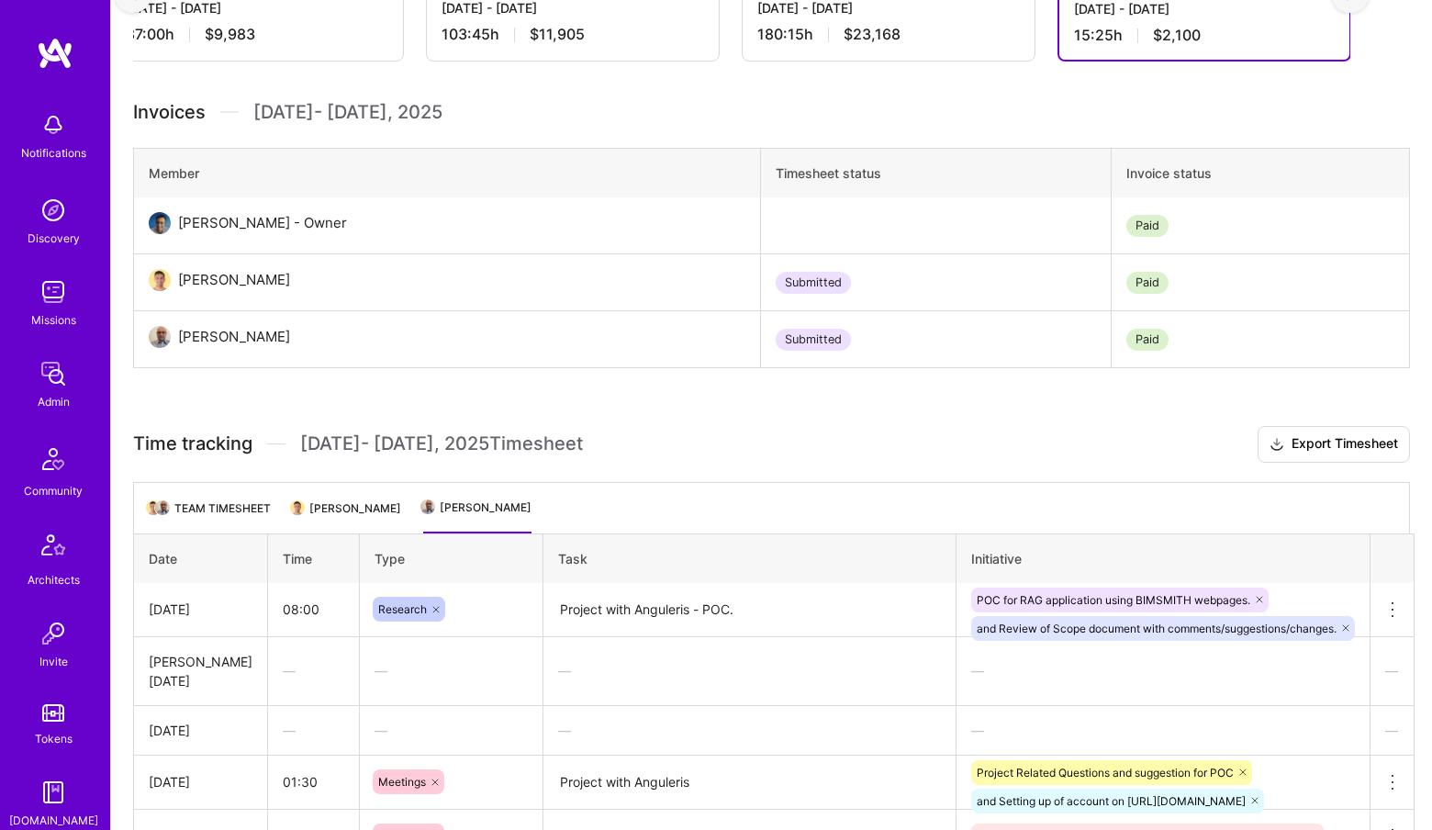
scroll to position [0, 0]
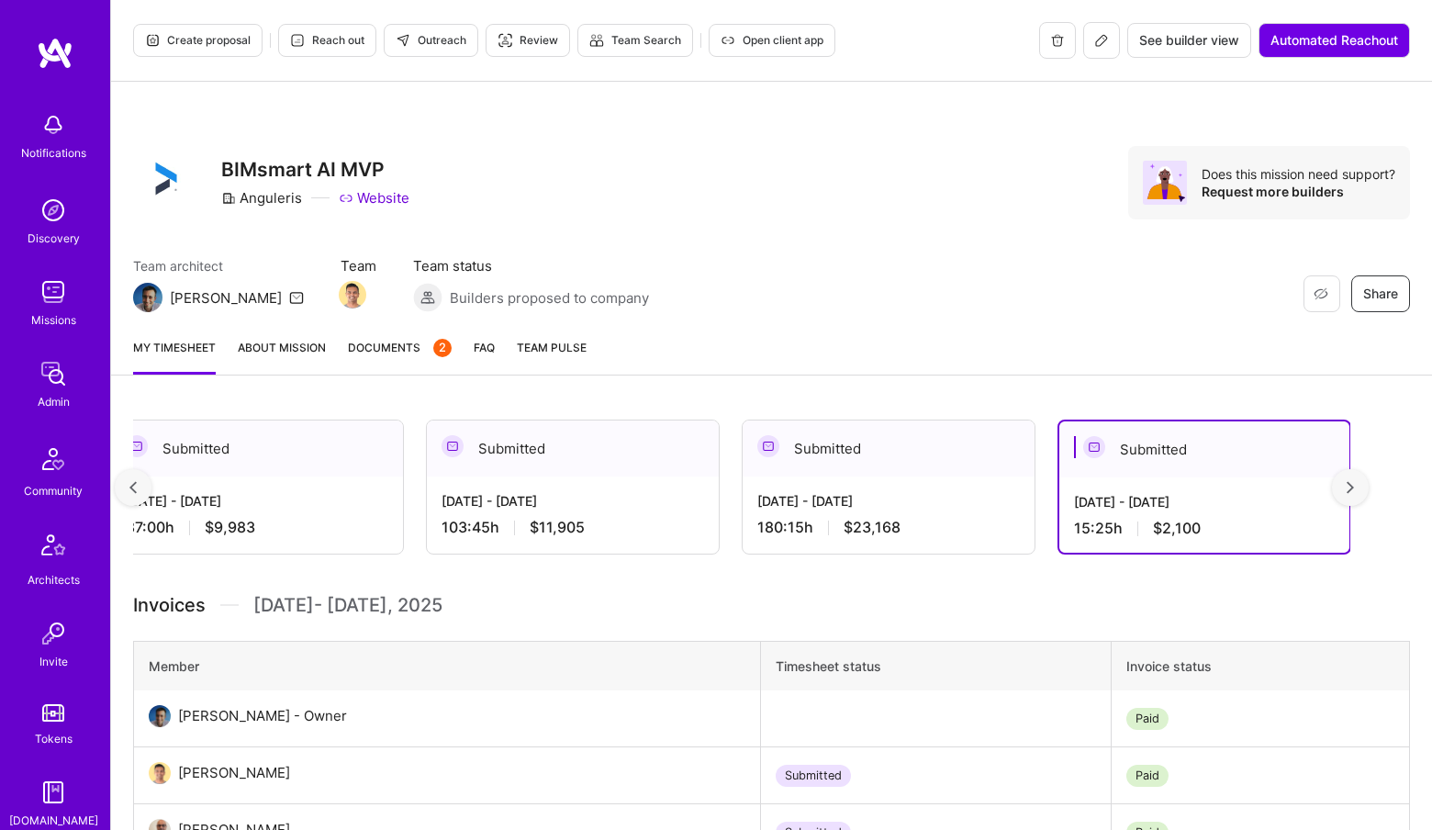
click at [769, 484] on div "Jul 1 - Jul 15, 2025 180:15 h $23,168" at bounding box center [889, 514] width 292 height 75
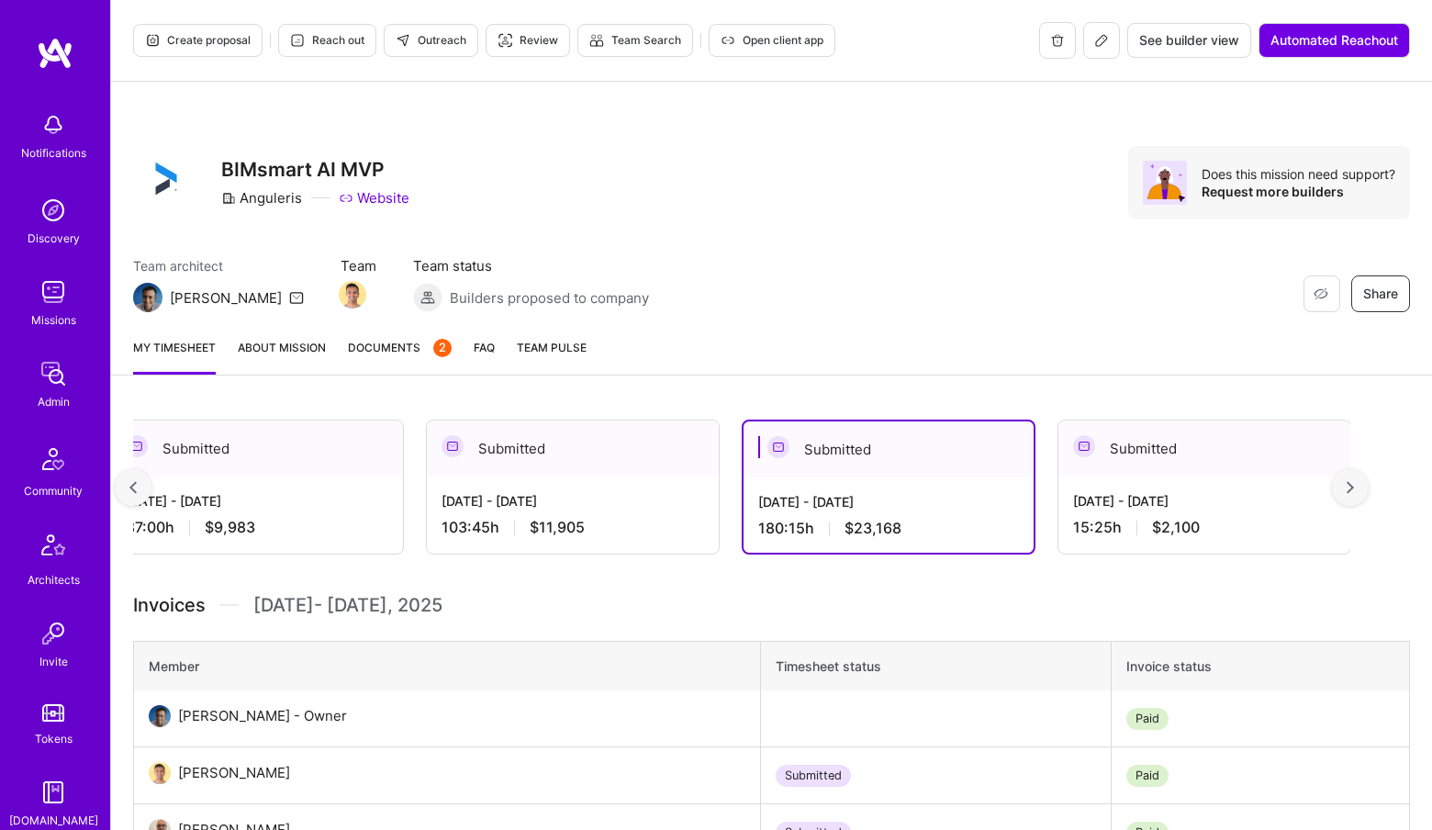
click at [545, 529] on span "$11,905" at bounding box center [557, 527] width 55 height 19
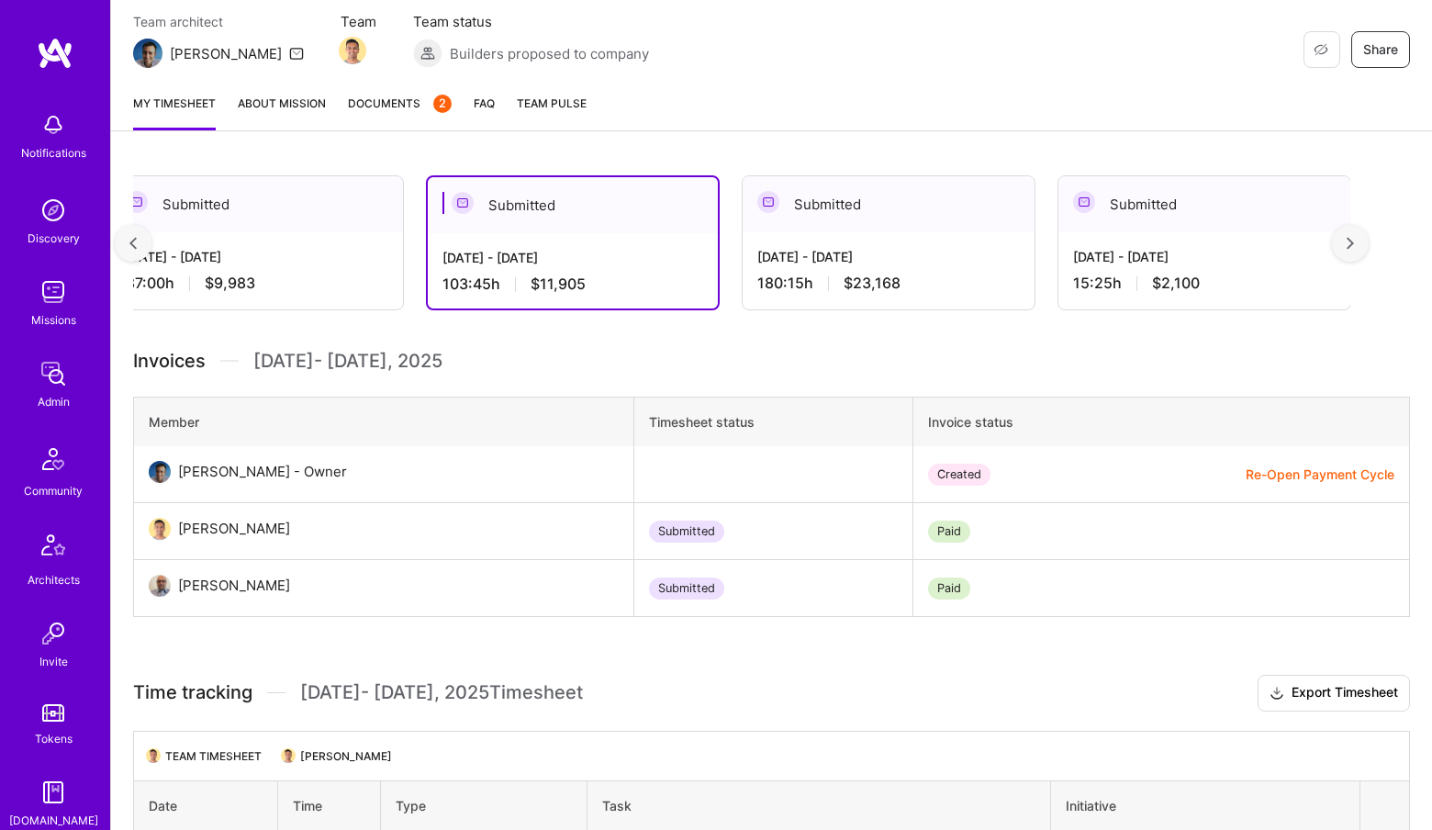
scroll to position [380, 0]
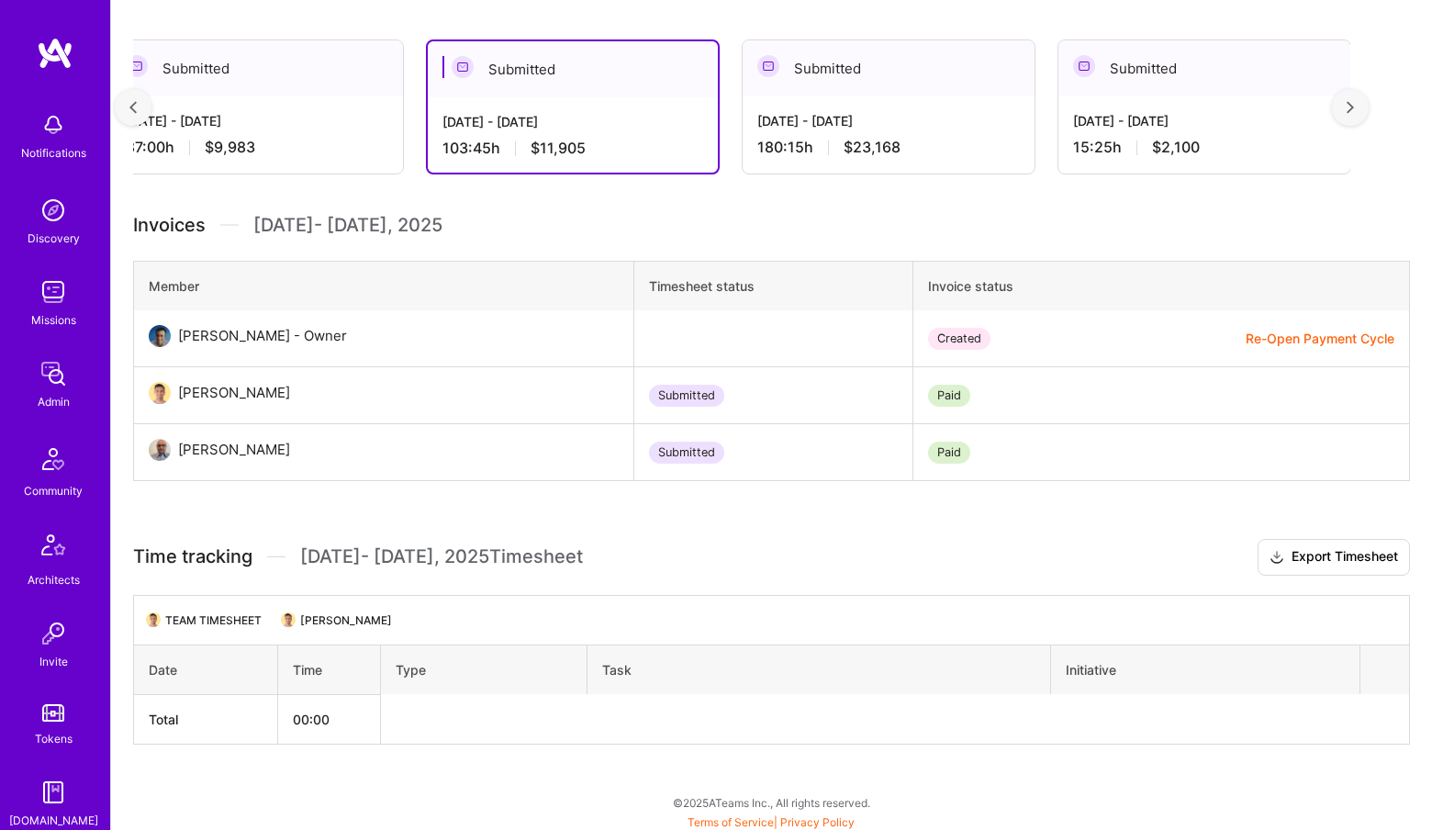
click at [971, 146] on div "180:15 h $23,168" at bounding box center [888, 147] width 263 height 19
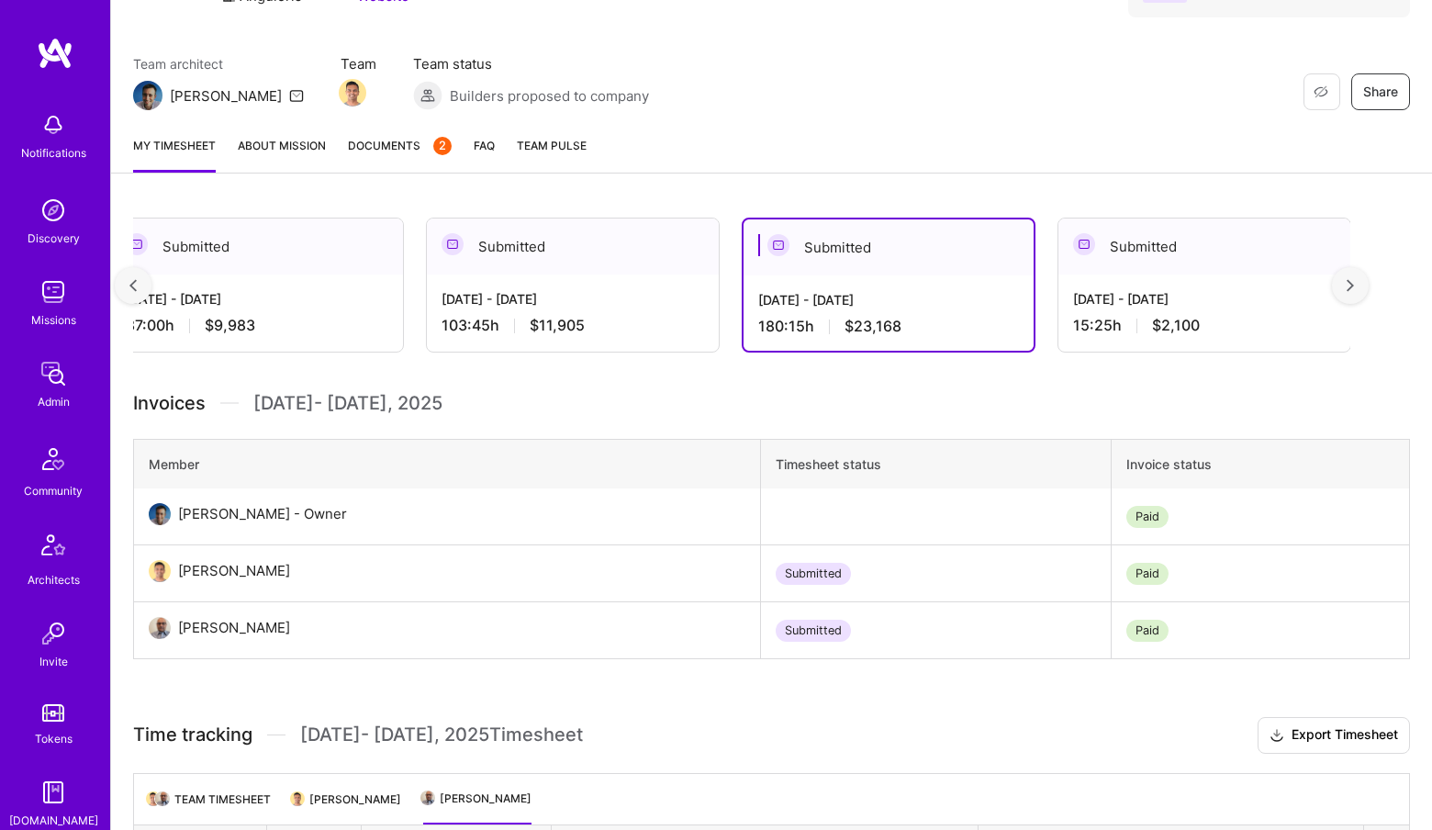
scroll to position [200, 0]
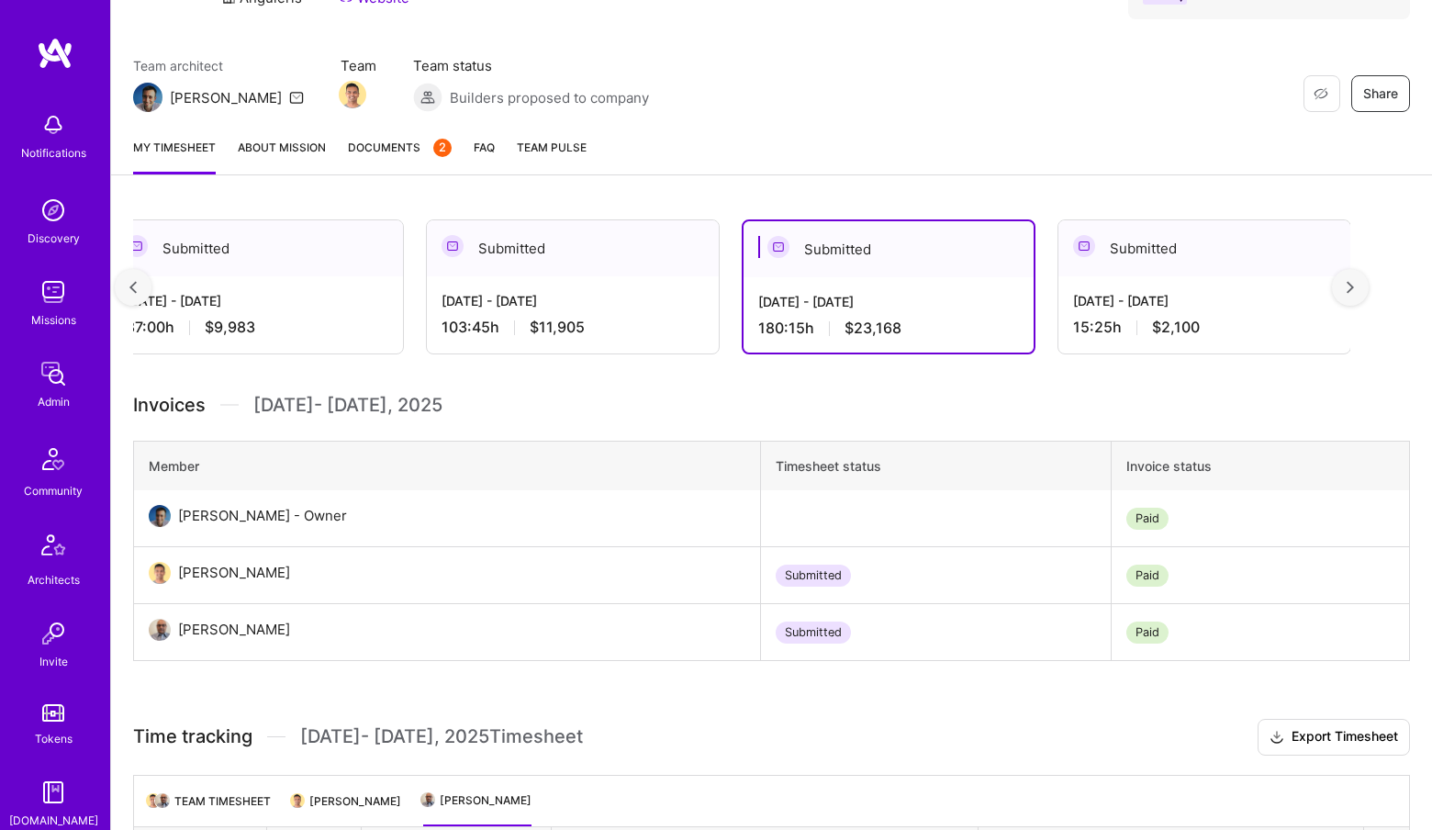
click at [386, 153] on span "Documents 2" at bounding box center [400, 147] width 104 height 19
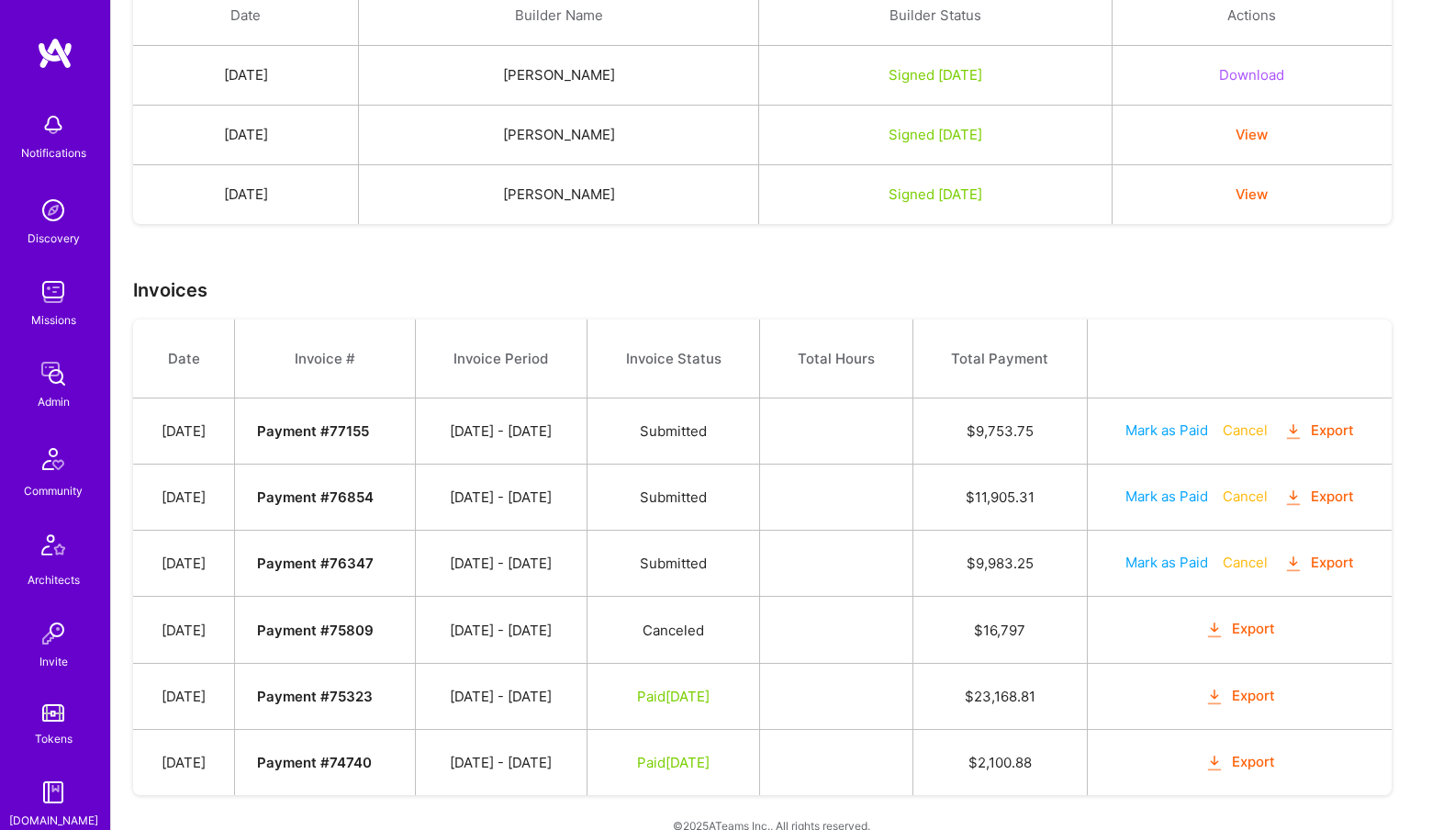
scroll to position [465, 0]
click at [1335, 555] on button "Export" at bounding box center [1319, 561] width 72 height 21
click at [1336, 560] on button "Export" at bounding box center [1319, 561] width 72 height 21
click at [1232, 618] on button "Export" at bounding box center [1241, 627] width 72 height 21
click at [69, 378] on img at bounding box center [53, 373] width 37 height 37
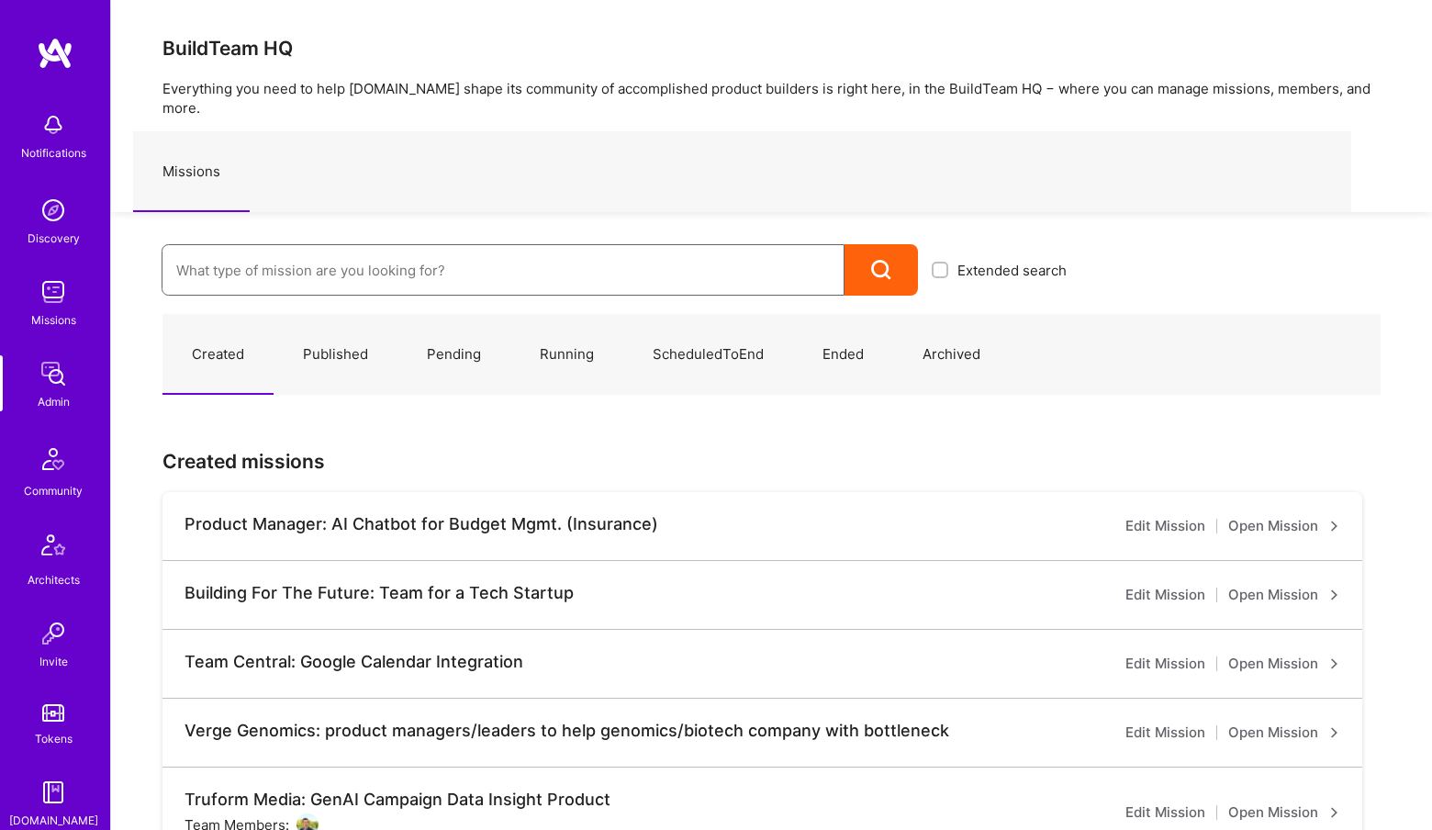
click at [408, 247] on input at bounding box center [503, 270] width 654 height 47
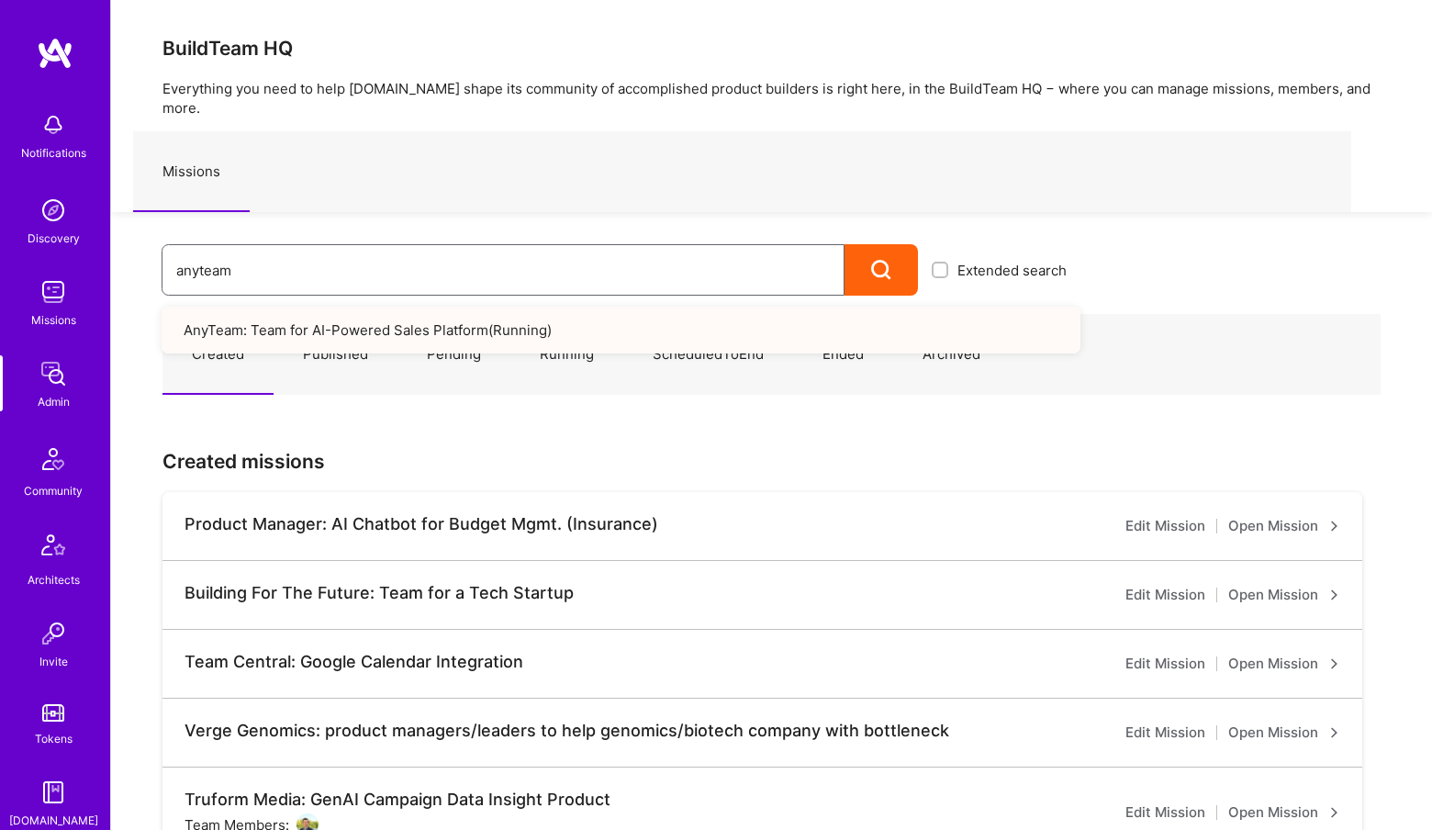
type input "anyteam"
click at [509, 322] on link "AnyTeam: Team for AI-Powered Sales Platform ( Running )" at bounding box center [621, 330] width 919 height 47
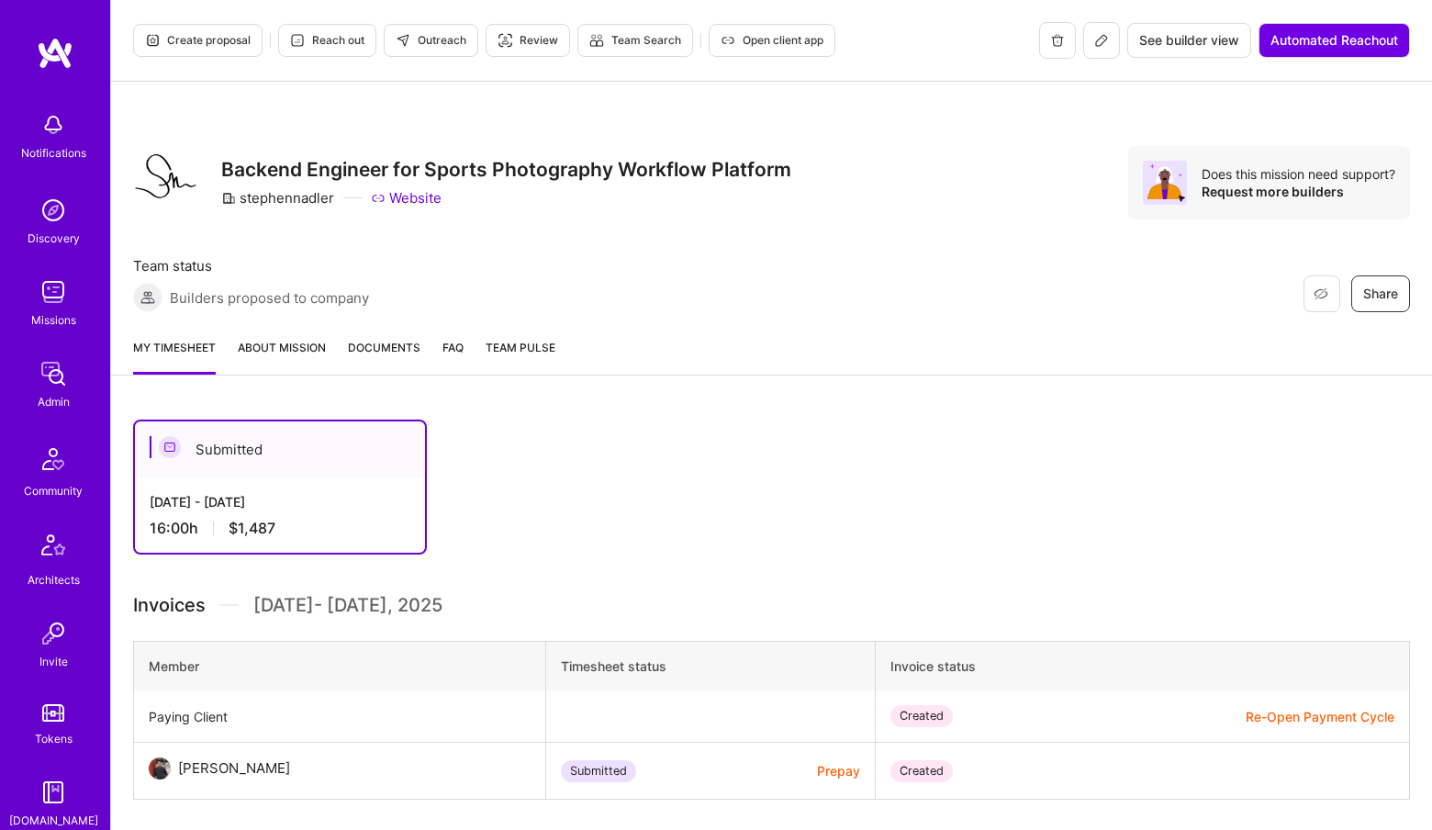
drag, startPoint x: 67, startPoint y: 432, endPoint x: 74, endPoint y: 438, distance: 9.8
click at [71, 433] on div "Notifications Discovery Missions Admin Community Architects Invite Tokens [DOMA…" at bounding box center [55, 588] width 110 height 970
drag, startPoint x: 56, startPoint y: 343, endPoint x: 63, endPoint y: 369, distance: 26.7
click at [57, 347] on div "Notifications Discovery Missions Admin Community Architects Invite Tokens [DOMA…" at bounding box center [55, 588] width 110 height 970
click at [63, 370] on img at bounding box center [53, 373] width 37 height 37
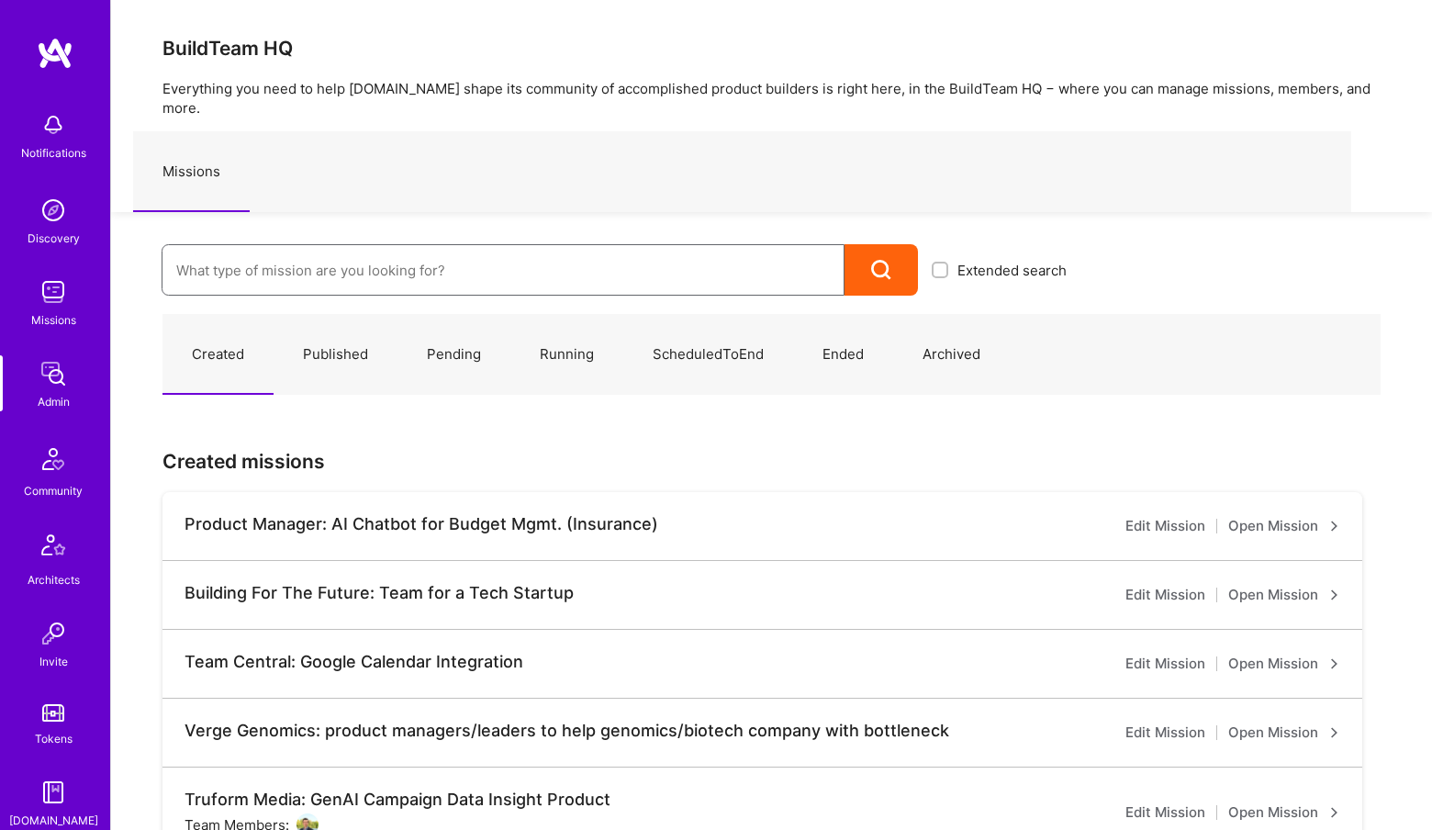
click at [310, 247] on input at bounding box center [503, 270] width 654 height 47
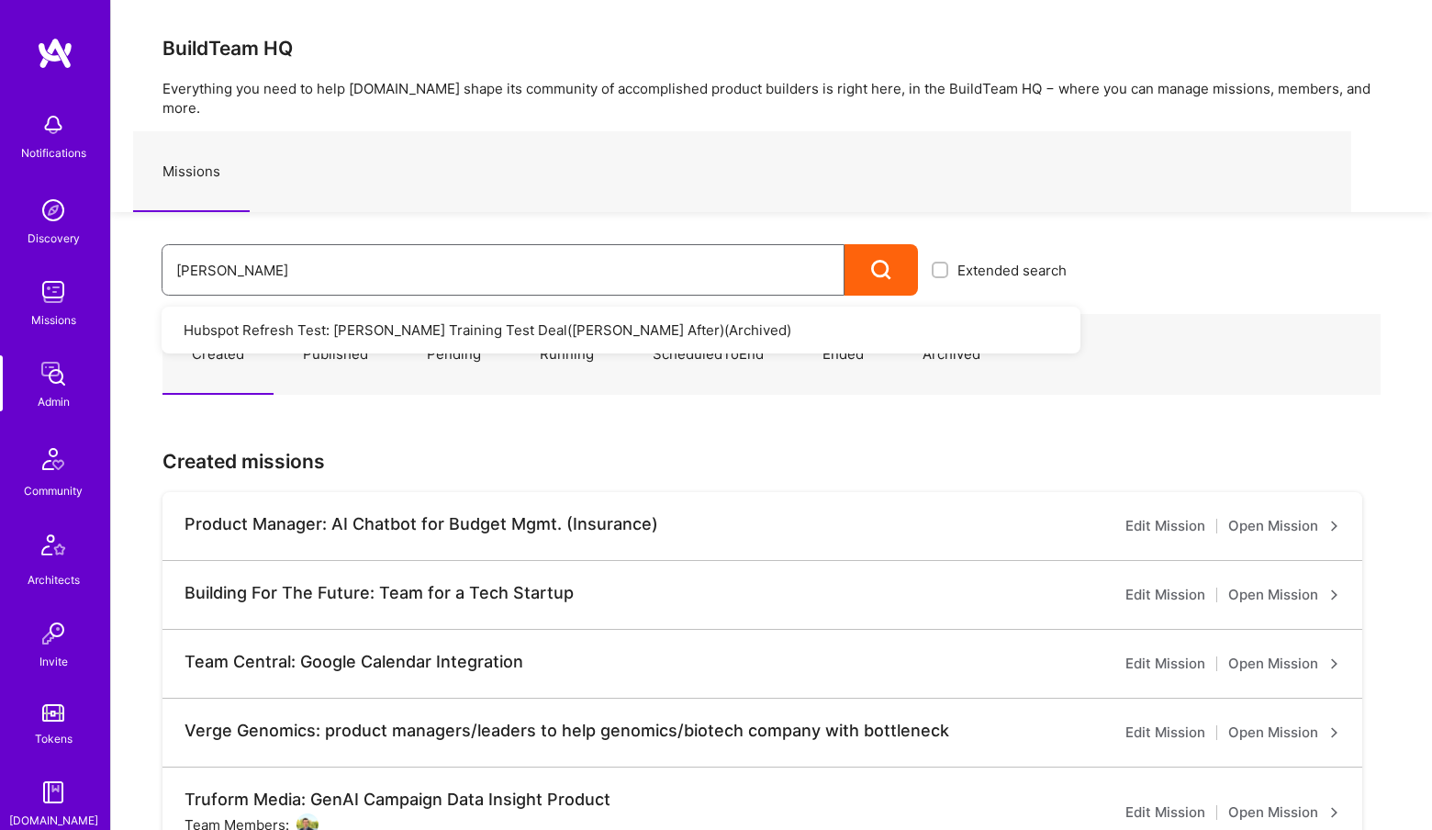
type input "T"
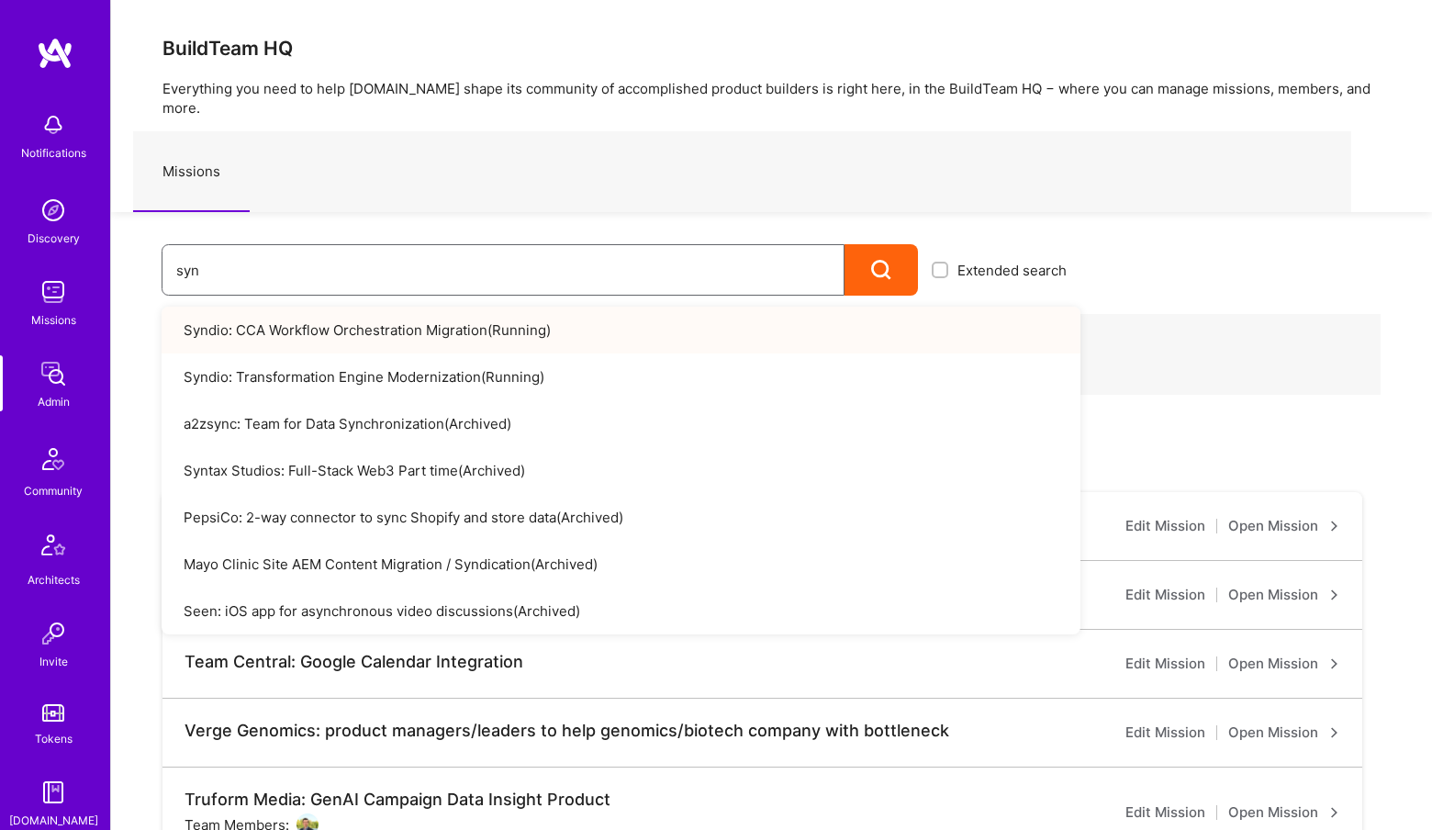
type input "syn"
drag, startPoint x: 569, startPoint y: 307, endPoint x: 405, endPoint y: 356, distance: 171.7
click at [405, 356] on link "Syndio: Transformation Engine Modernization ( Running )" at bounding box center [621, 376] width 919 height 47
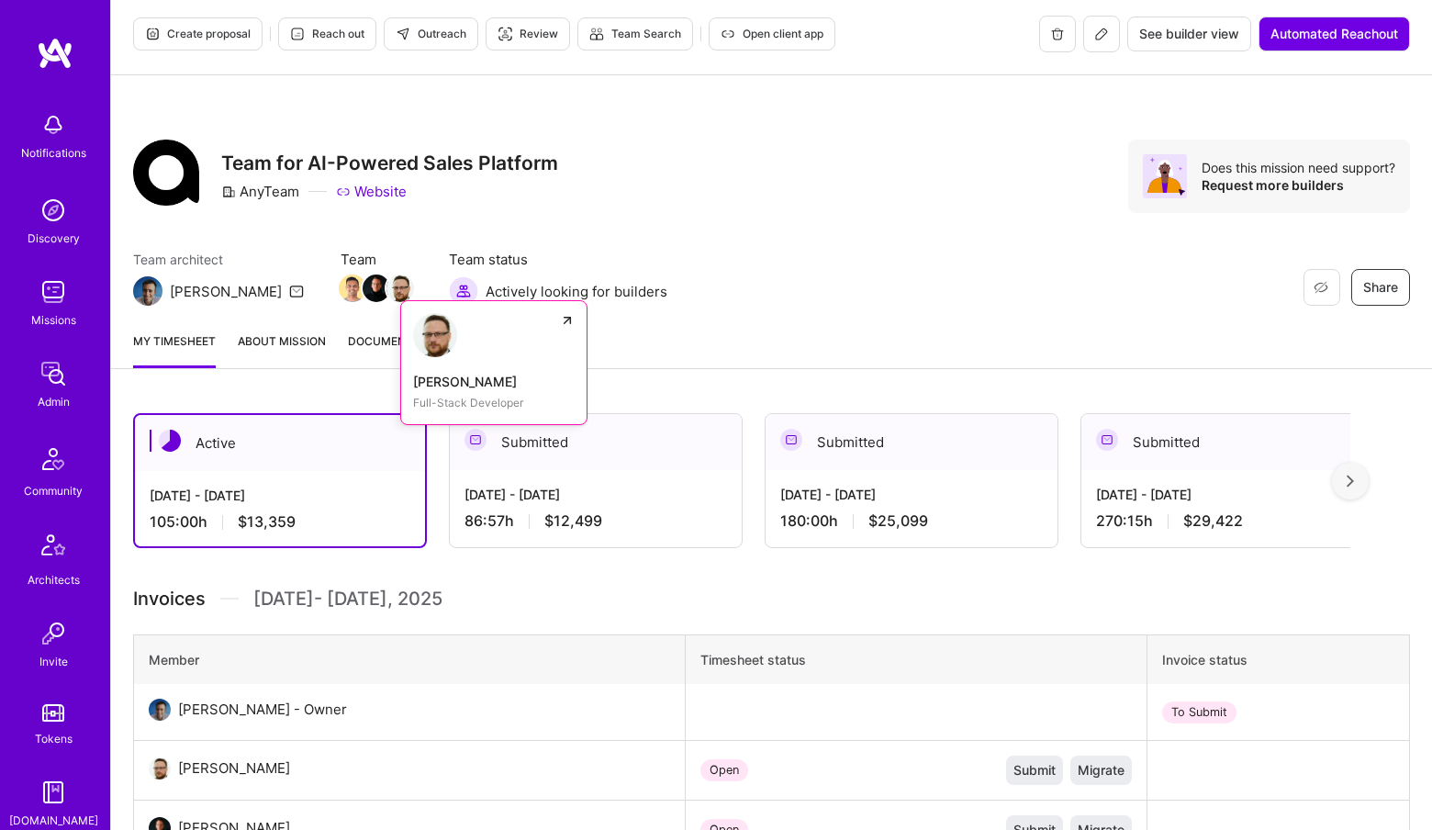
scroll to position [9, 0]
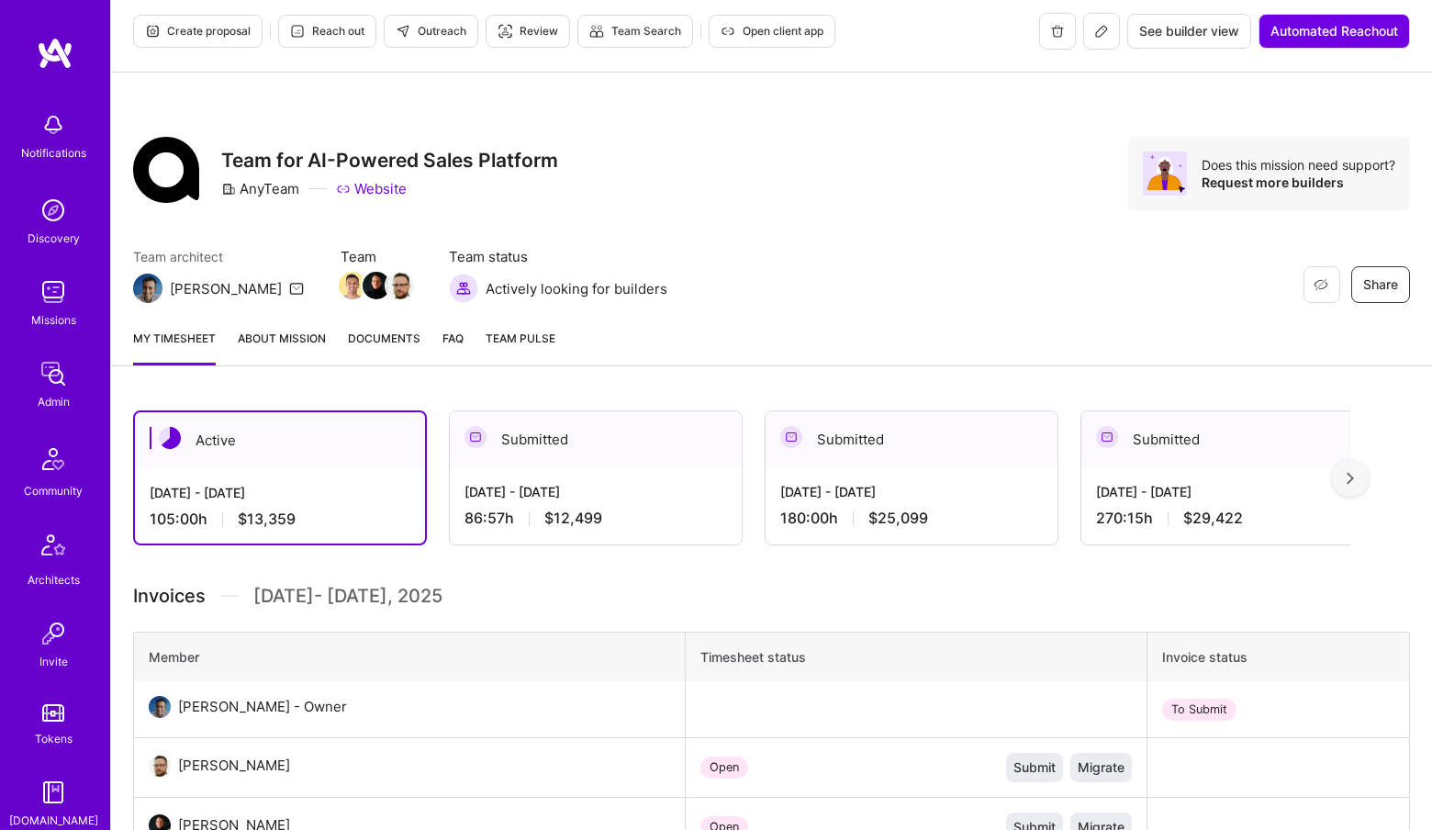
click at [911, 452] on div "Submitted" at bounding box center [912, 439] width 292 height 56
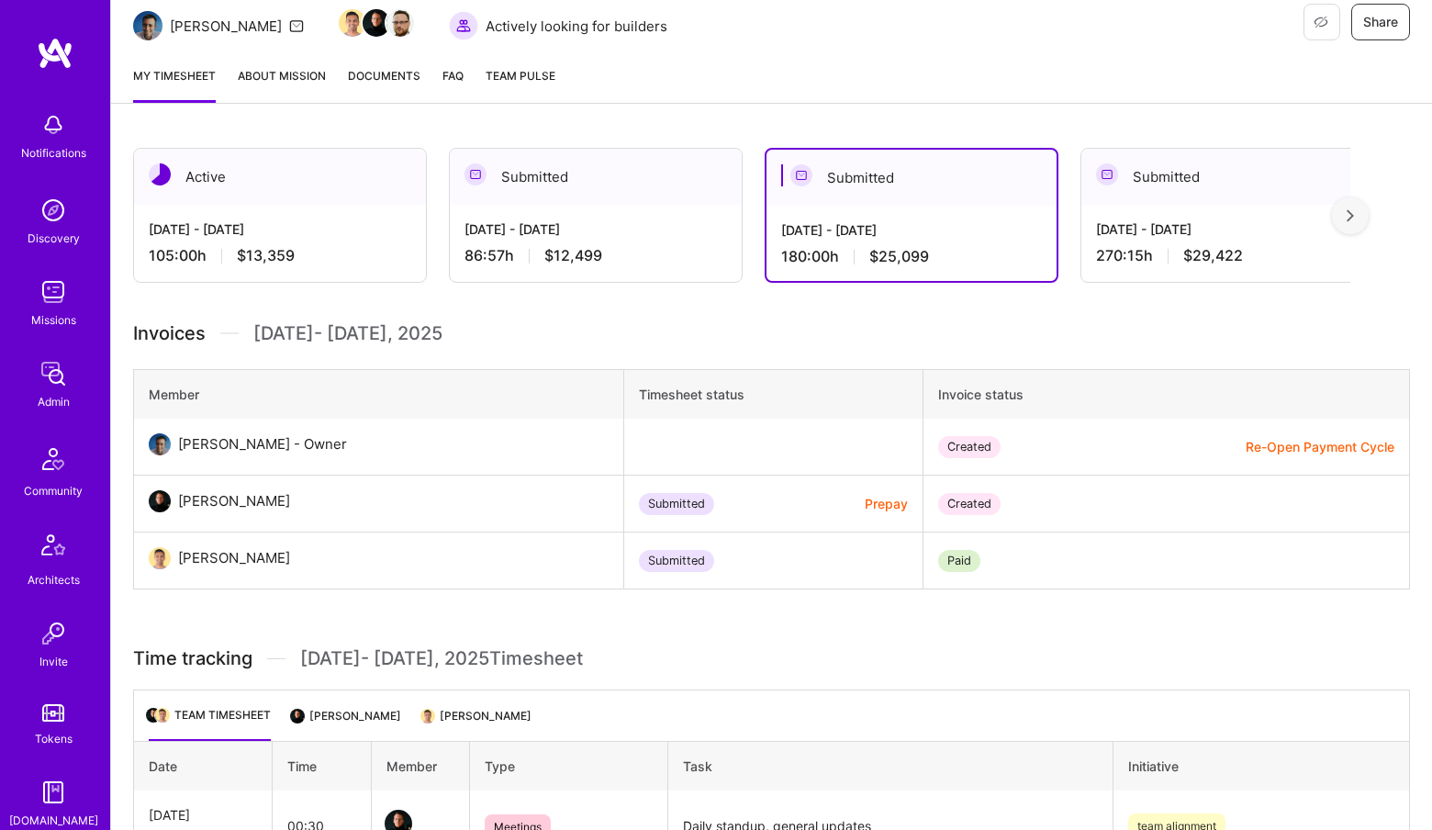
scroll to position [294, 0]
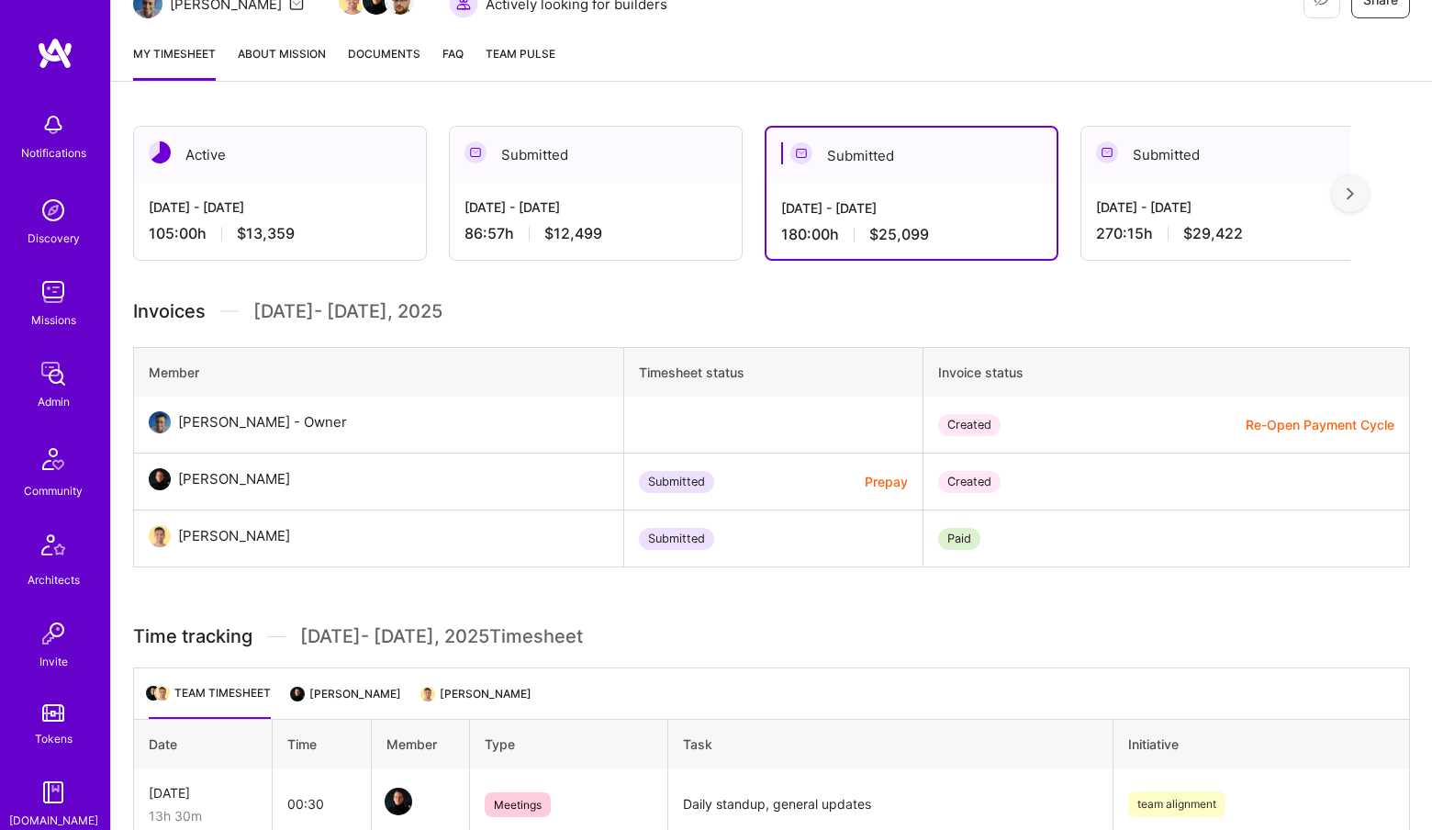
click at [1171, 188] on div "Jul 16 - Jul 31, 2025 270:15 h $29,422" at bounding box center [1228, 220] width 292 height 75
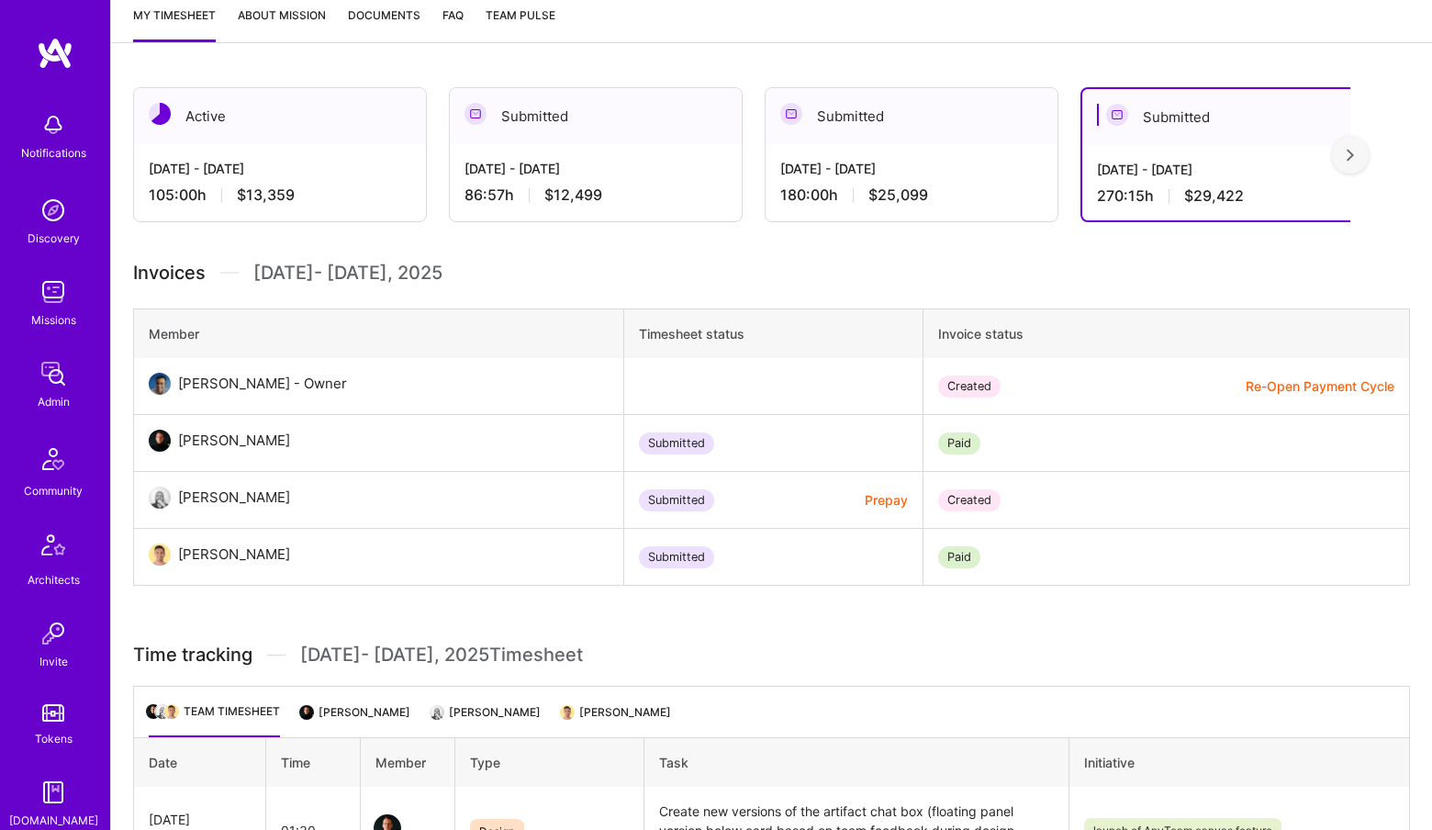
scroll to position [353, 0]
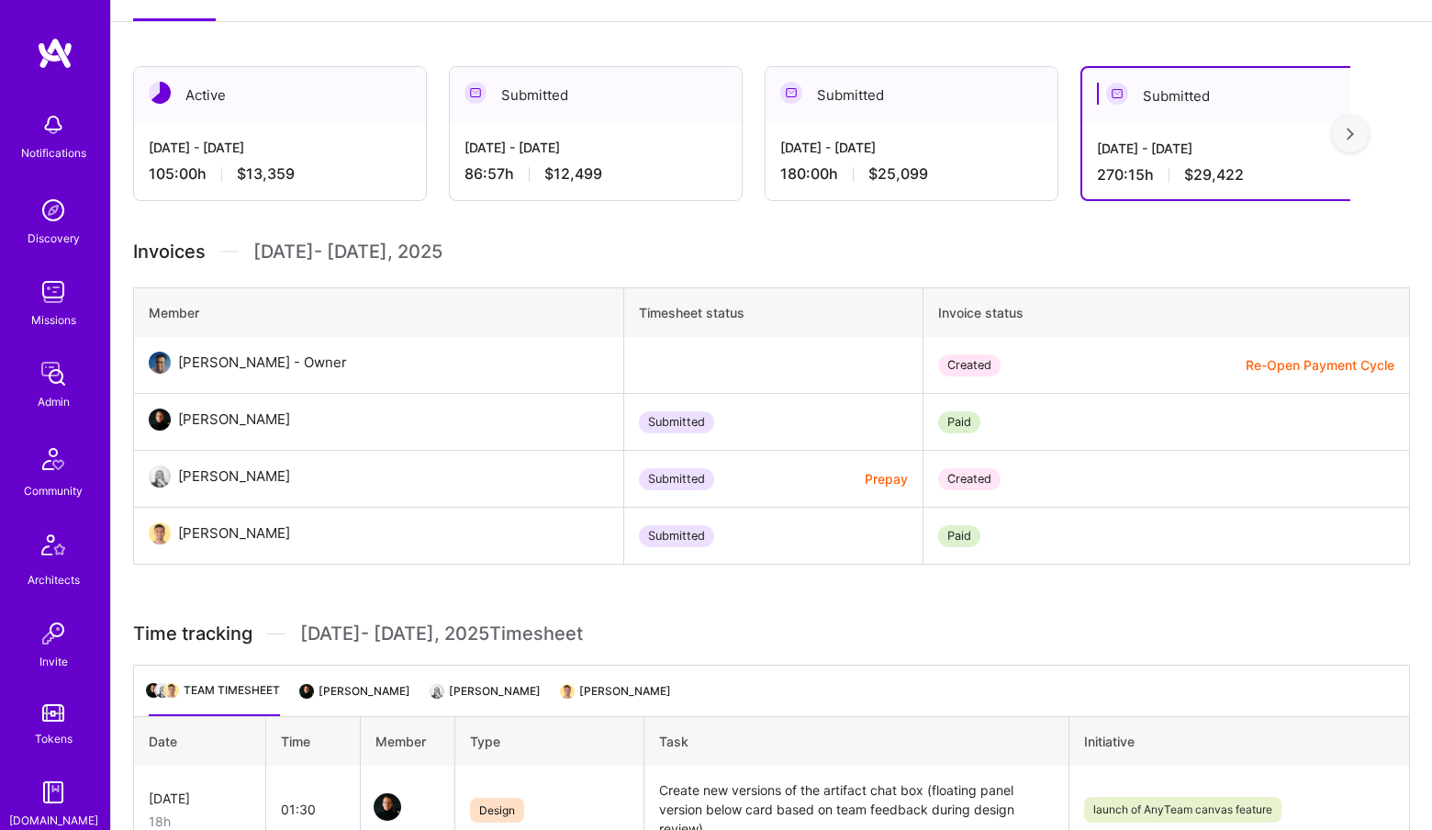
click at [471, 680] on li "Bruno Motta" at bounding box center [486, 698] width 108 height 36
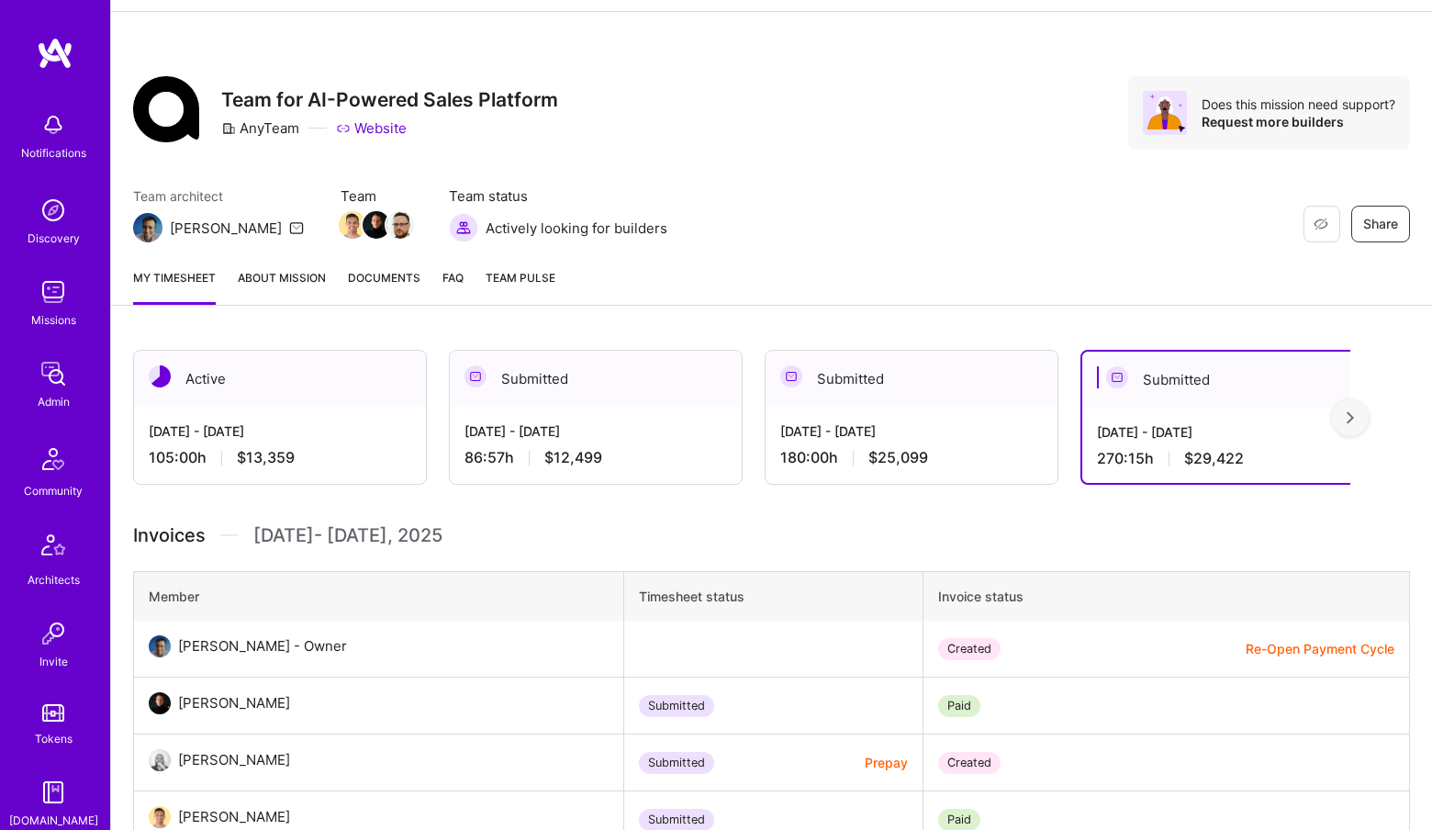
scroll to position [0, 0]
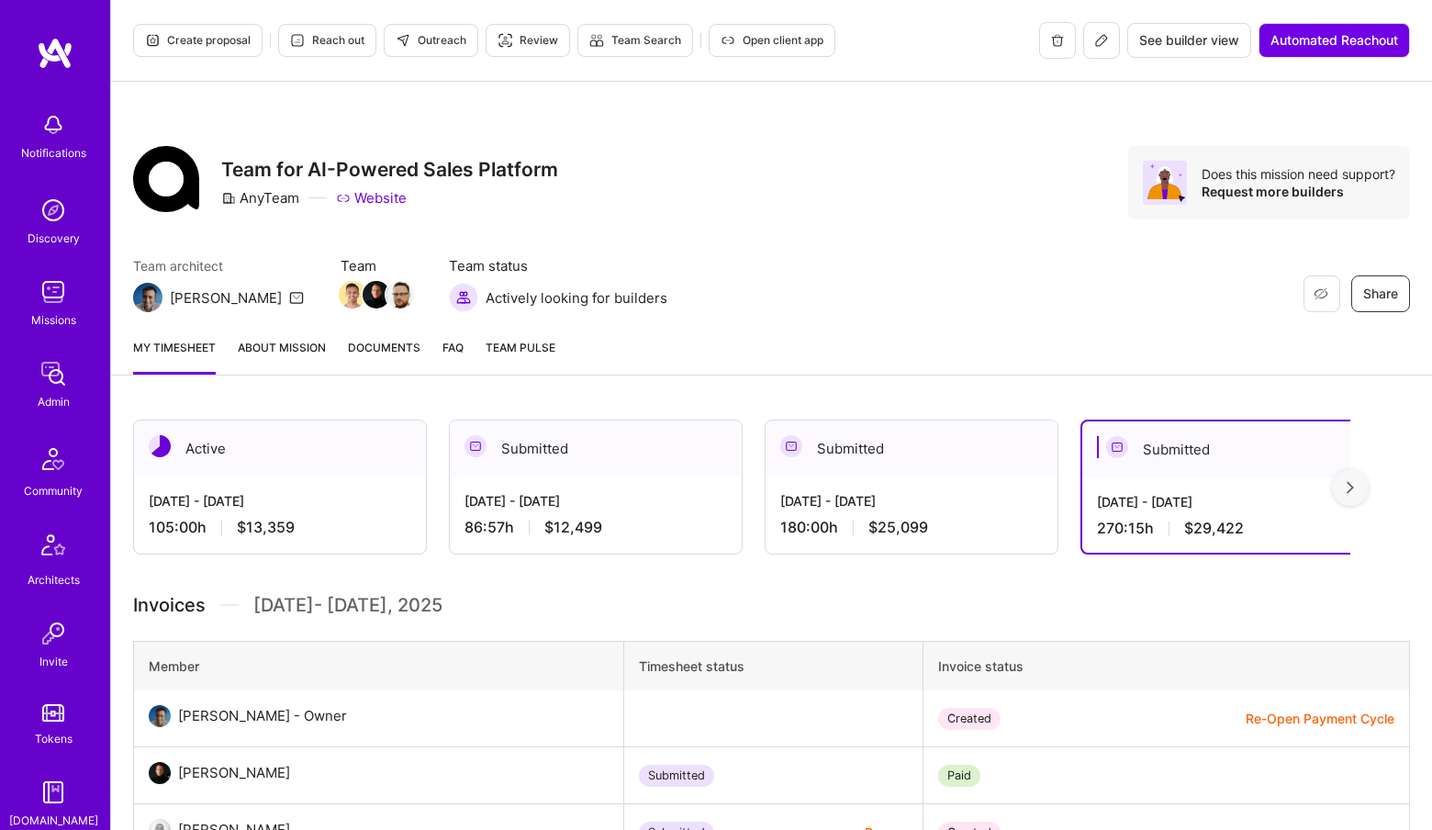
click at [1355, 479] on div at bounding box center [1350, 487] width 37 height 37
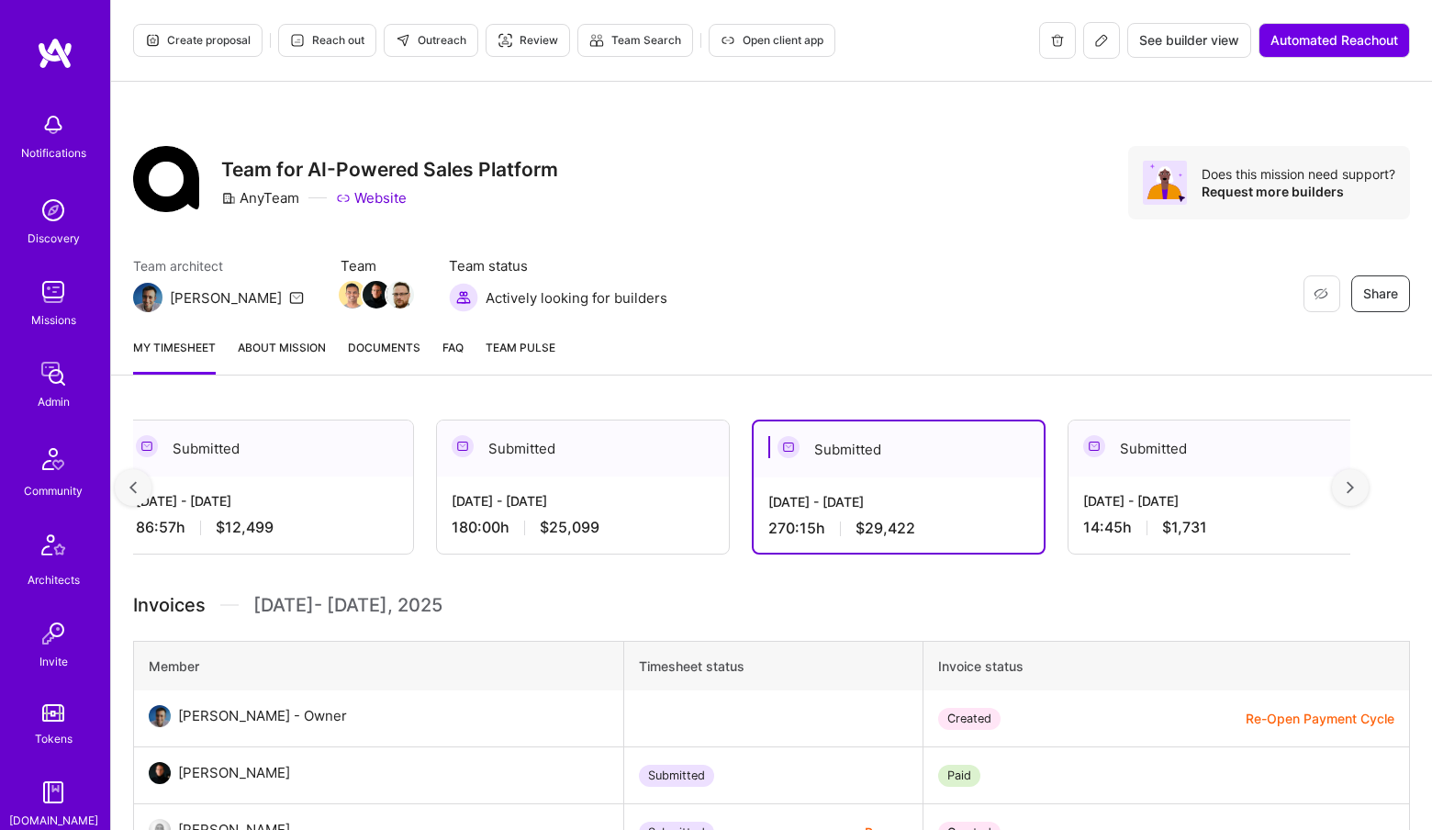
scroll to position [0, 331]
click at [1222, 510] on div "Jul 1 - Jul 15, 2025 14:45 h $1,731" at bounding box center [1213, 514] width 292 height 75
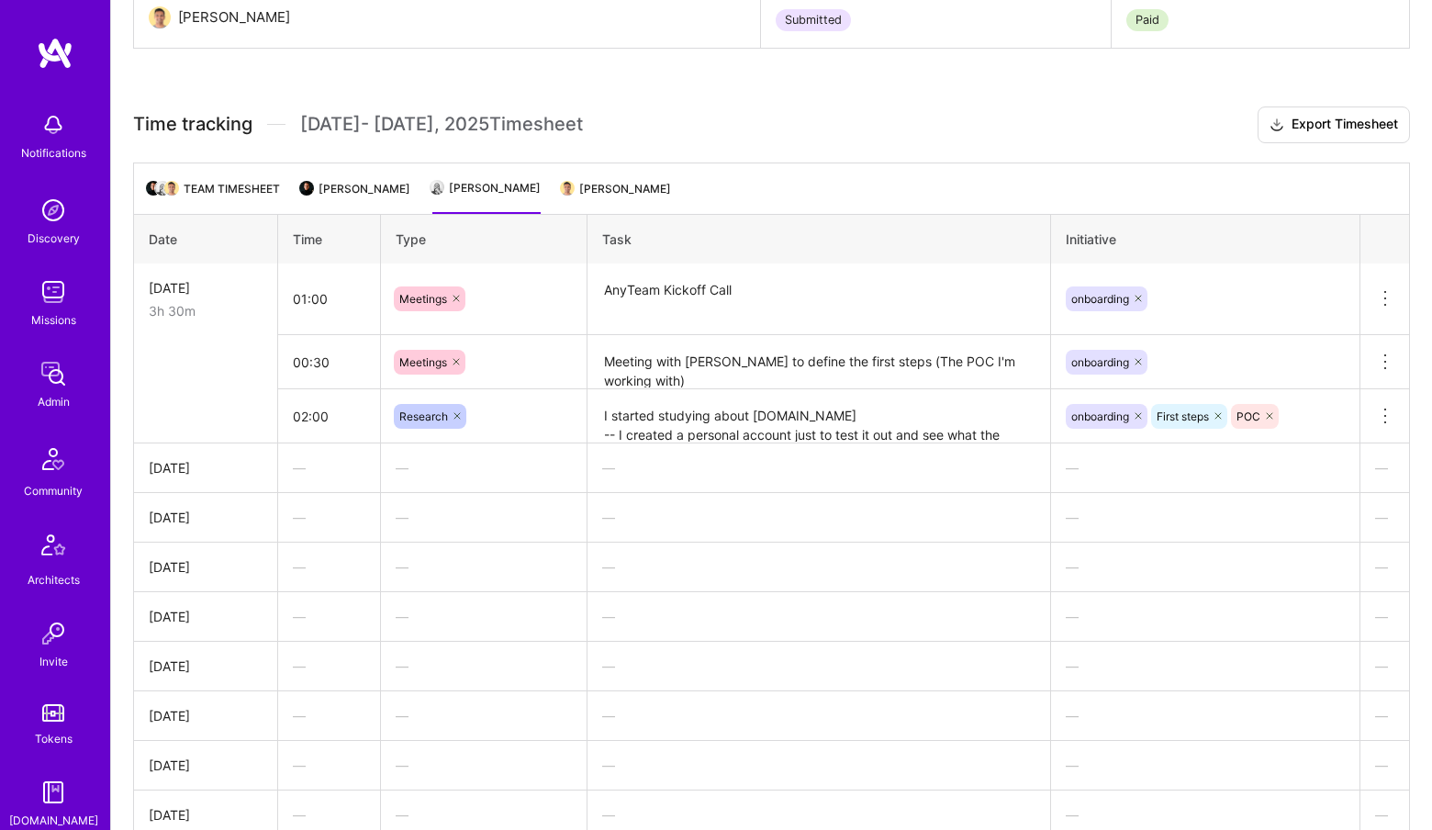
scroll to position [1307, 0]
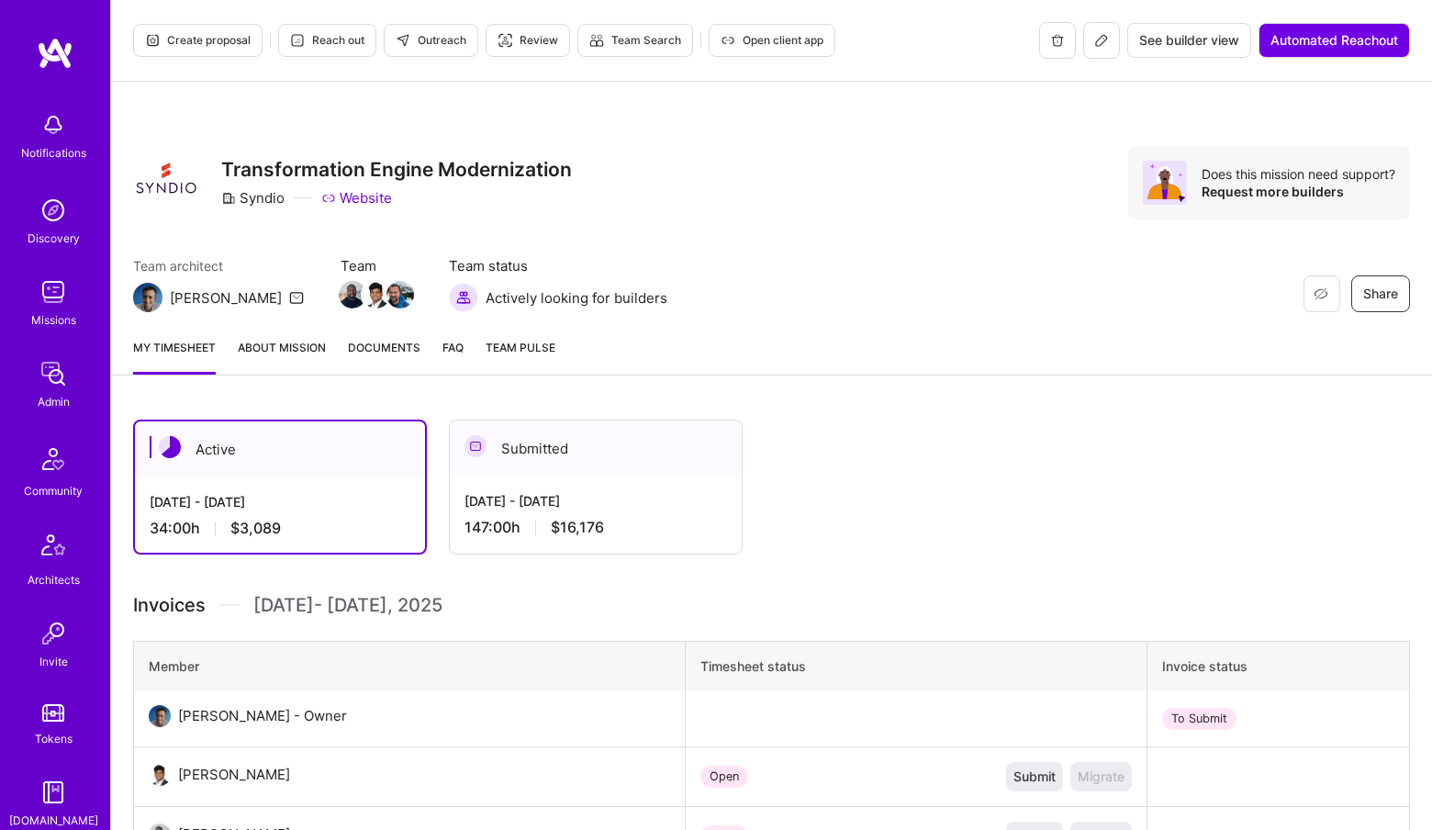
click at [1101, 51] on button at bounding box center [1101, 40] width 37 height 37
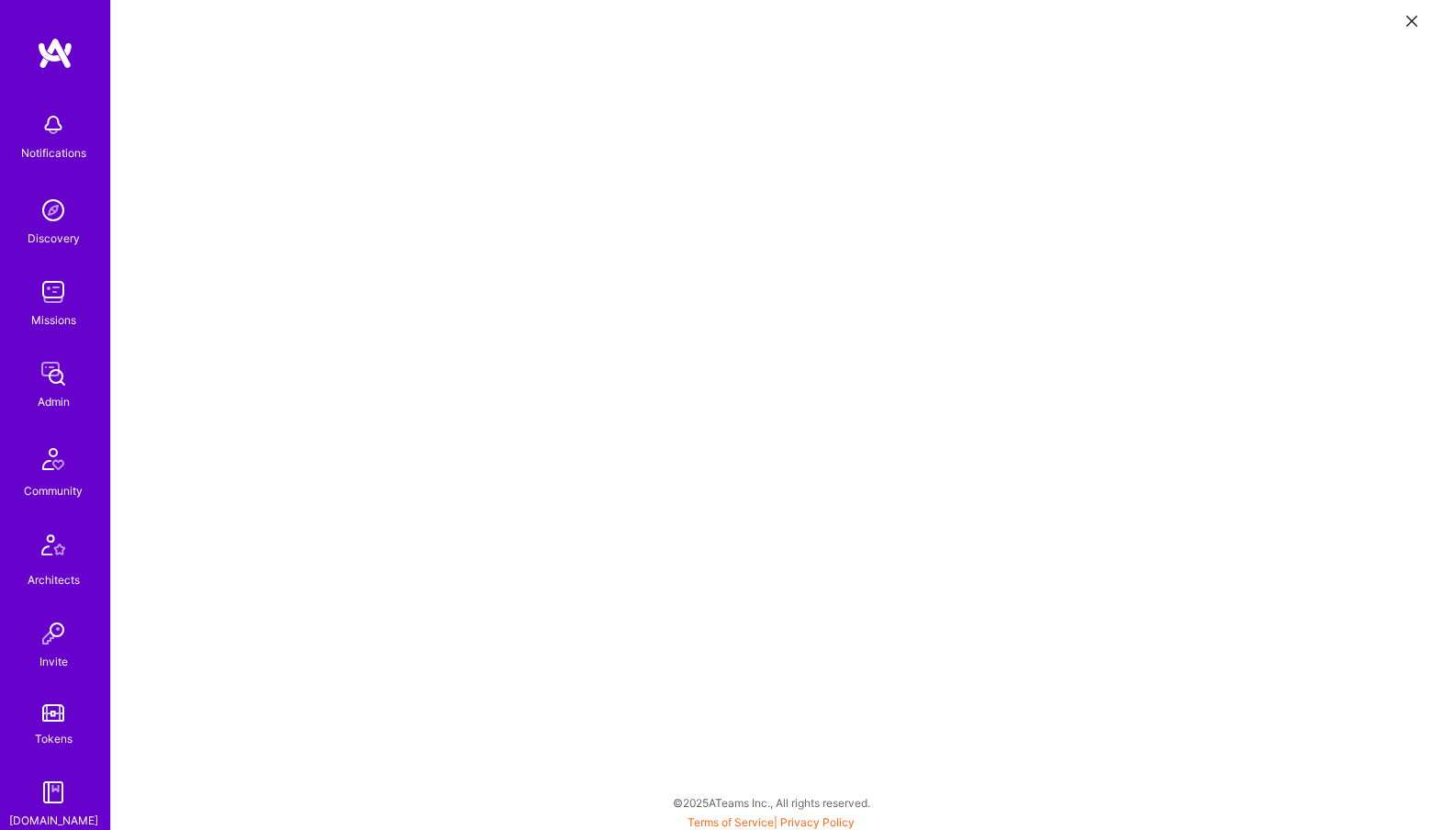
click at [48, 374] on img at bounding box center [53, 373] width 37 height 37
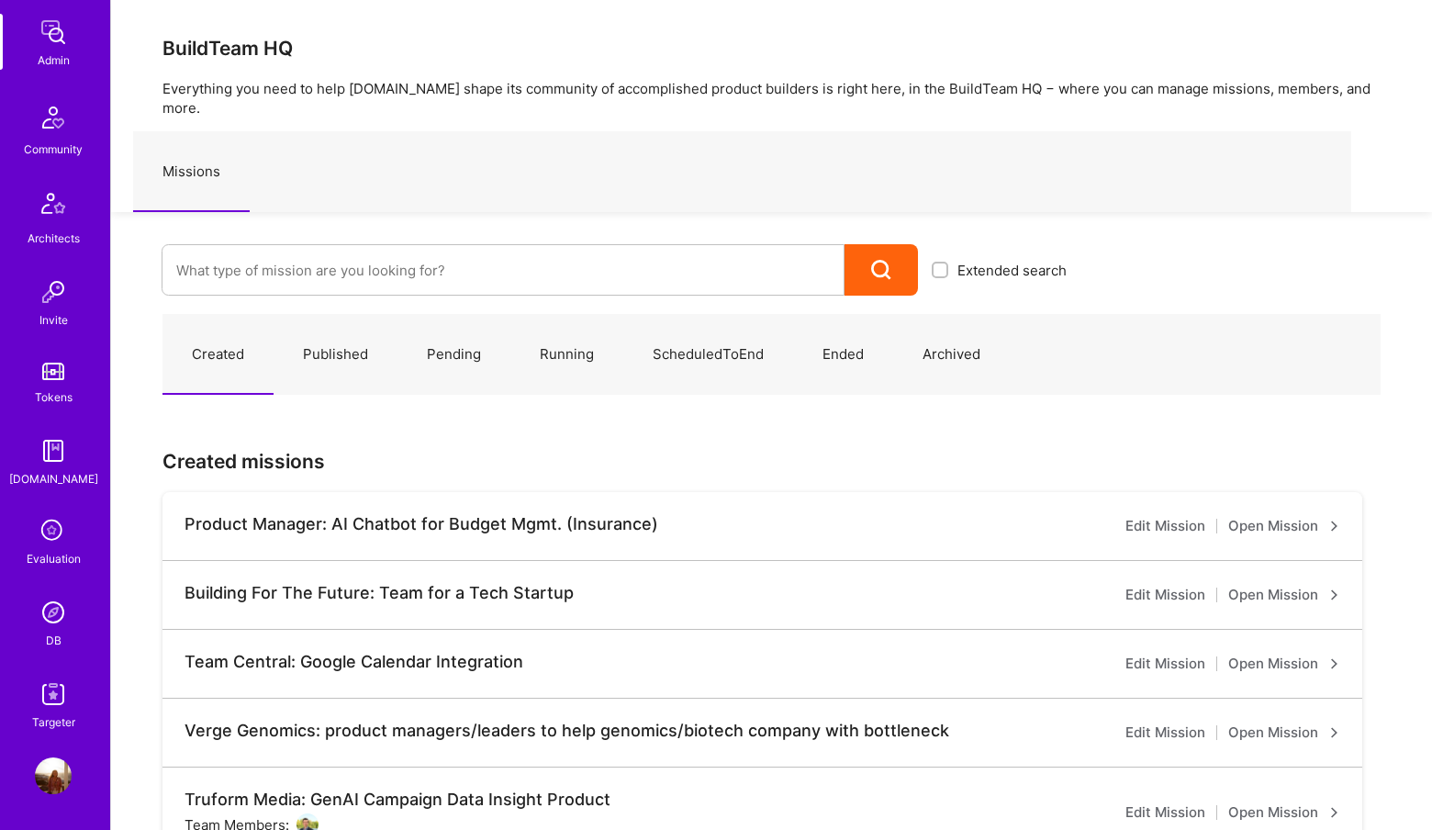
scroll to position [337, 0]
click at [53, 605] on img at bounding box center [53, 617] width 37 height 37
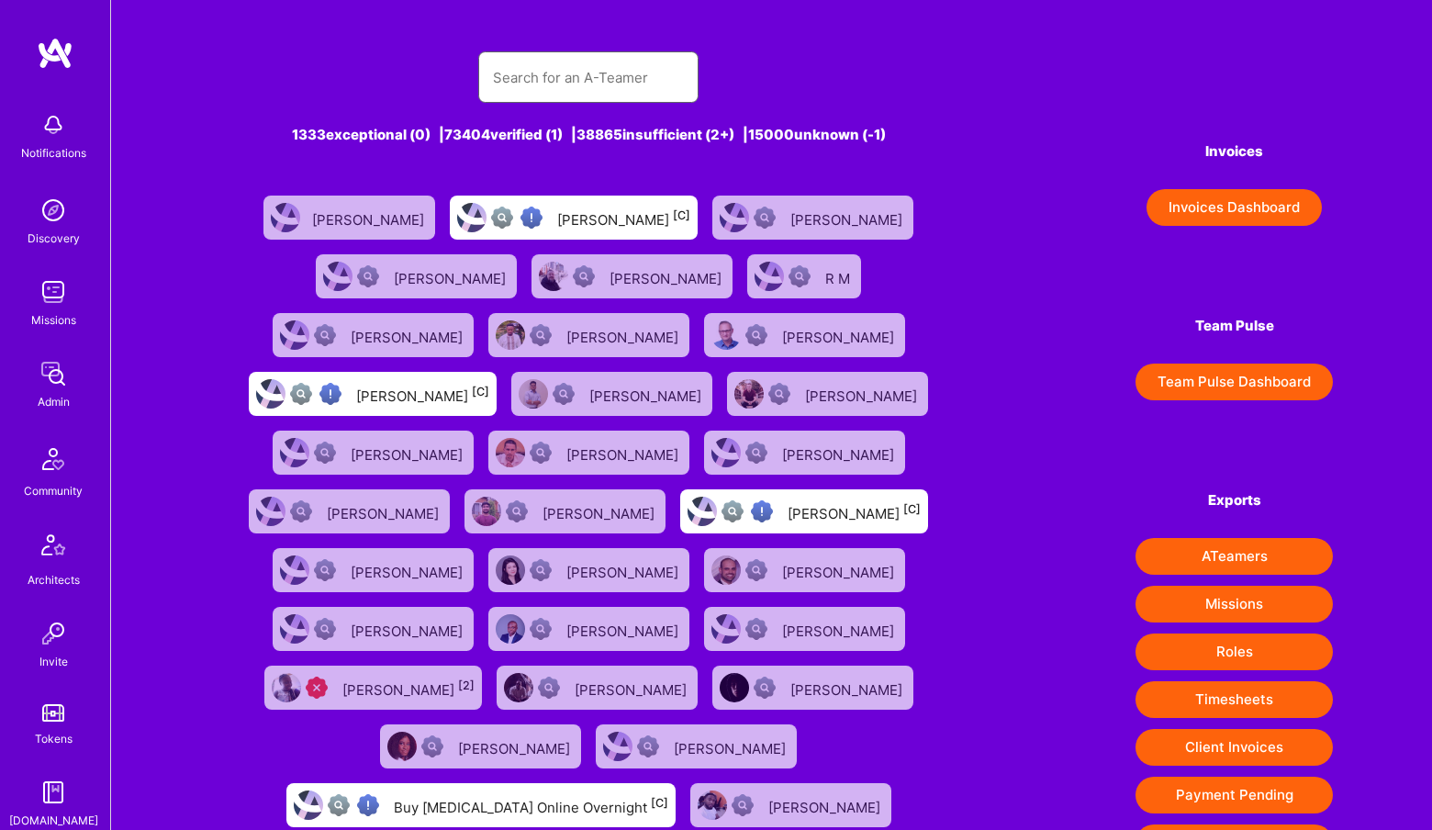
click at [636, 57] on input "text" at bounding box center [588, 77] width 191 height 47
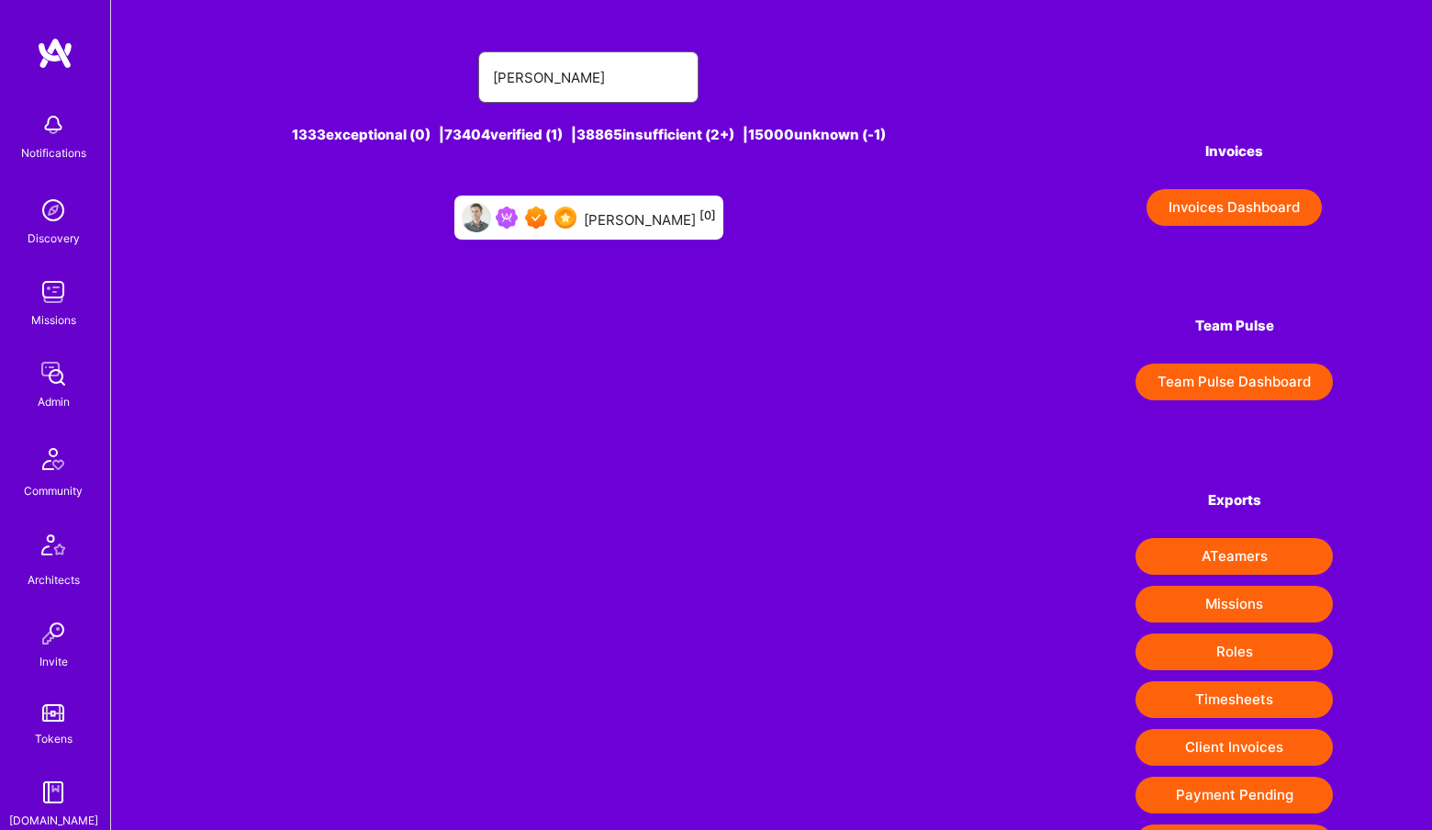
type input "[PERSON_NAME]"
click at [566, 219] on div at bounding box center [536, 218] width 81 height 22
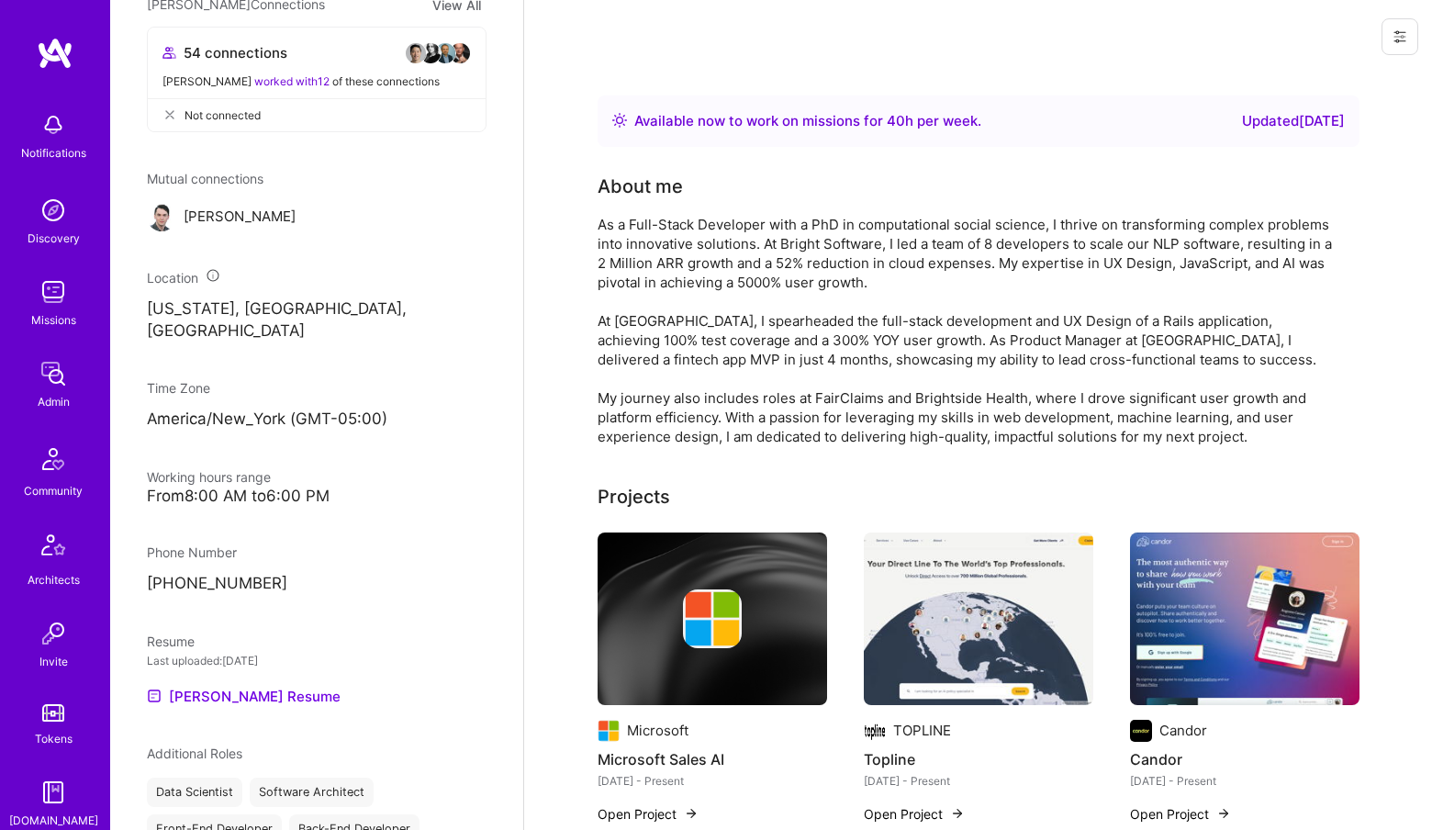
scroll to position [849, 0]
